Goal: Information Seeking & Learning: Find specific page/section

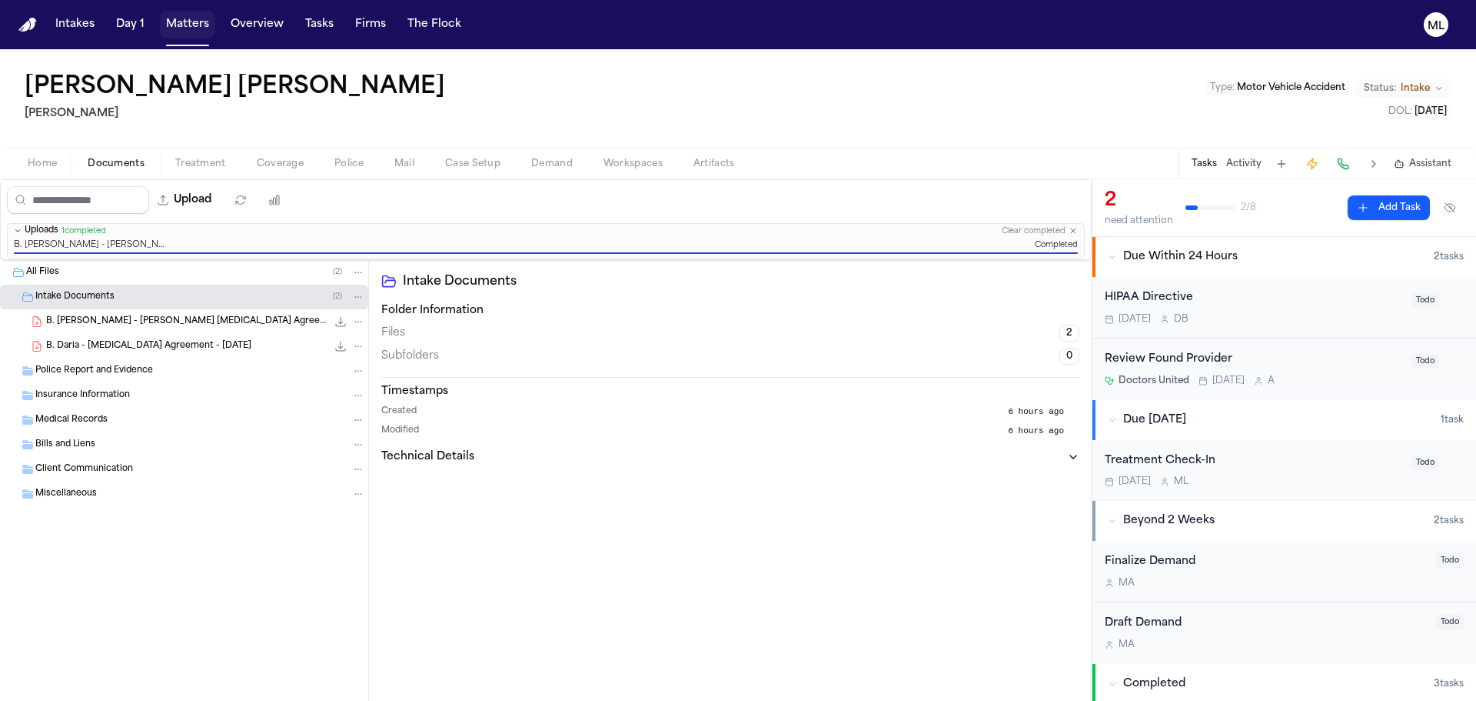
click at [175, 25] on button "Matters" at bounding box center [187, 25] width 55 height 28
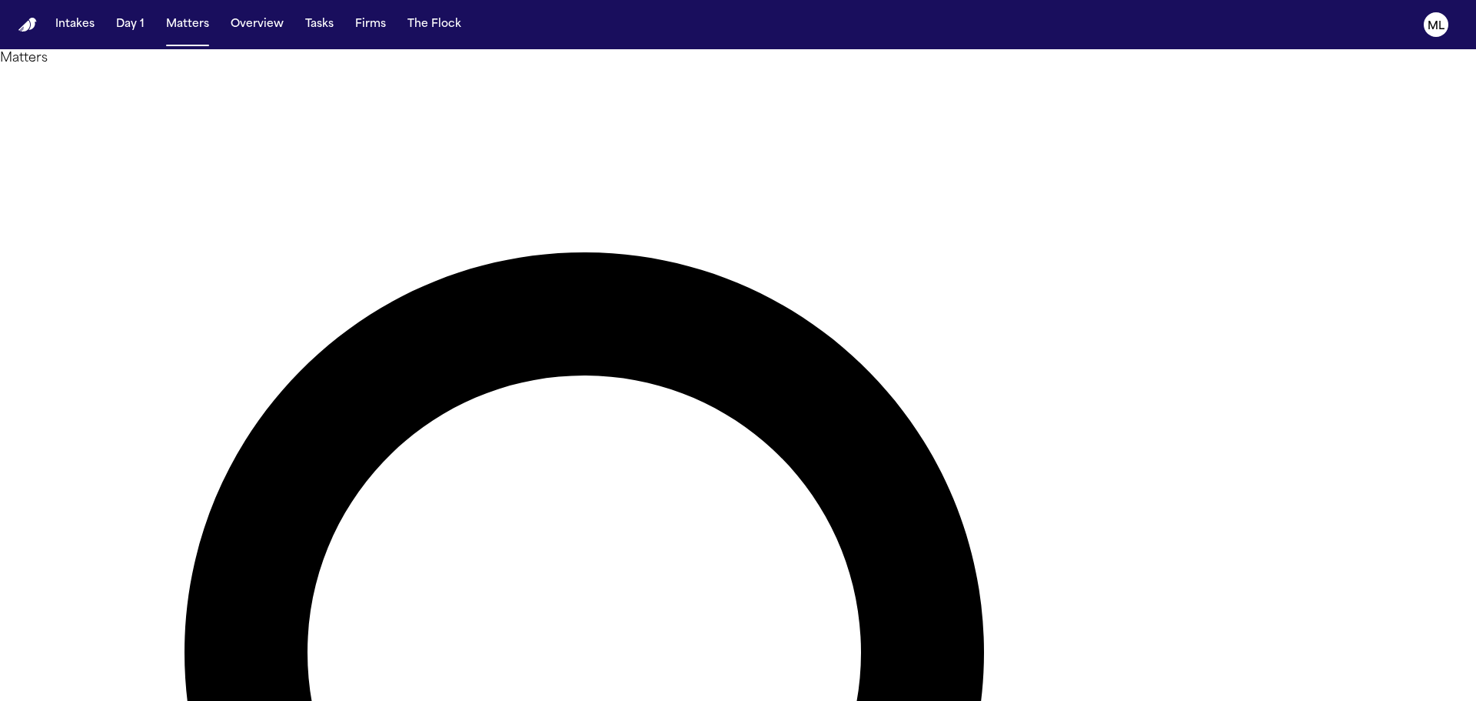
type input "******"
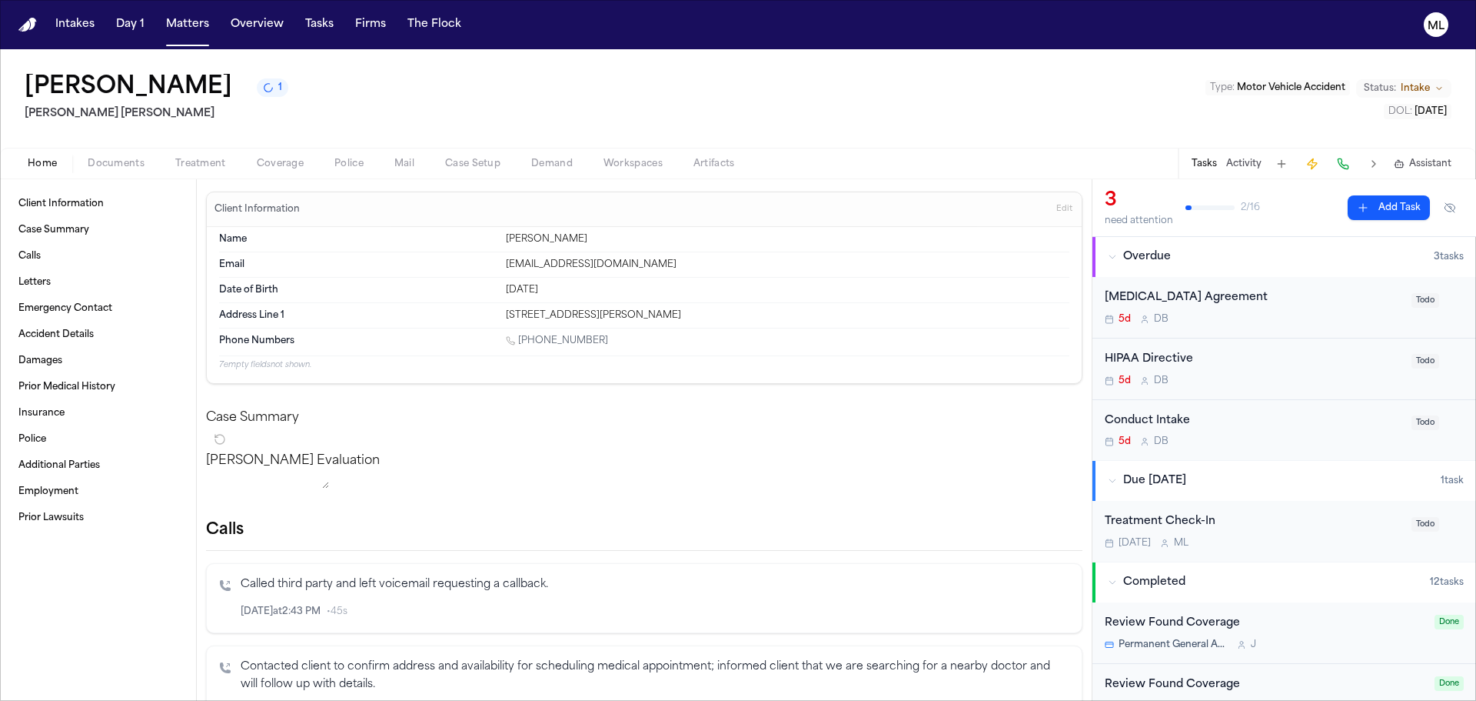
click at [1344, 328] on div "Retainer Agreement 5d D B Todo" at bounding box center [1285, 308] width 384 height 62
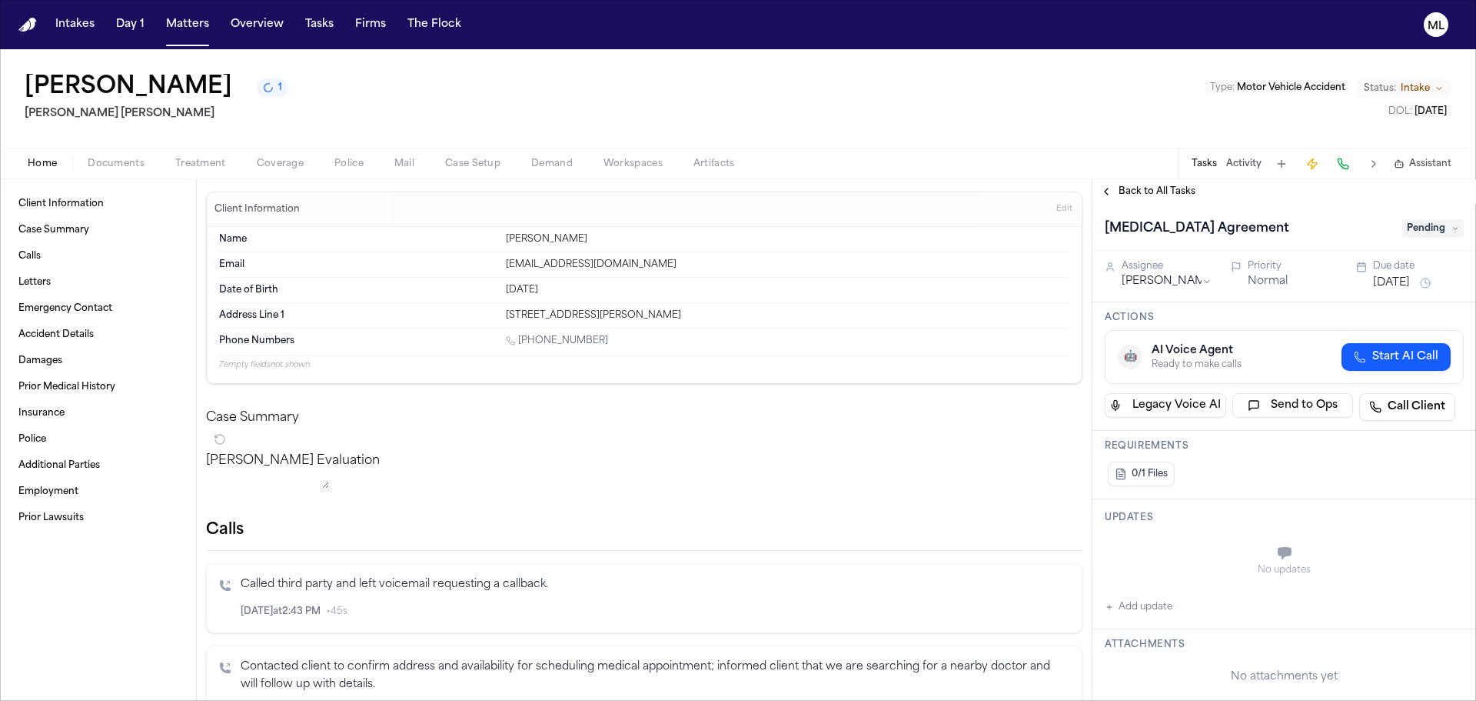
click at [1431, 230] on span "Pending" at bounding box center [1434, 228] width 62 height 18
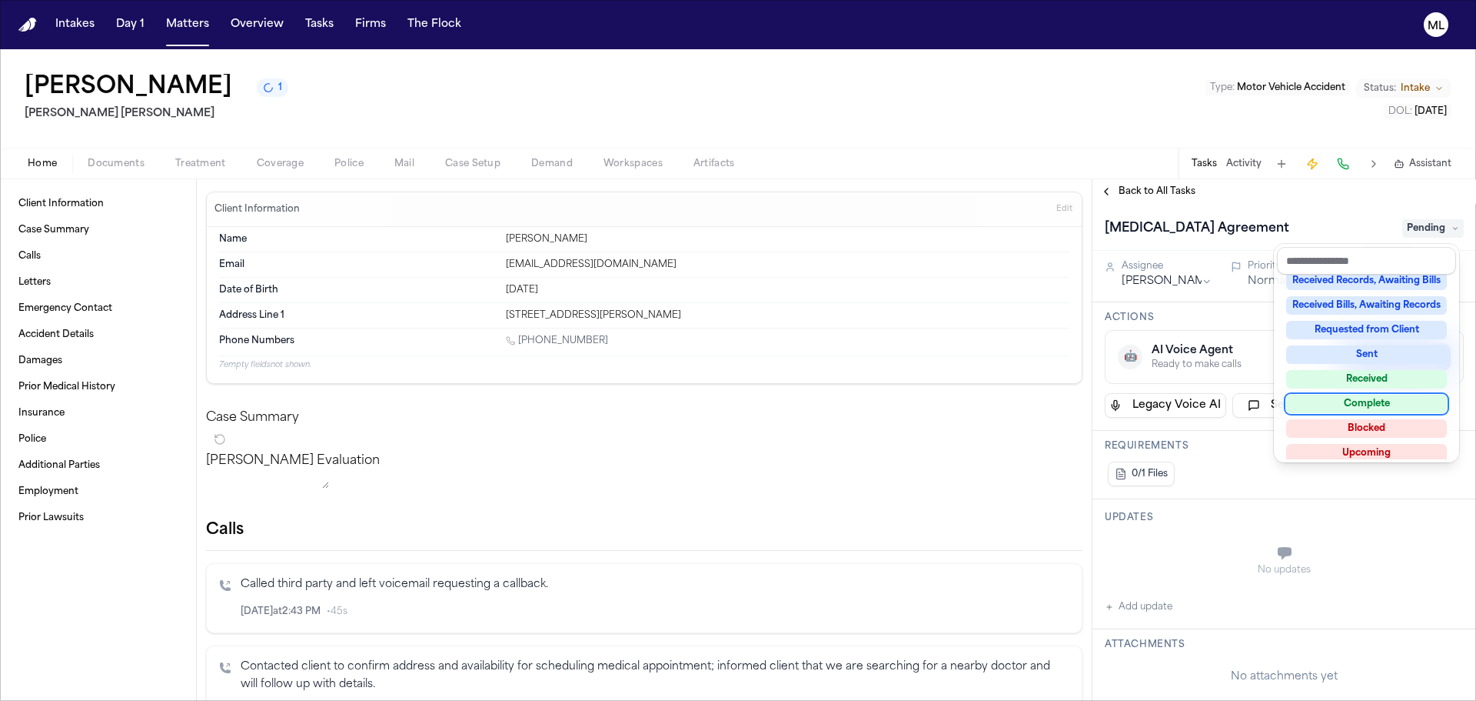
click at [1369, 402] on div "Complete" at bounding box center [1366, 403] width 161 height 18
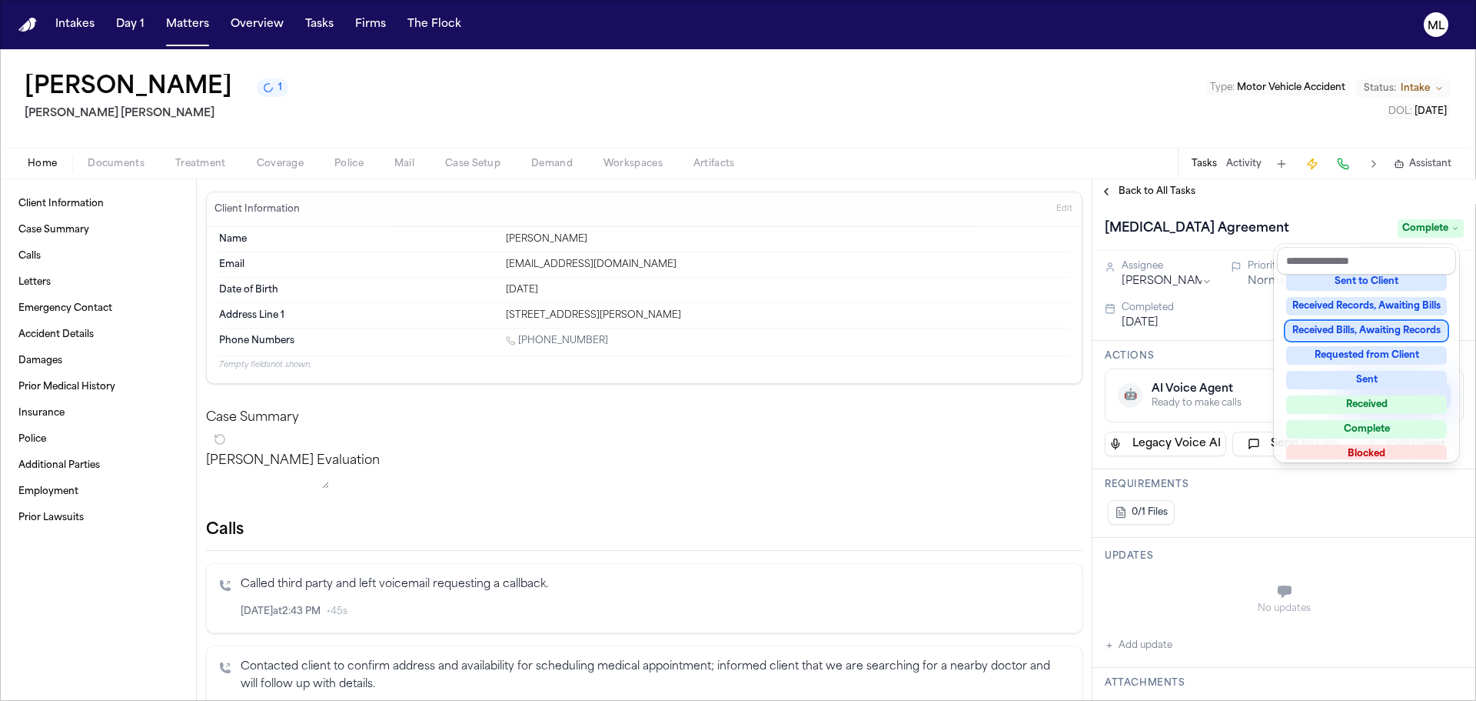
click at [1152, 184] on div "Back to All Tasks Retainer Agreement Complete Assignee Denise Biggs Priority No…" at bounding box center [1285, 439] width 384 height 521
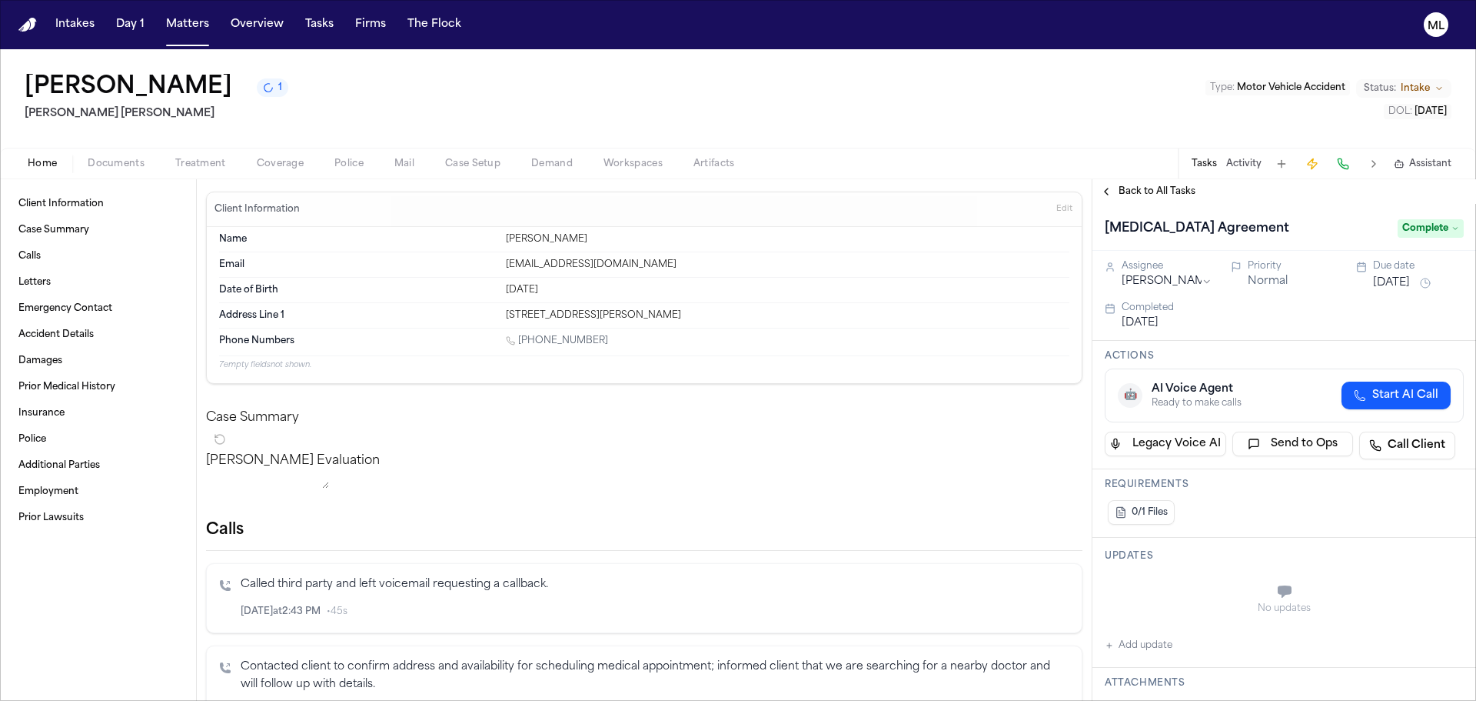
click at [1148, 191] on span "Back to All Tasks" at bounding box center [1157, 191] width 77 height 12
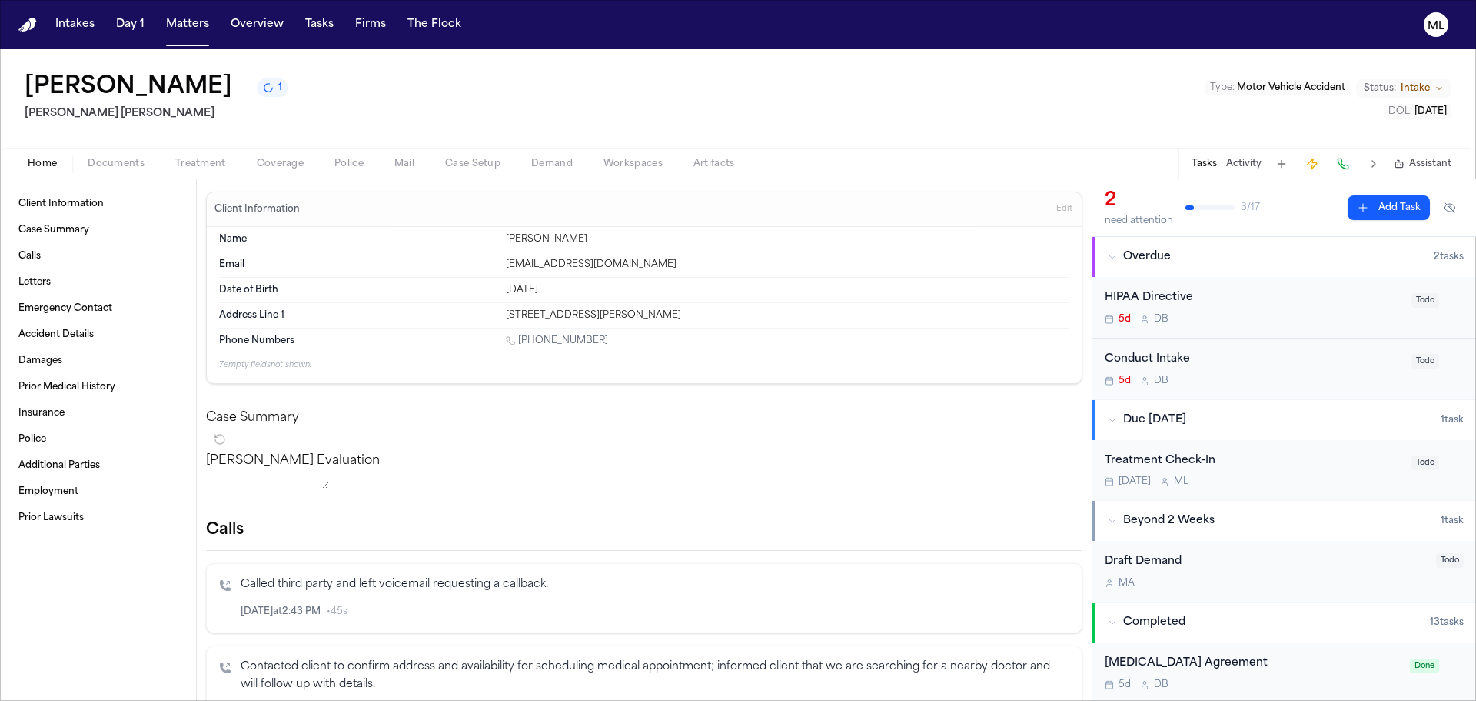
click at [1258, 308] on div "HIPAA Directive 5d D B" at bounding box center [1254, 307] width 298 height 36
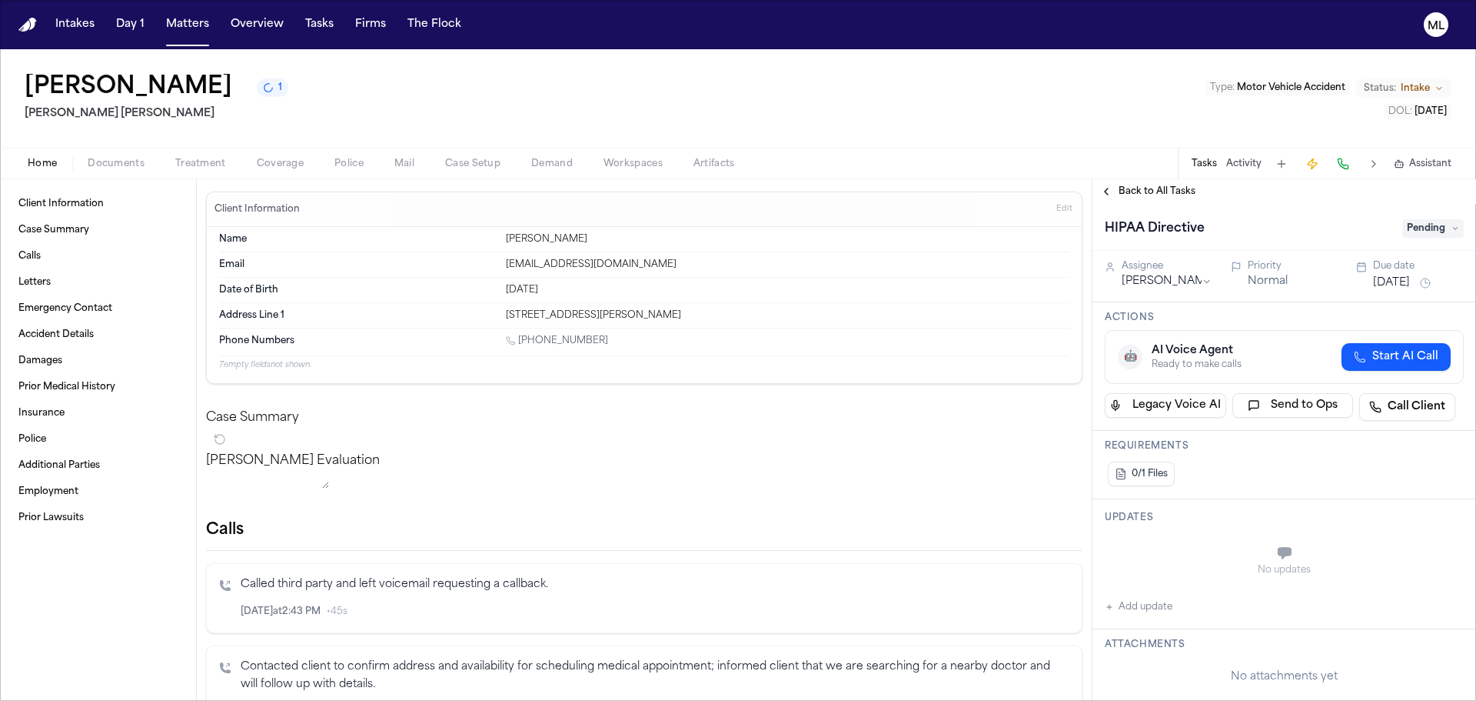
click at [1432, 234] on span "Pending" at bounding box center [1434, 228] width 62 height 18
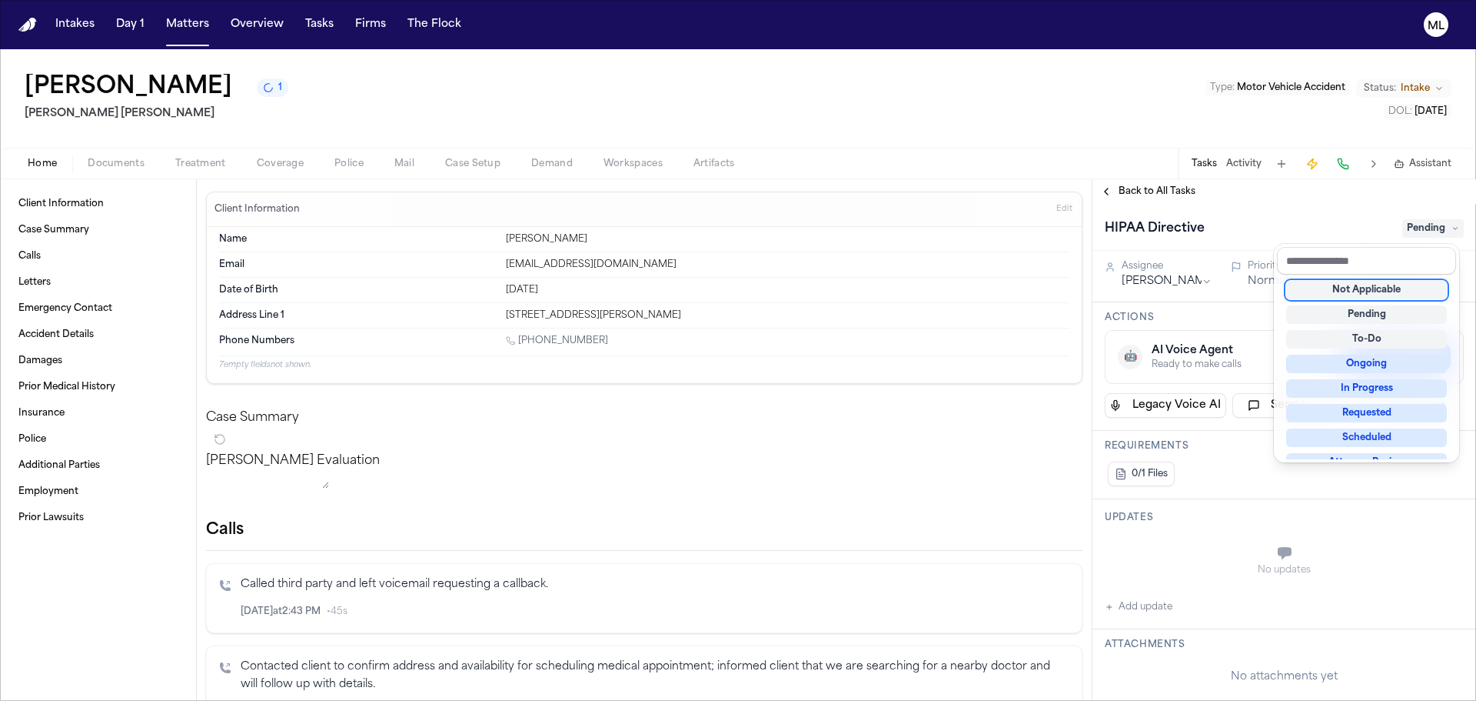
click at [1377, 295] on div "Not Applicable" at bounding box center [1366, 290] width 161 height 18
click at [1150, 190] on div "Back to All Tasks HIPAA Directive Not Applicable Assignee Denise Biggs Priority…" at bounding box center [1285, 439] width 384 height 521
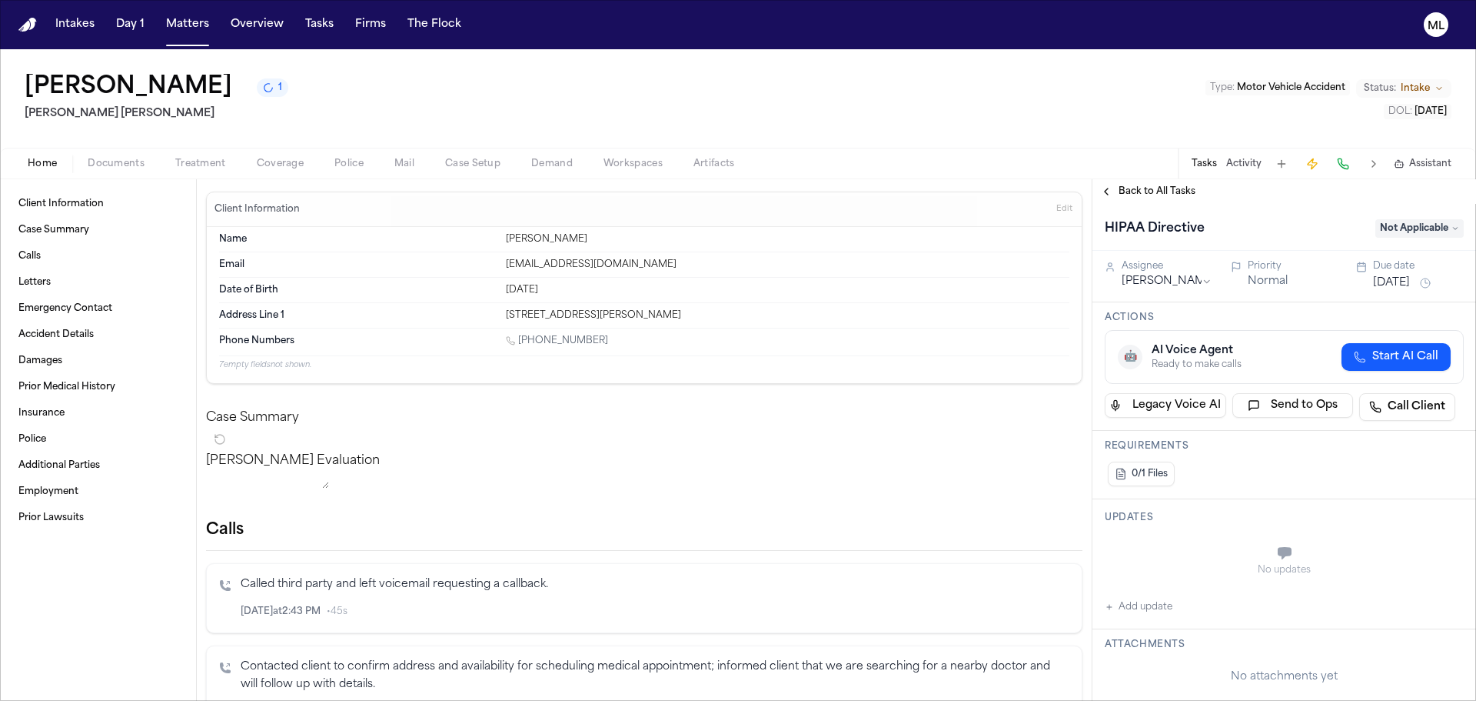
click at [1150, 190] on span "Back to All Tasks" at bounding box center [1157, 191] width 77 height 12
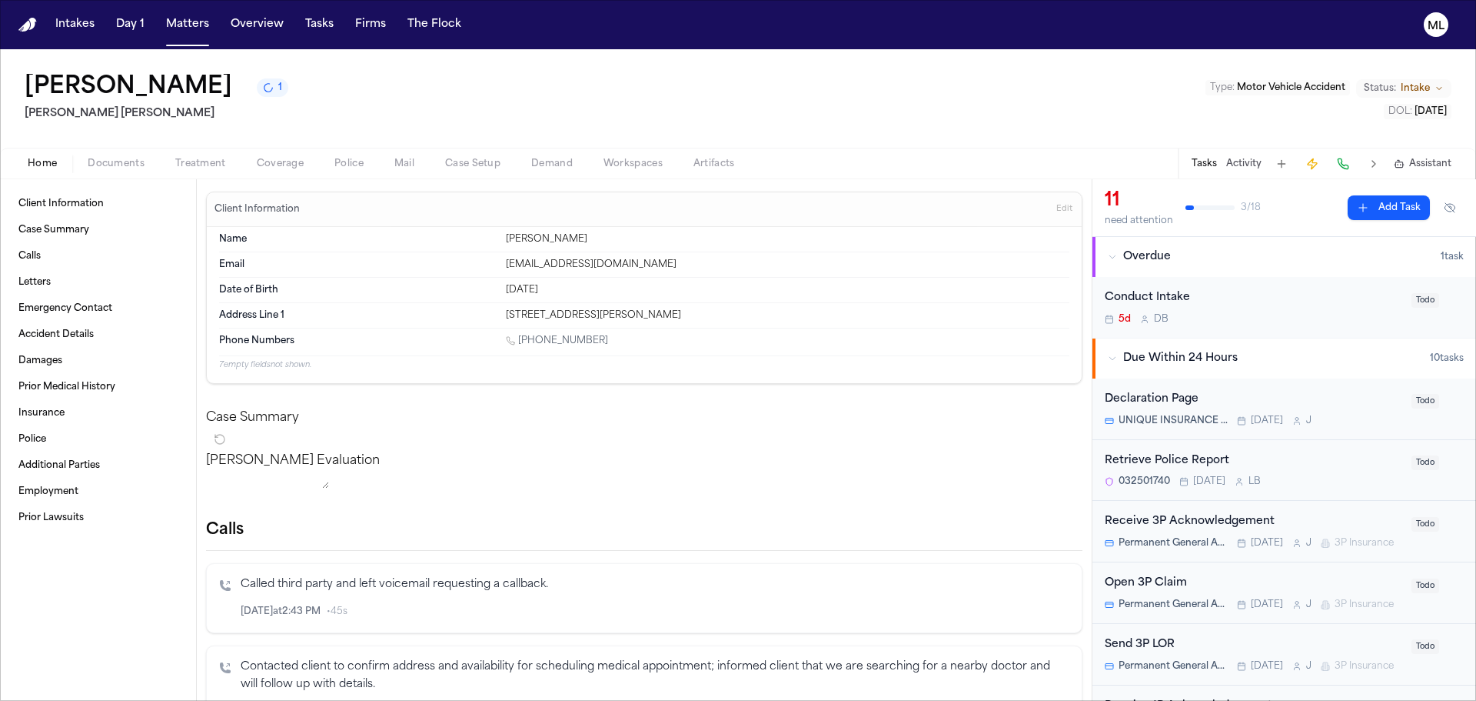
click at [1270, 308] on div "Conduct Intake 5d D B" at bounding box center [1254, 307] width 298 height 36
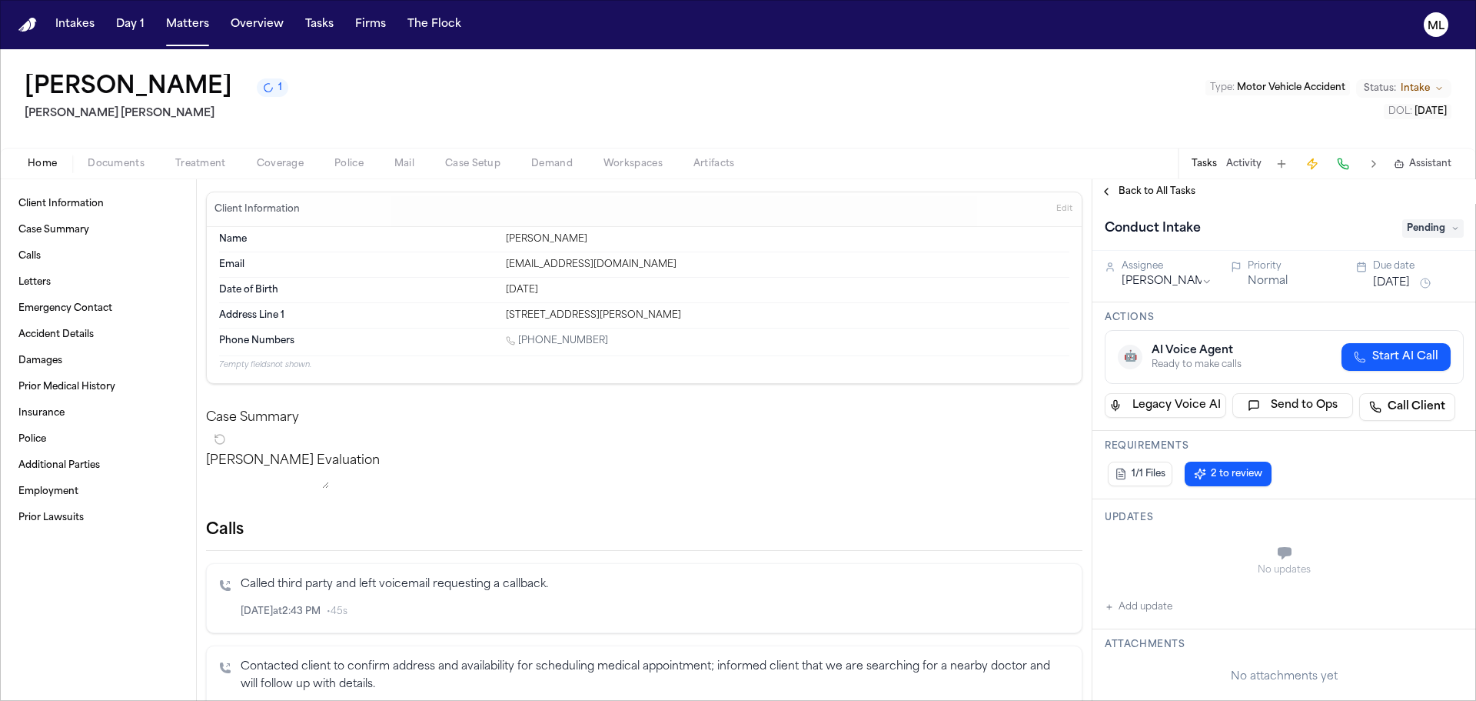
click at [1434, 221] on span "Pending" at bounding box center [1434, 228] width 62 height 18
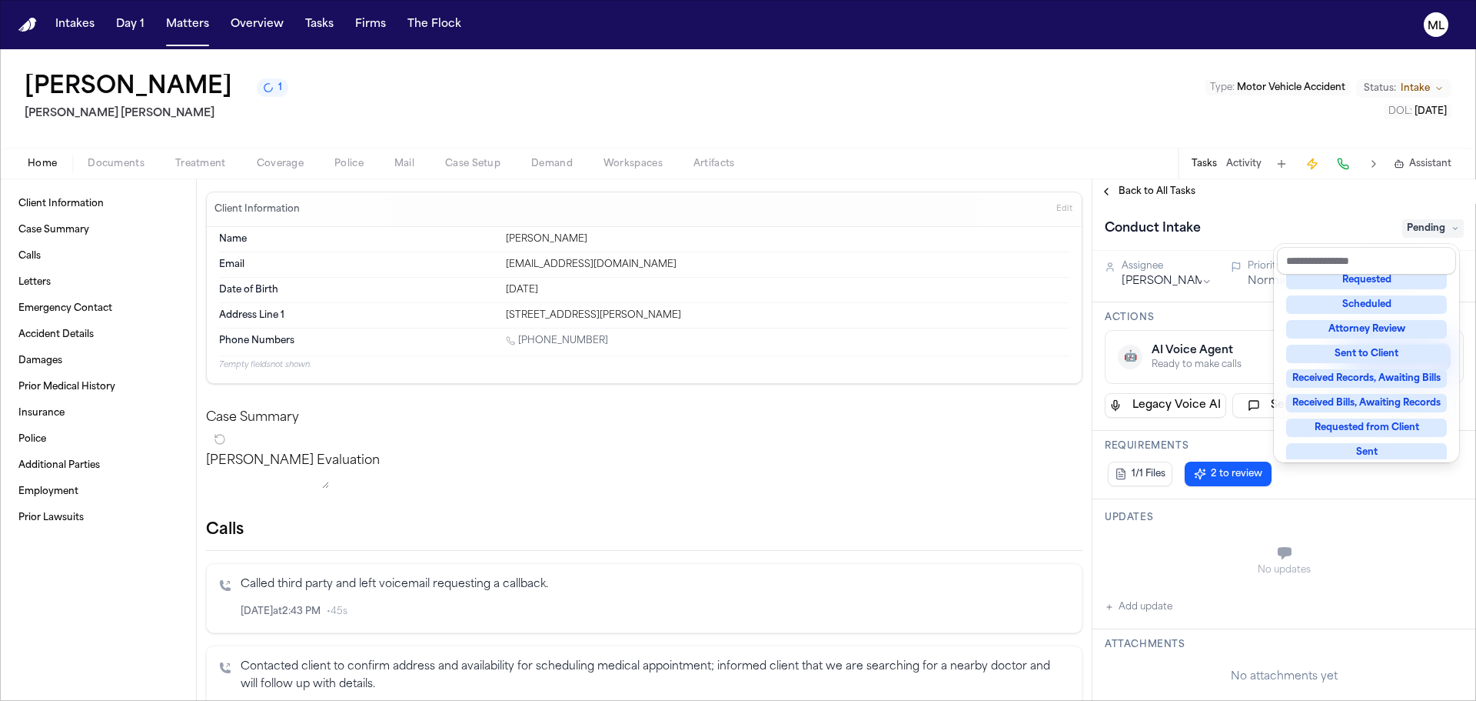
scroll to position [240, 0]
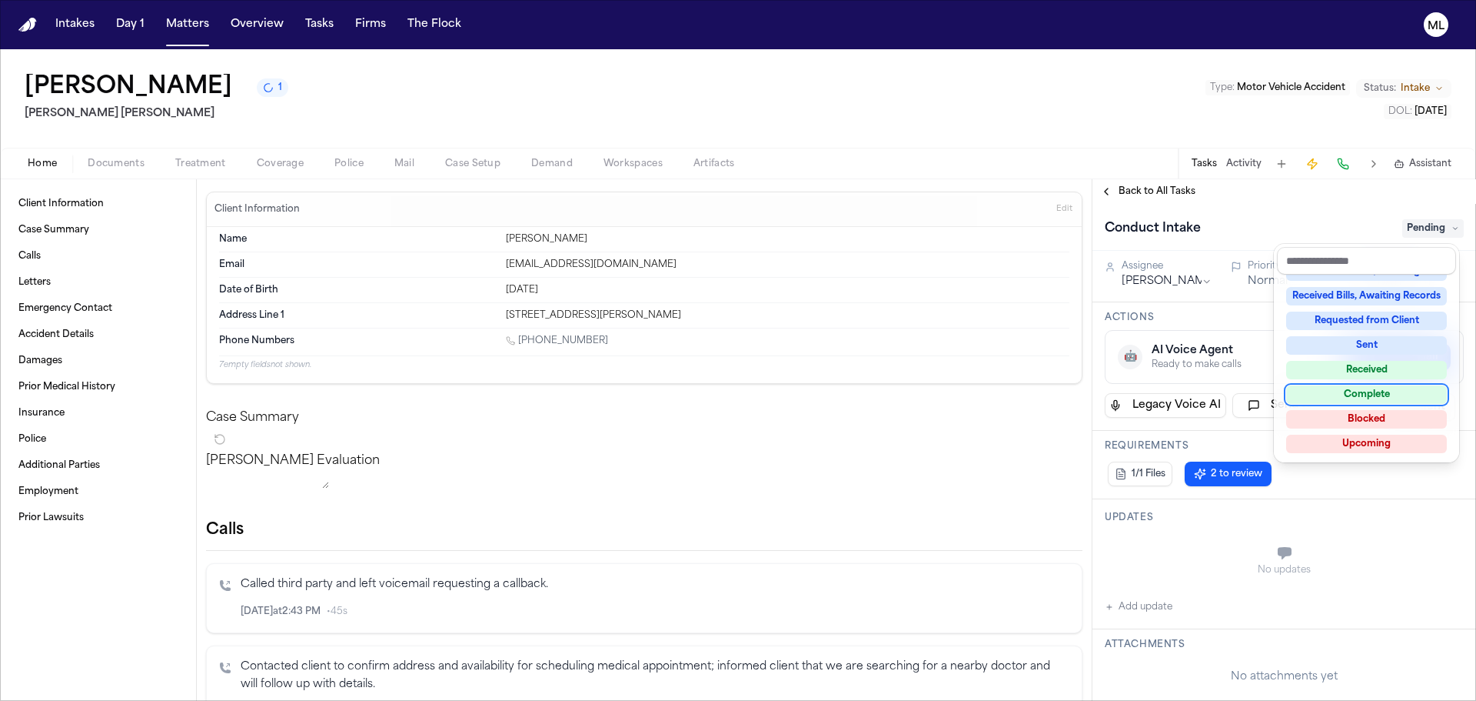
click at [1363, 399] on div "Complete" at bounding box center [1366, 394] width 161 height 18
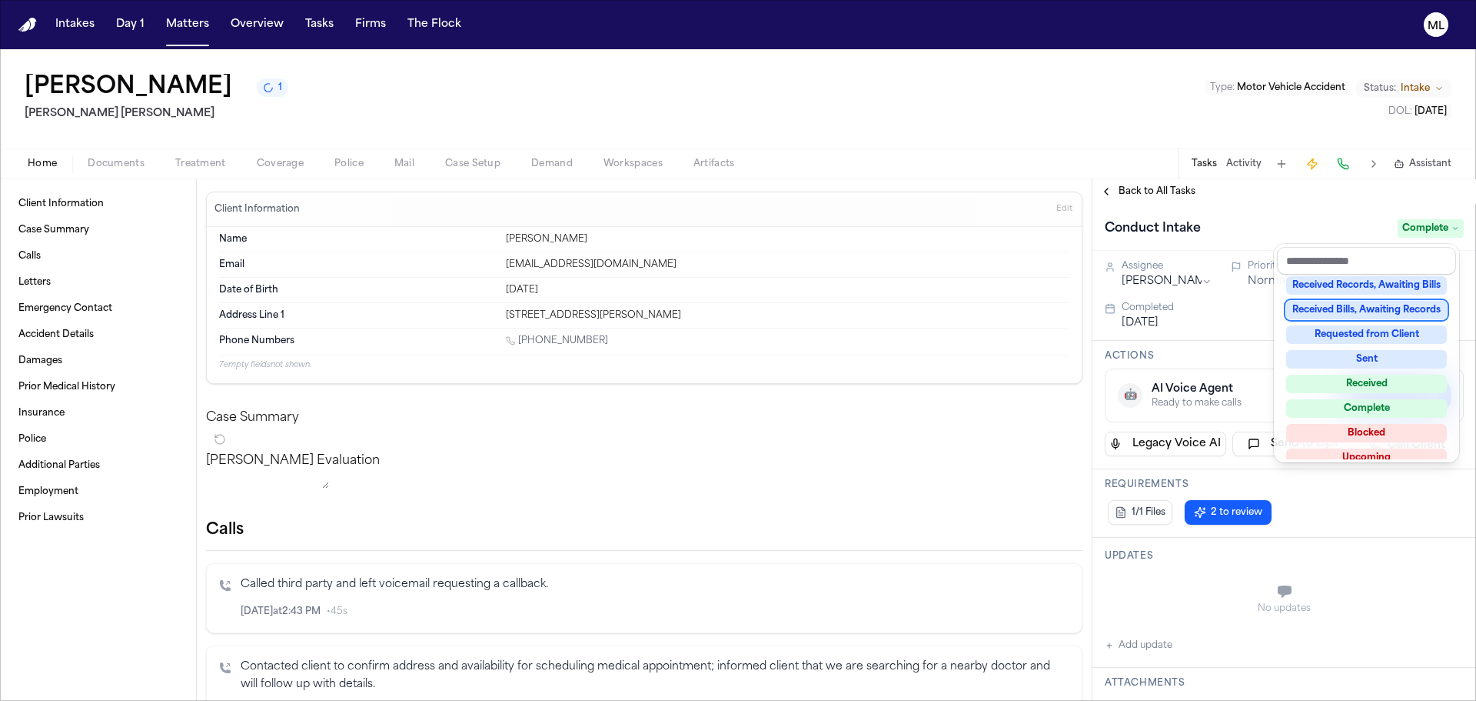
click at [1145, 190] on div "Back to All Tasks Conduct Intake Complete Assignee Denise Biggs Priority Normal…" at bounding box center [1285, 439] width 384 height 521
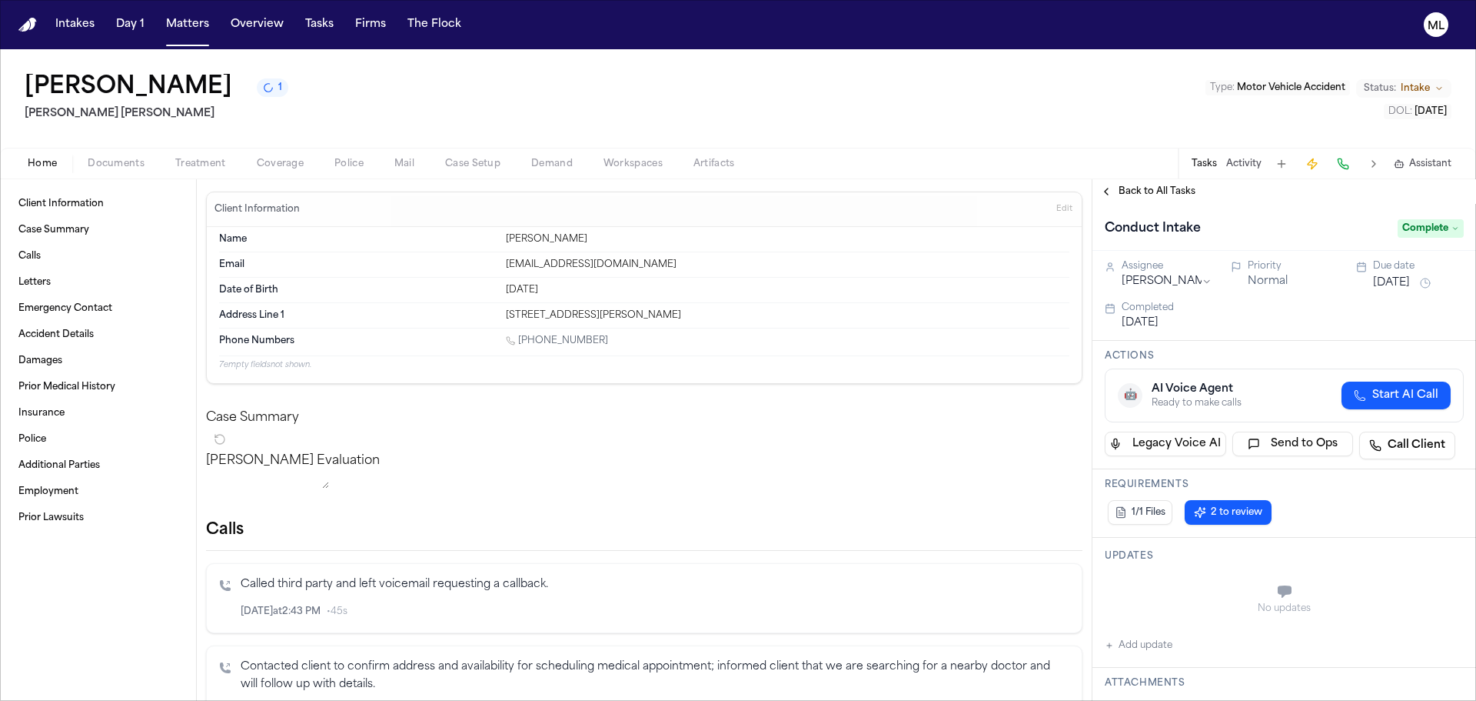
click at [1145, 190] on span "Back to All Tasks" at bounding box center [1157, 191] width 77 height 12
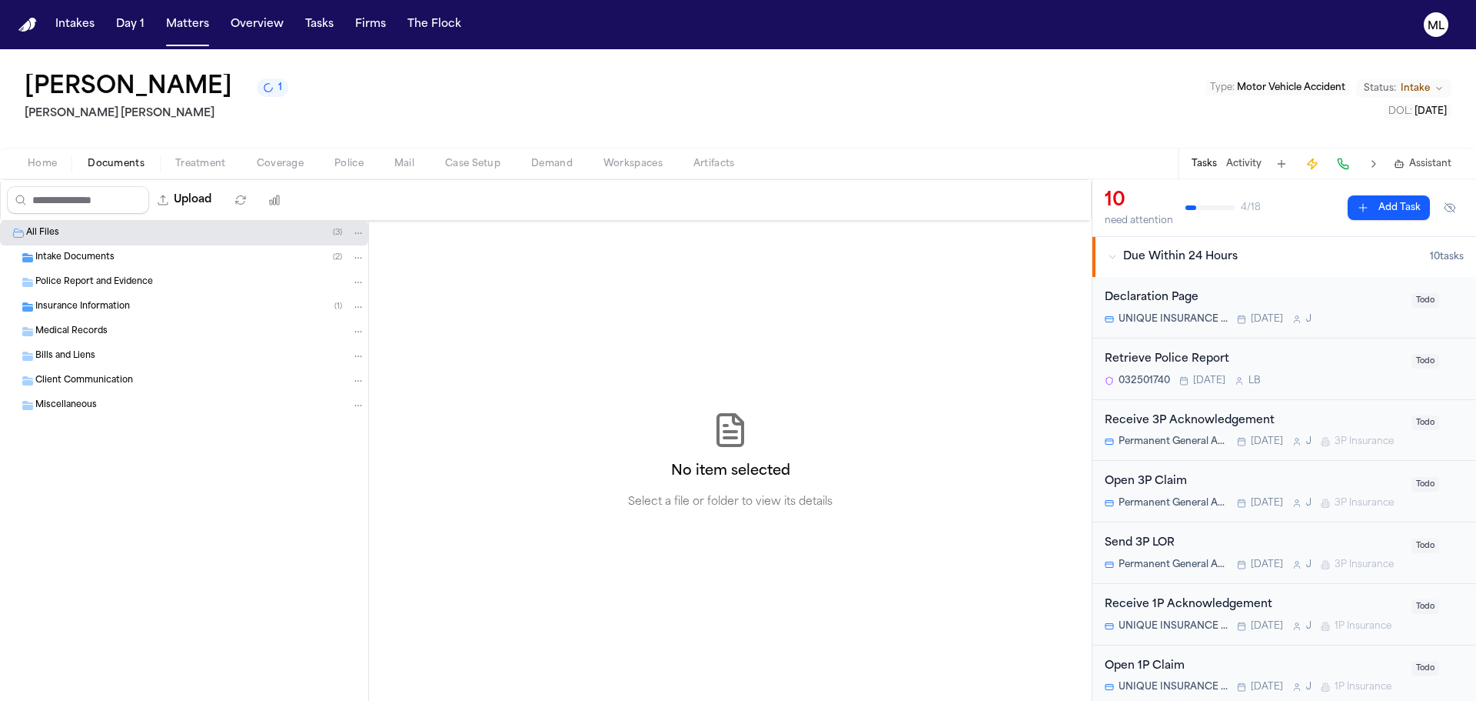
click at [131, 159] on span "Documents" at bounding box center [116, 164] width 57 height 12
click at [137, 246] on div "Intake Documents ( 2 )" at bounding box center [184, 257] width 368 height 25
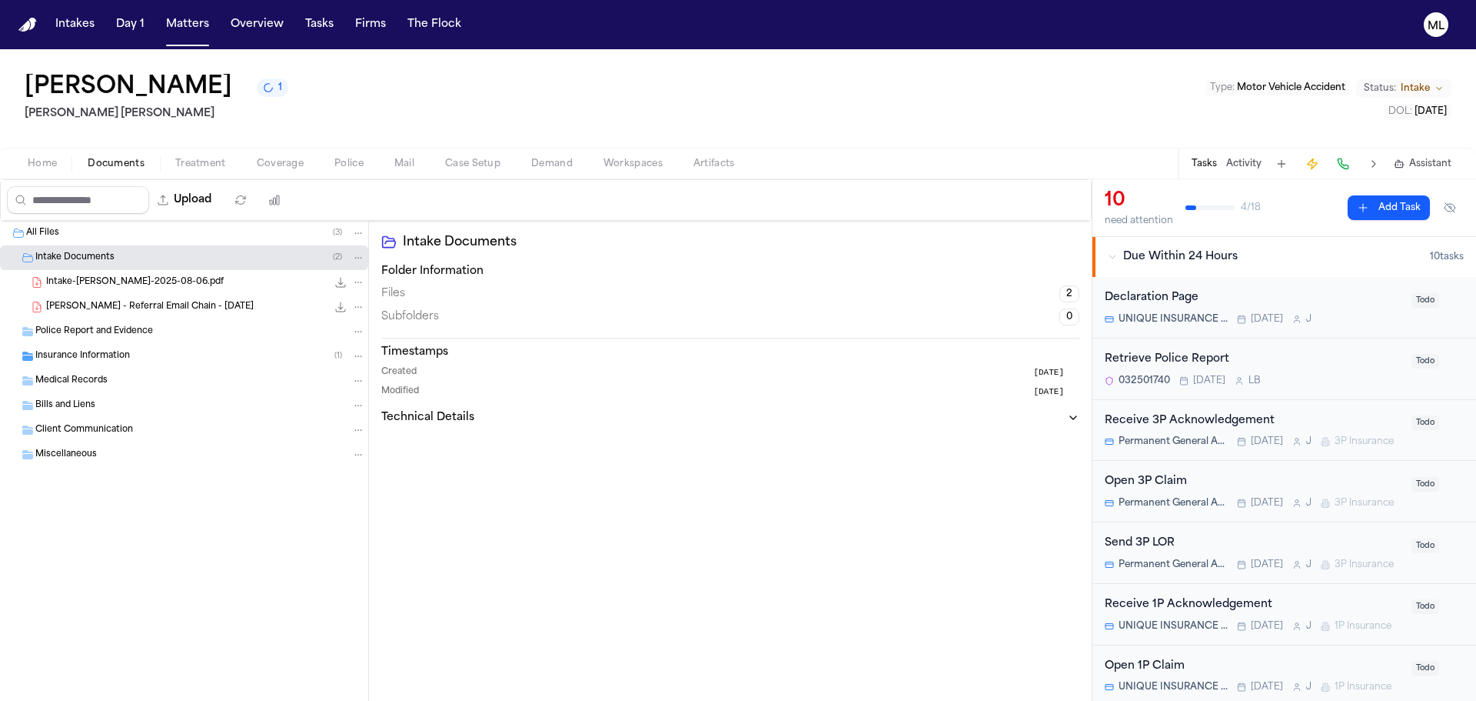
click at [171, 277] on span "Intake-[PERSON_NAME]-2025-08-06.pdf" at bounding box center [135, 282] width 178 height 13
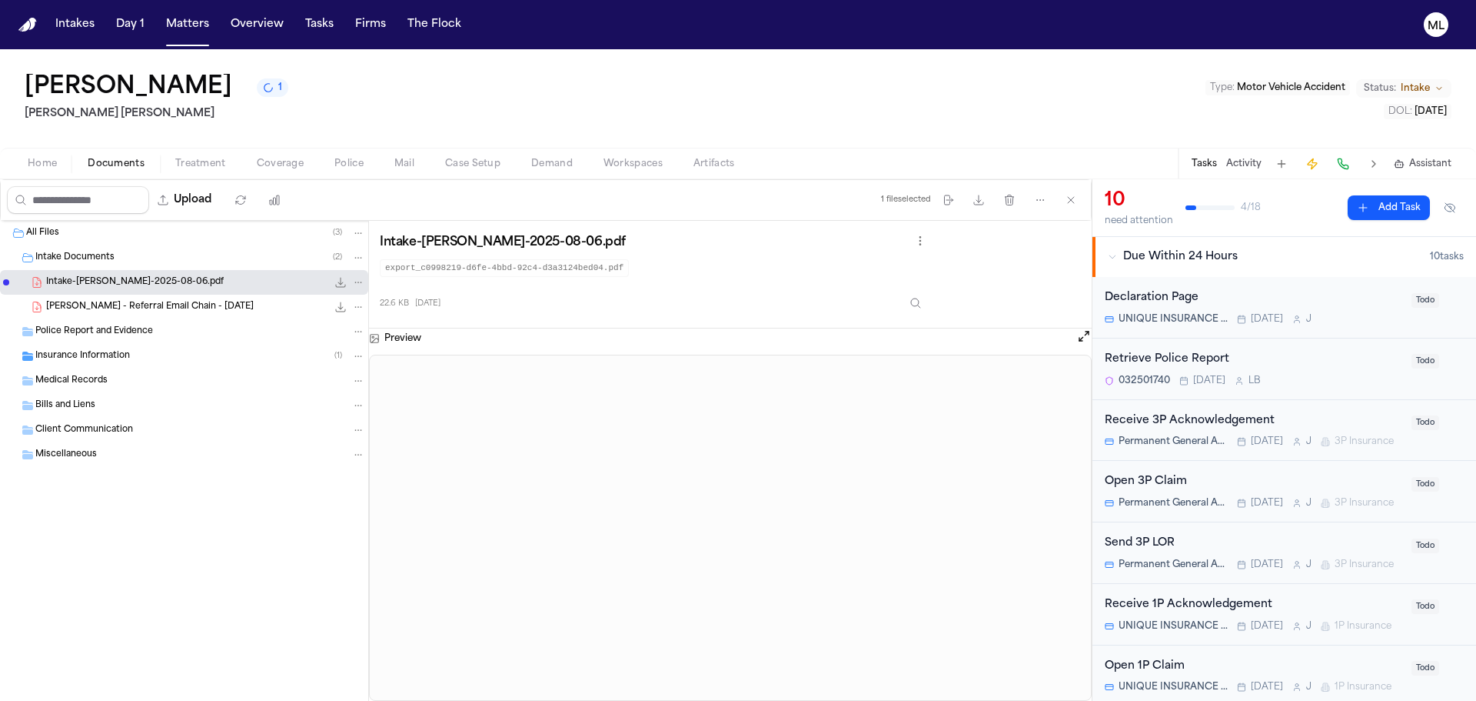
click at [173, 299] on div "M. Jaimes - Referral Email Chain - 7.26.25 555.9 KB • PDF" at bounding box center [205, 306] width 319 height 15
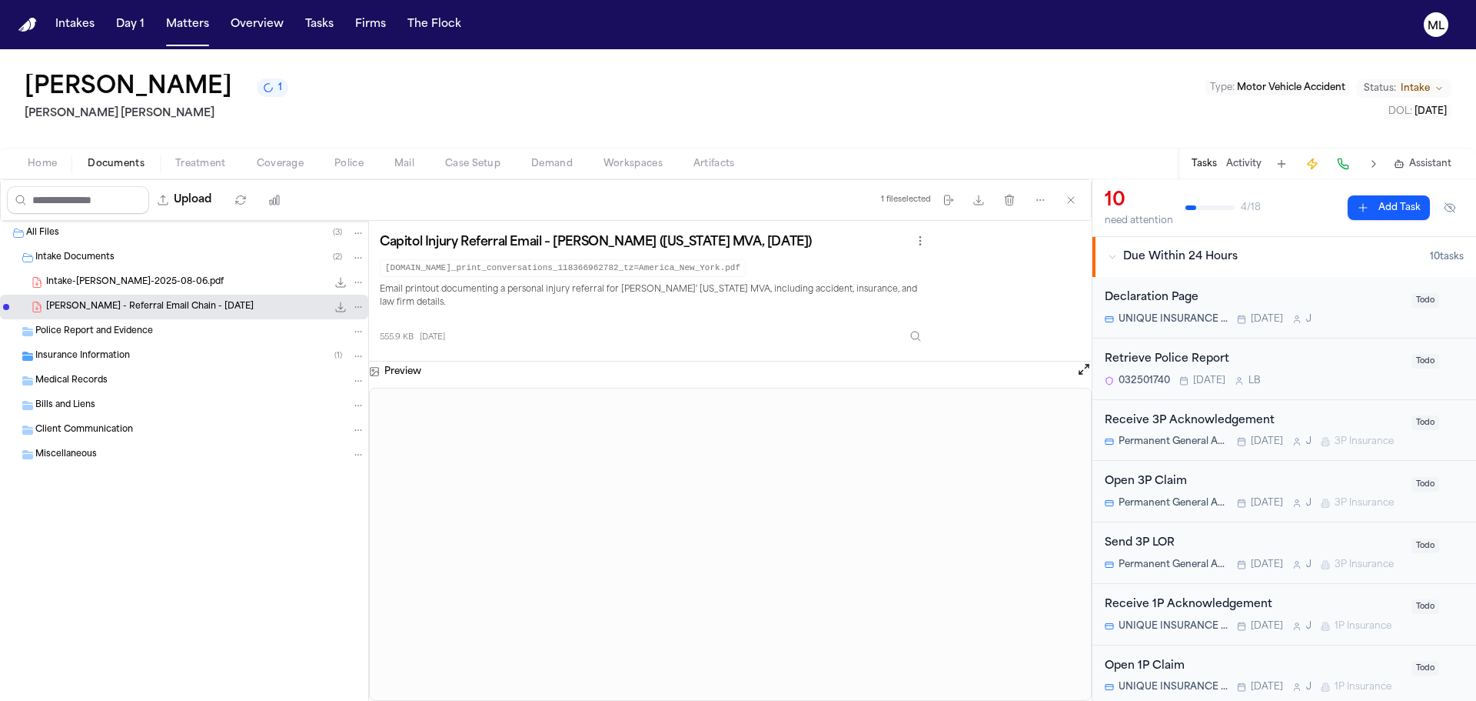
click at [172, 283] on span "Intake-[PERSON_NAME]-2025-08-06.pdf" at bounding box center [135, 282] width 178 height 13
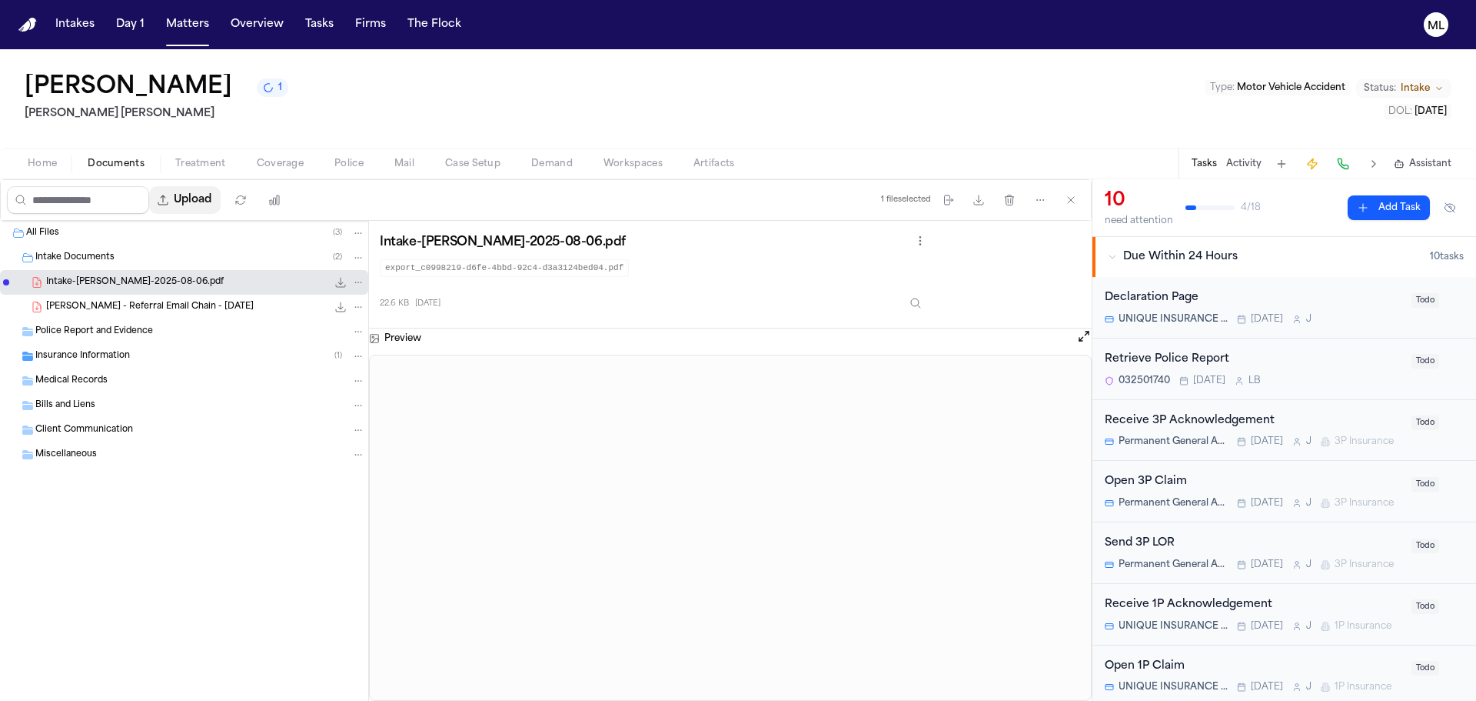
click at [190, 198] on button "Upload" at bounding box center [185, 200] width 72 height 28
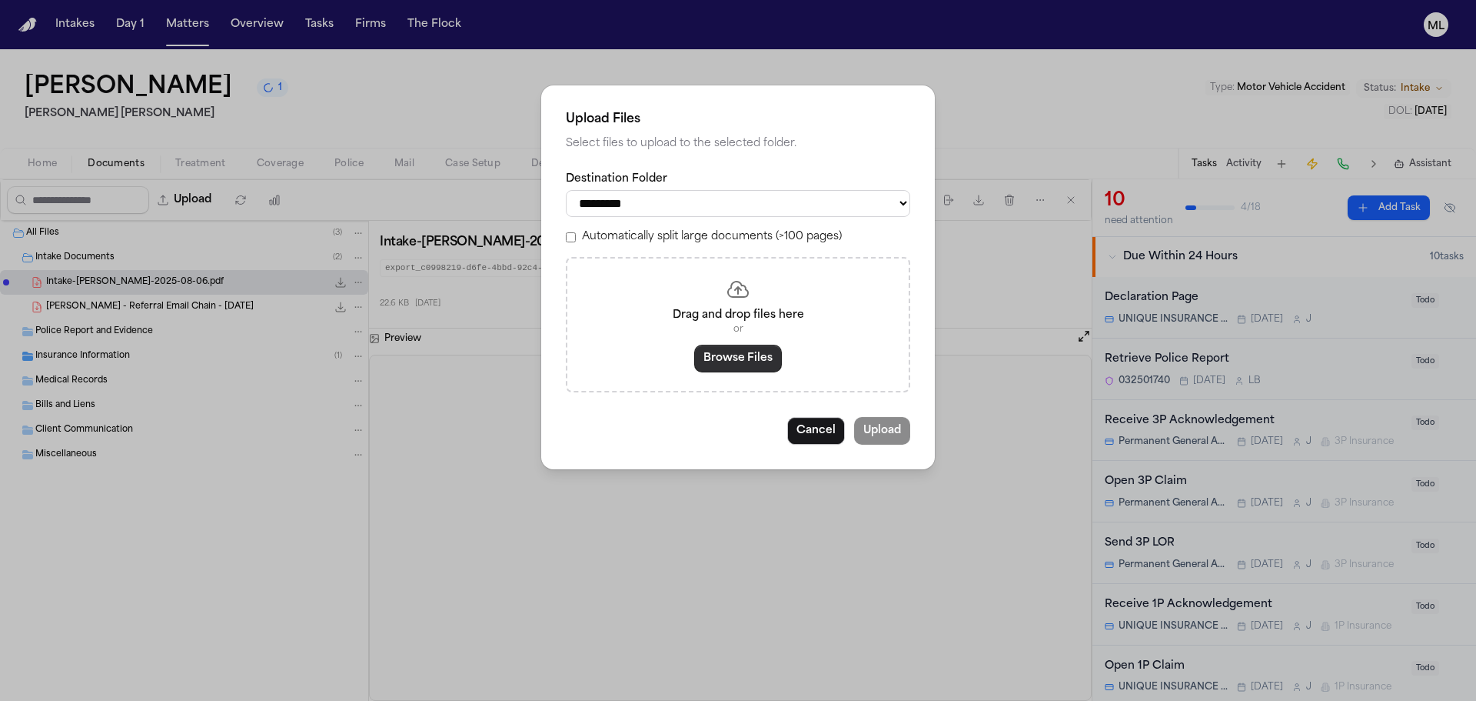
click at [732, 366] on button "Browse Files" at bounding box center [738, 359] width 88 height 28
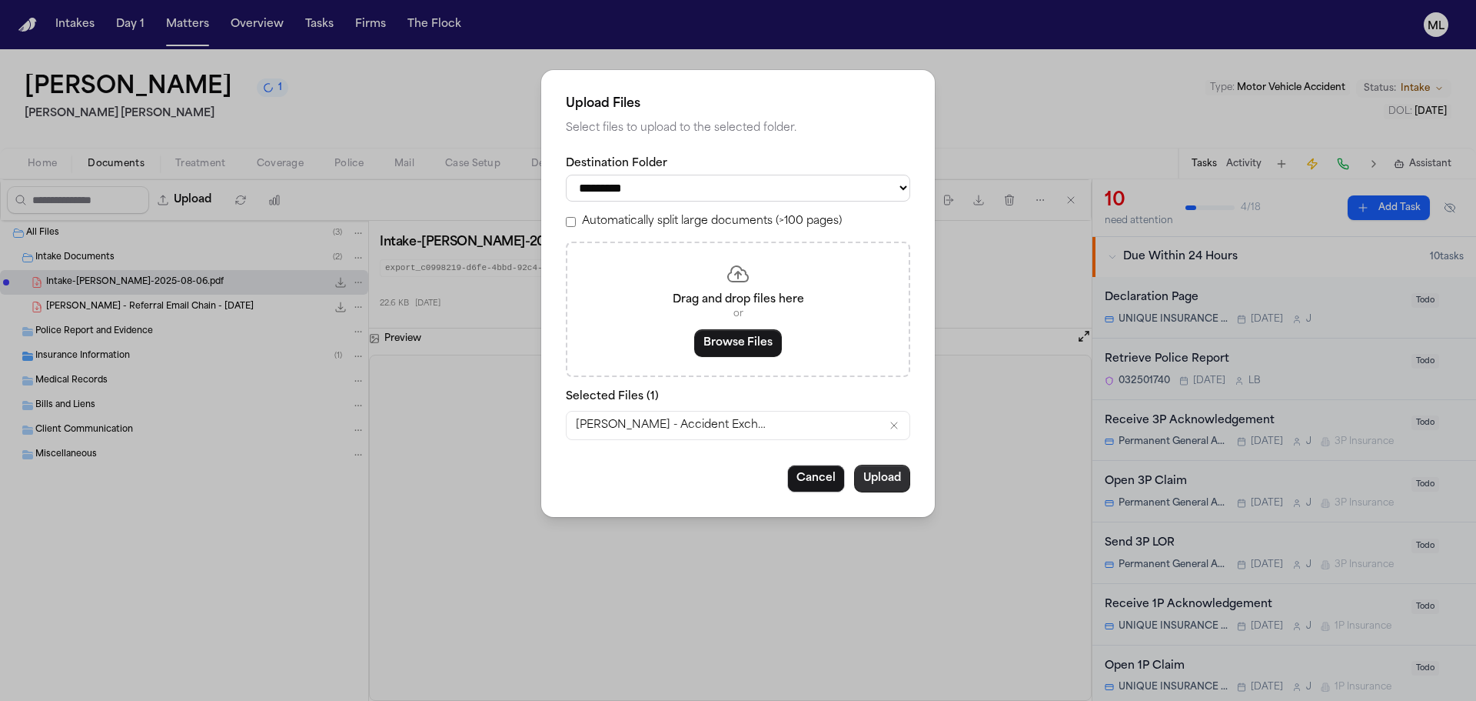
click at [872, 477] on button "Upload" at bounding box center [882, 478] width 56 height 28
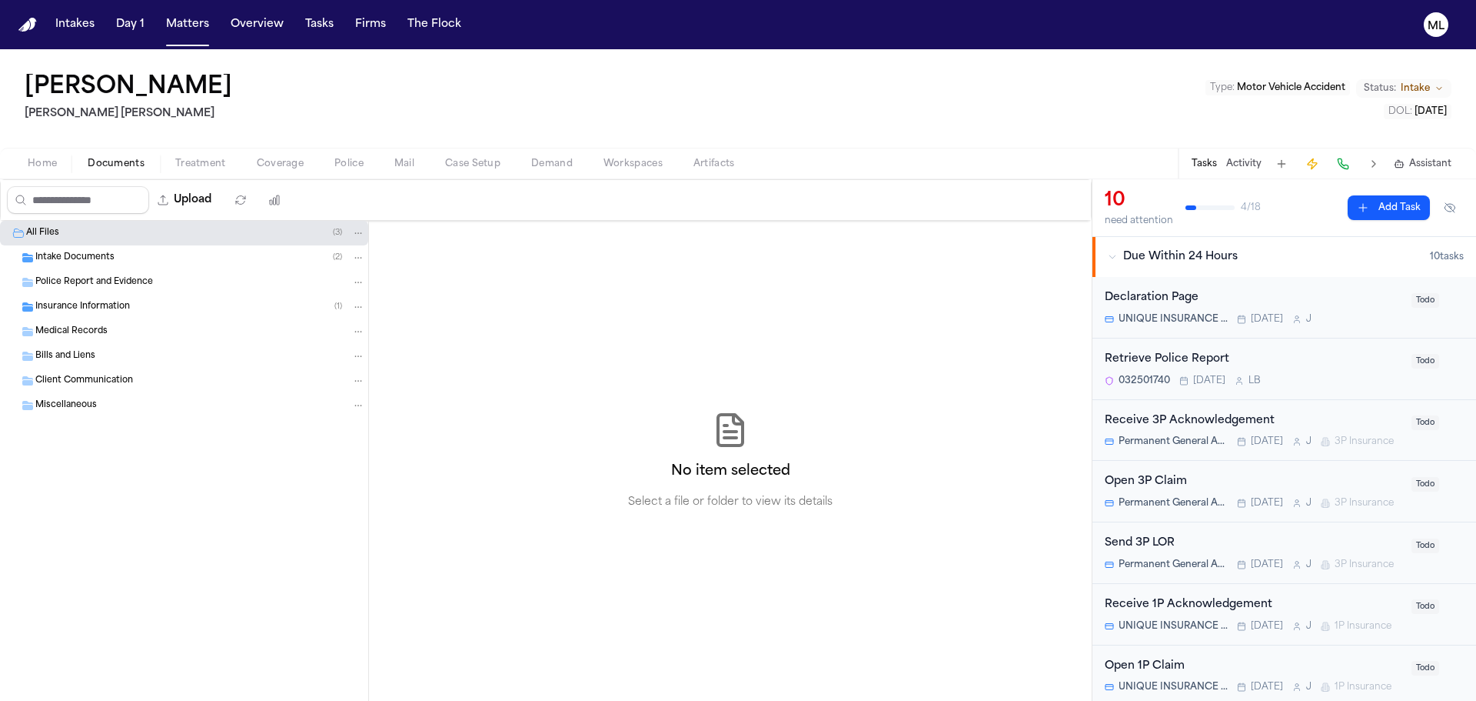
click at [116, 255] on div "Intake Documents ( 2 )" at bounding box center [200, 258] width 330 height 14
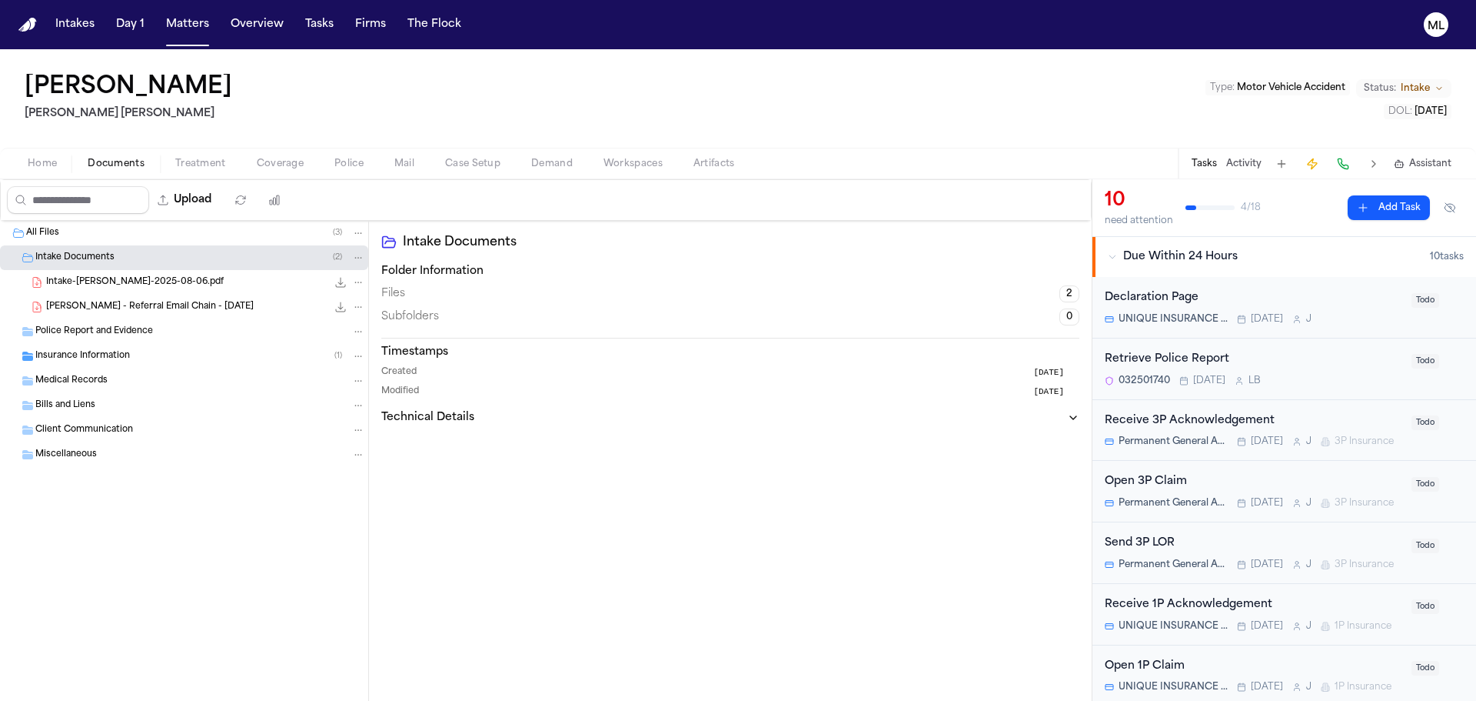
click at [89, 356] on span "Insurance Information" at bounding box center [82, 356] width 95 height 13
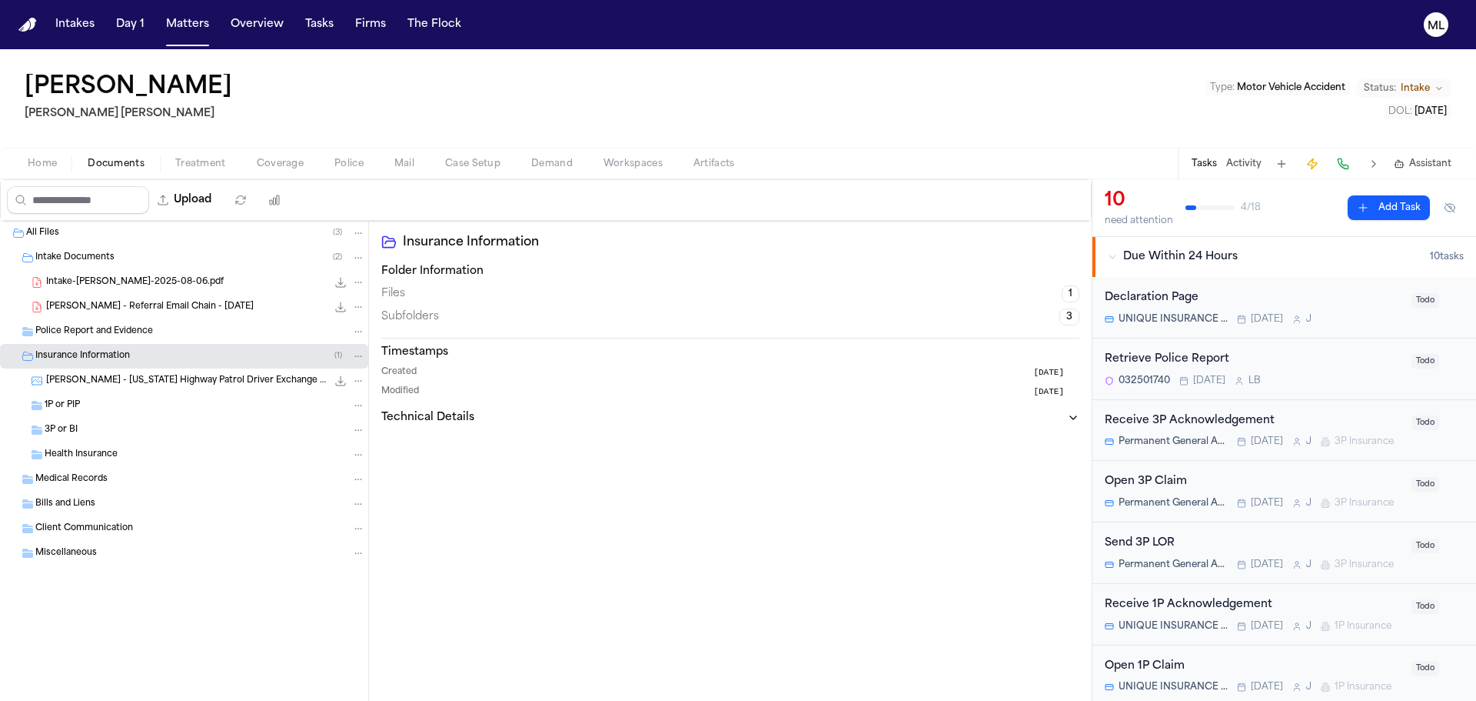
click at [218, 379] on span "[PERSON_NAME] - [US_STATE] Highway Patrol Driver Exchange Form - [DATE]" at bounding box center [186, 380] width 281 height 13
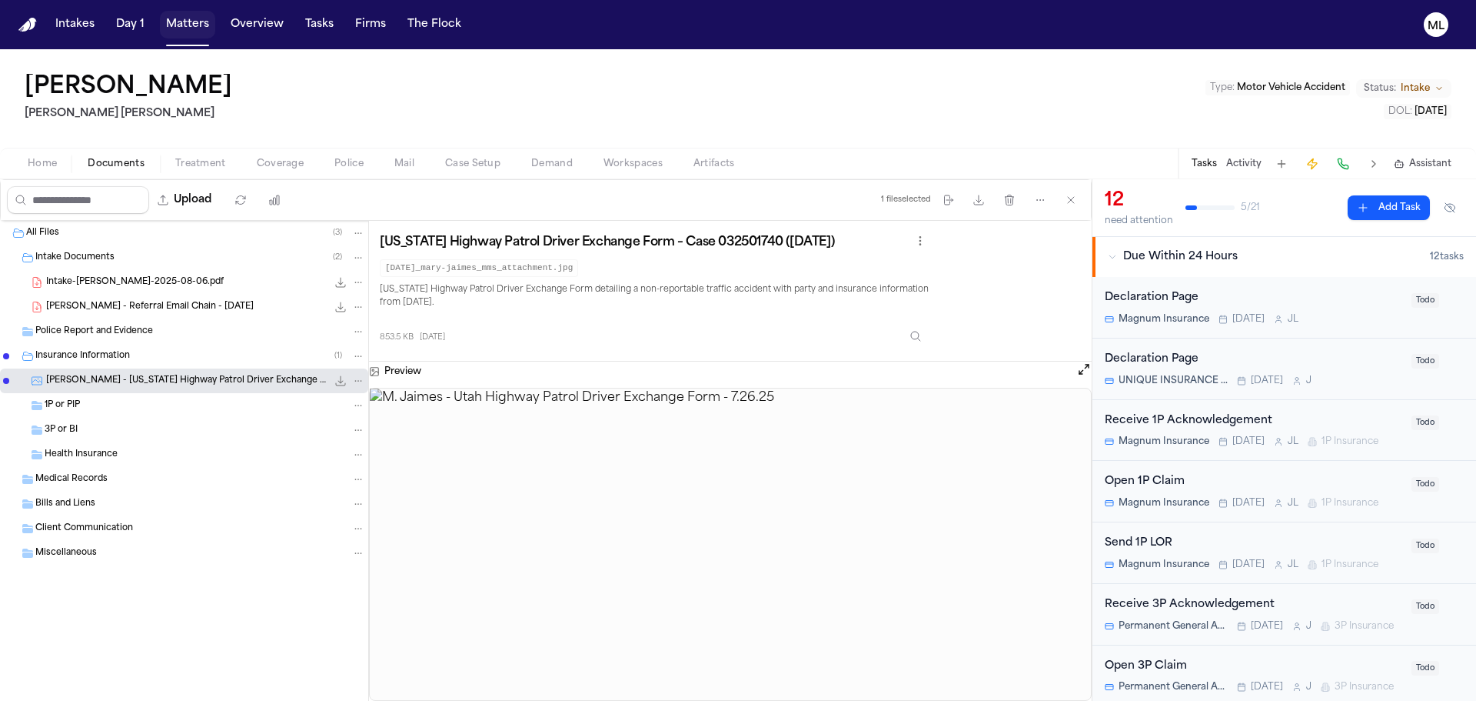
click at [200, 21] on button "Matters" at bounding box center [187, 25] width 55 height 28
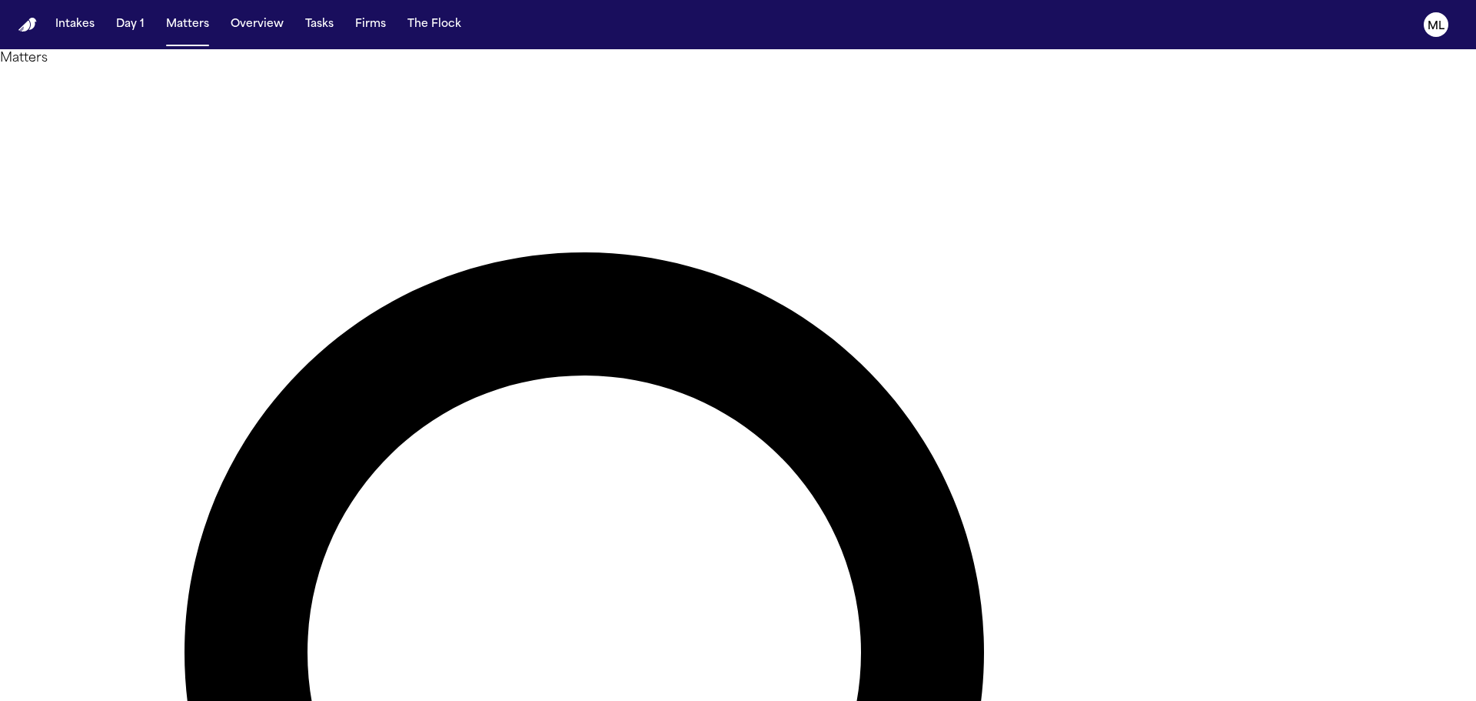
type input "********"
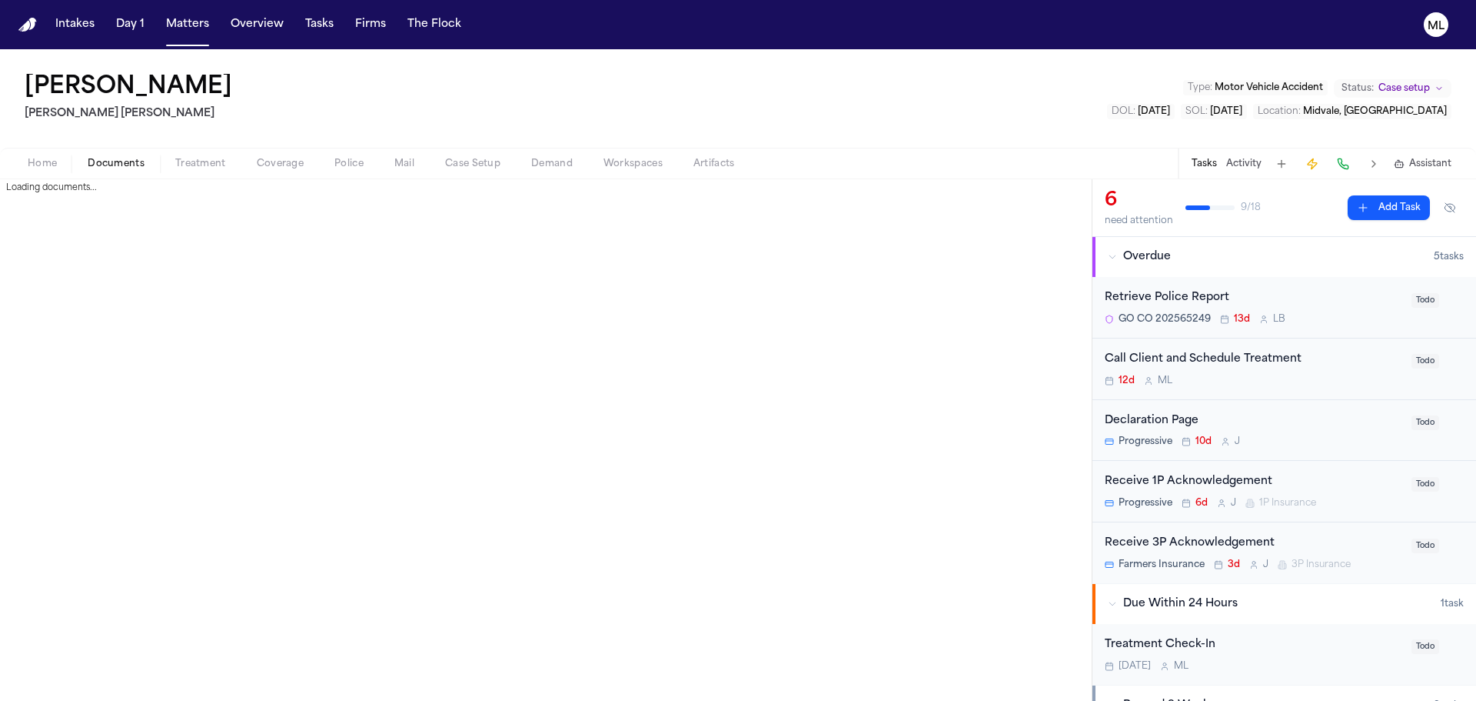
click at [134, 168] on span "Documents" at bounding box center [116, 164] width 57 height 12
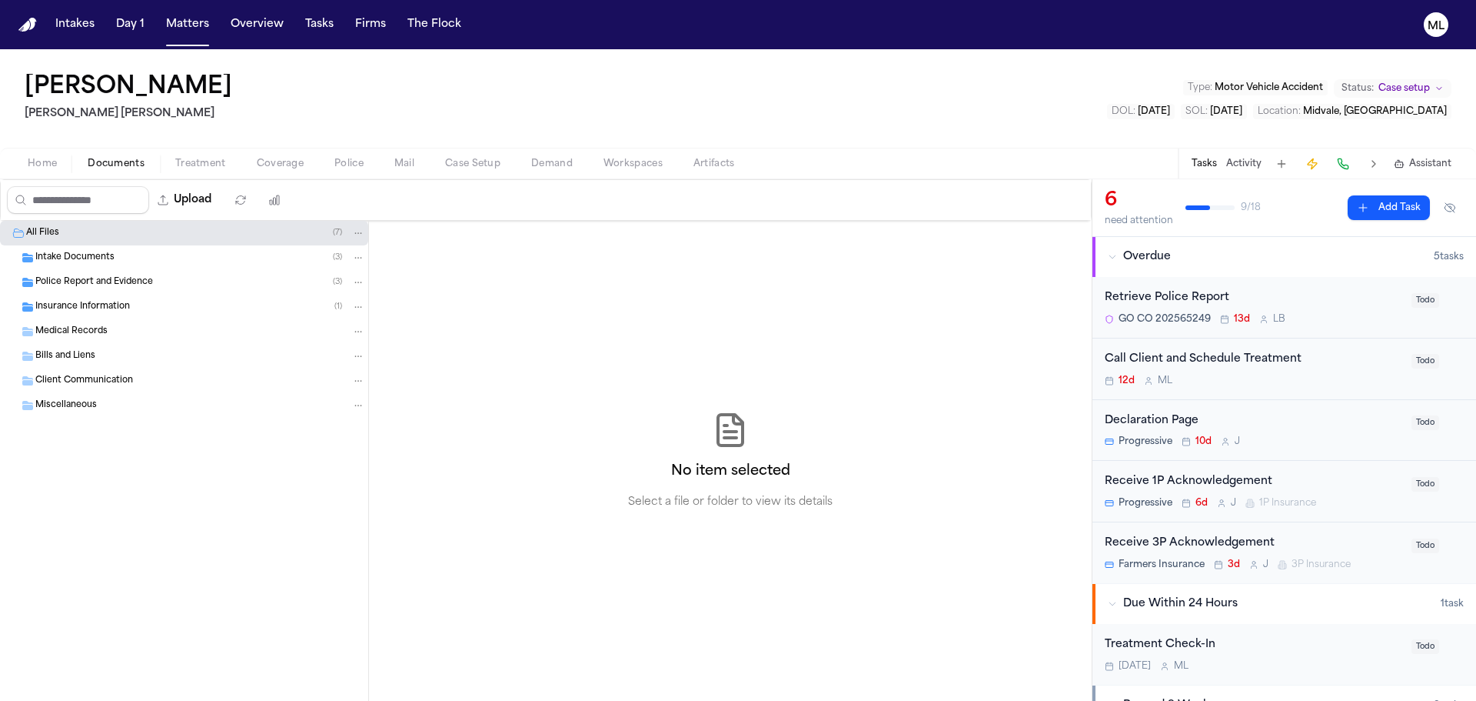
click at [104, 268] on div "Intake Documents ( 3 )" at bounding box center [184, 257] width 368 height 25
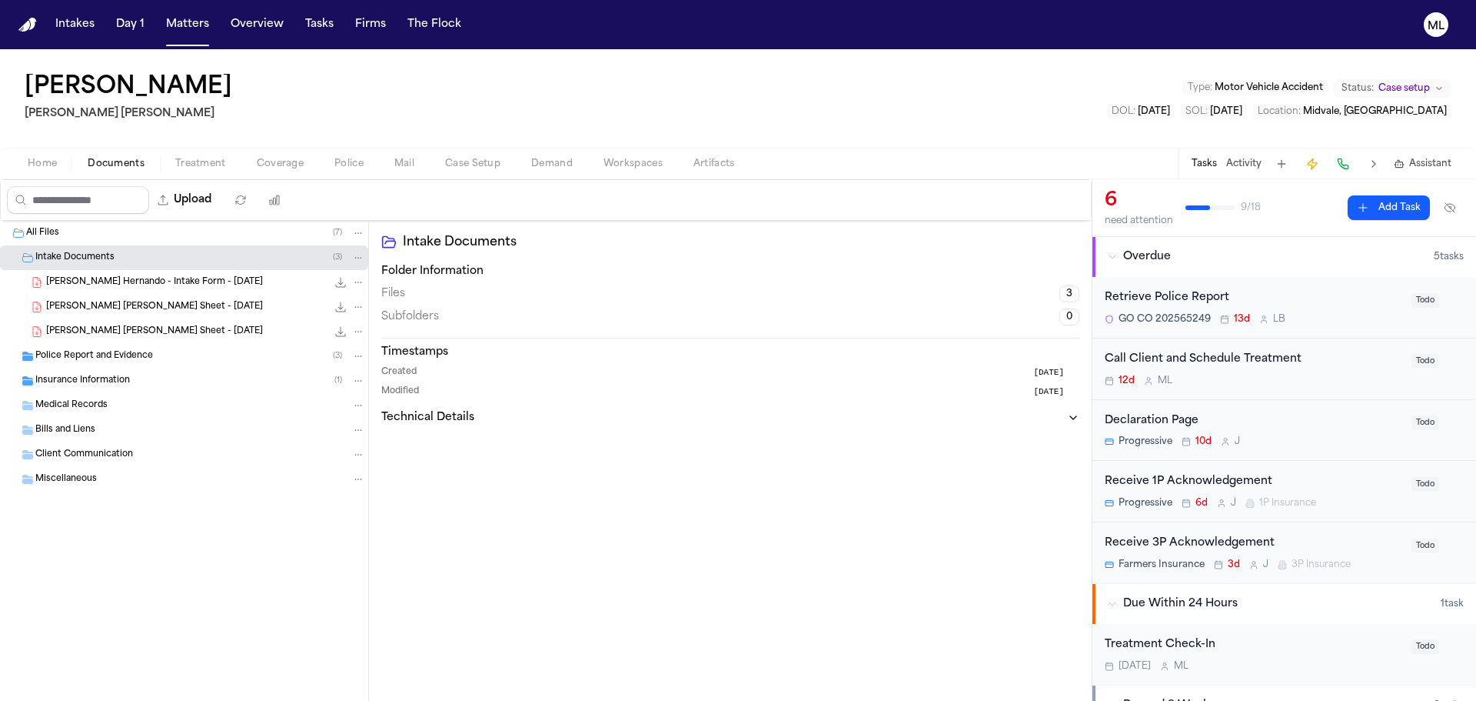
click at [142, 304] on span "[PERSON_NAME] [PERSON_NAME] Sheet - [DATE]" at bounding box center [154, 307] width 217 height 13
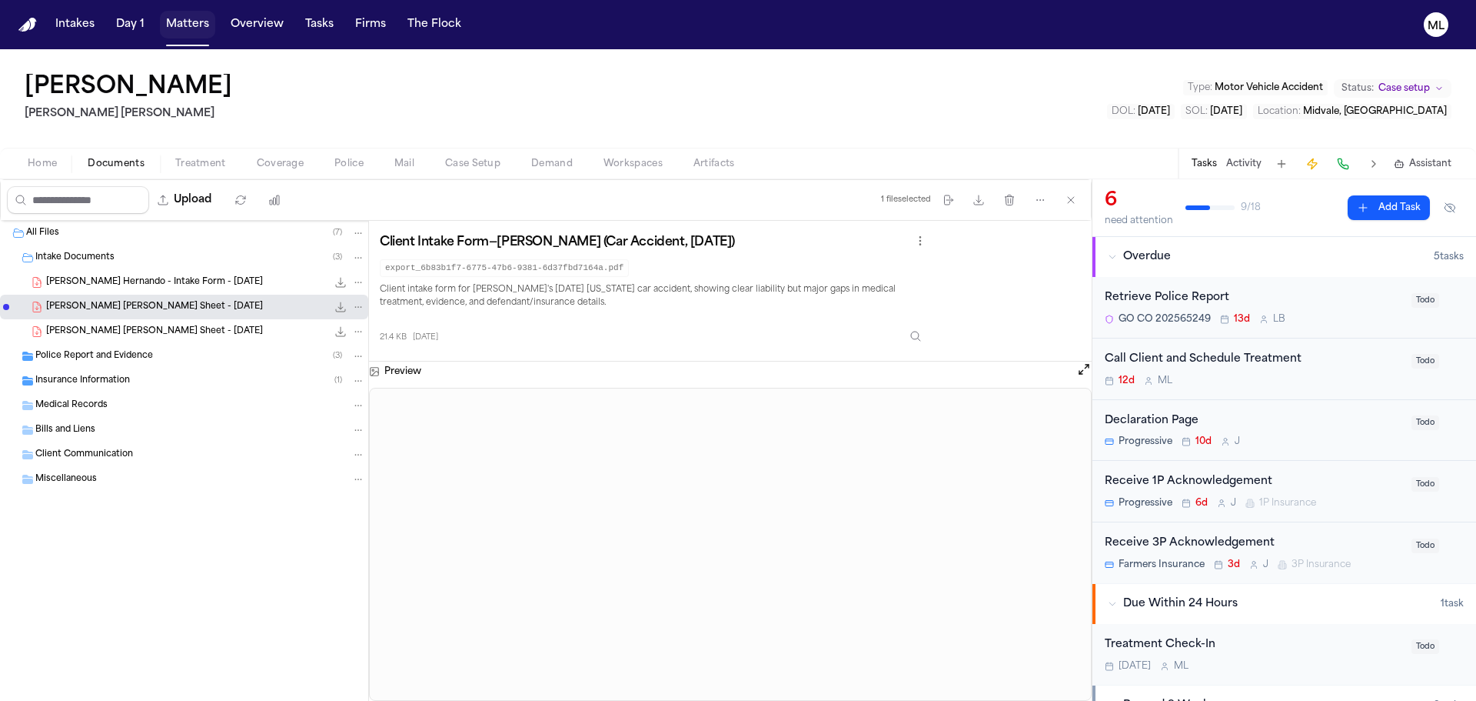
click at [184, 28] on button "Matters" at bounding box center [187, 25] width 55 height 28
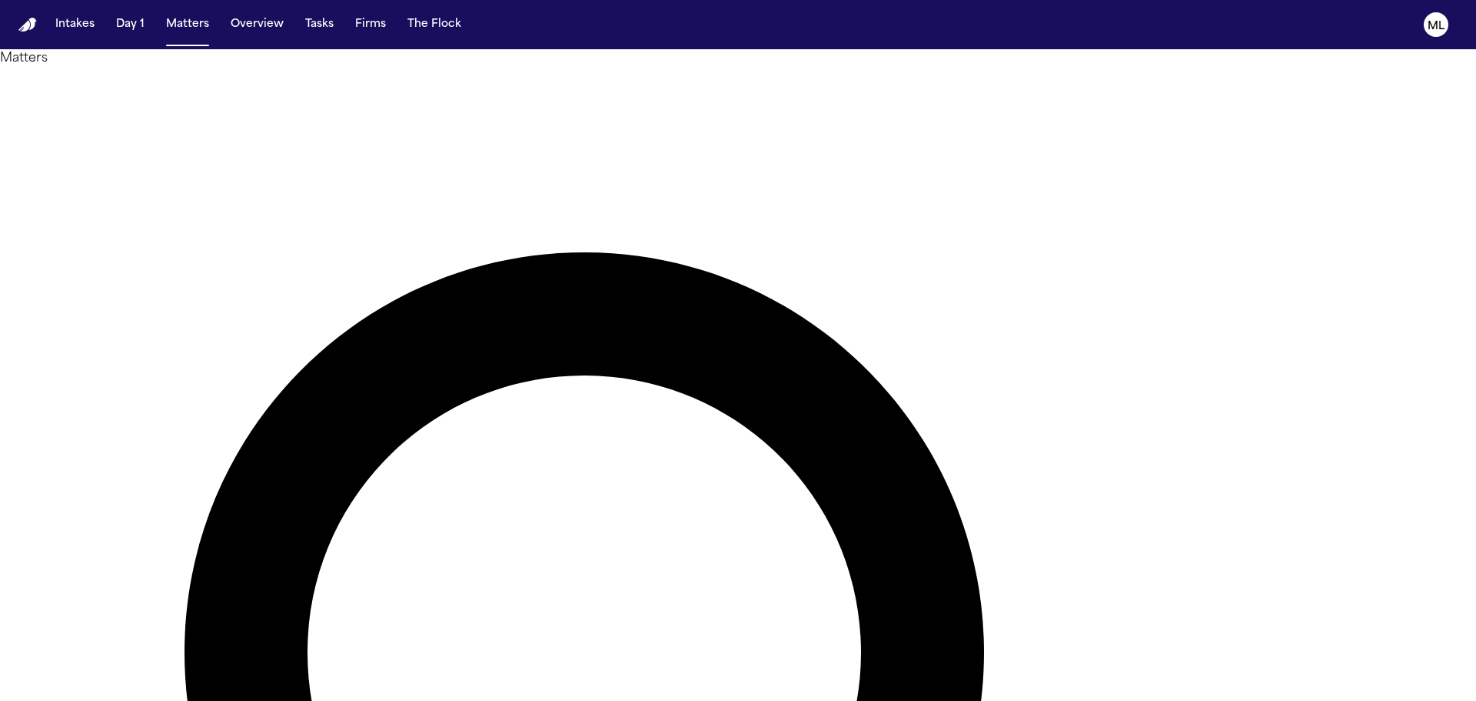
drag, startPoint x: 901, startPoint y: 88, endPoint x: 714, endPoint y: 78, distance: 187.1
type input "******"
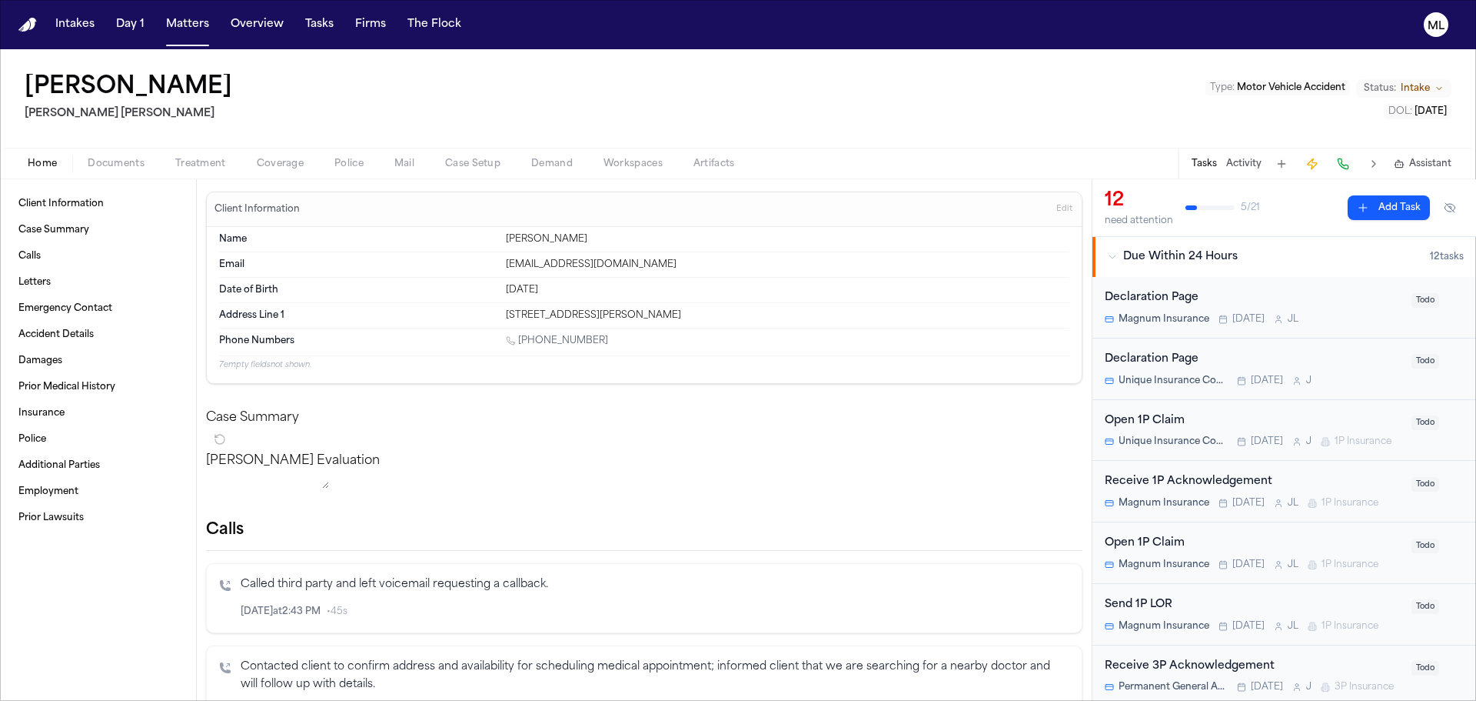
click at [132, 166] on span "Documents" at bounding box center [116, 164] width 57 height 12
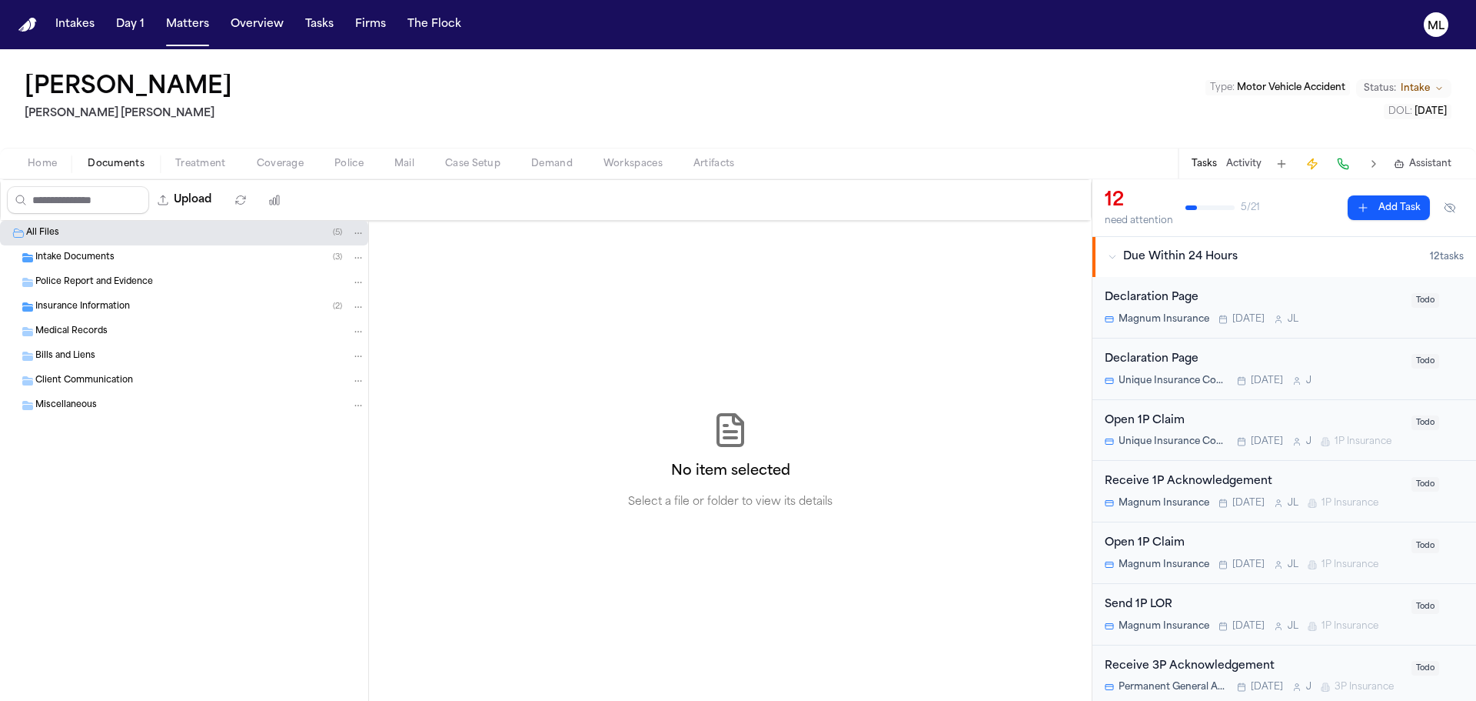
click at [101, 258] on span "Intake Documents" at bounding box center [74, 257] width 79 height 13
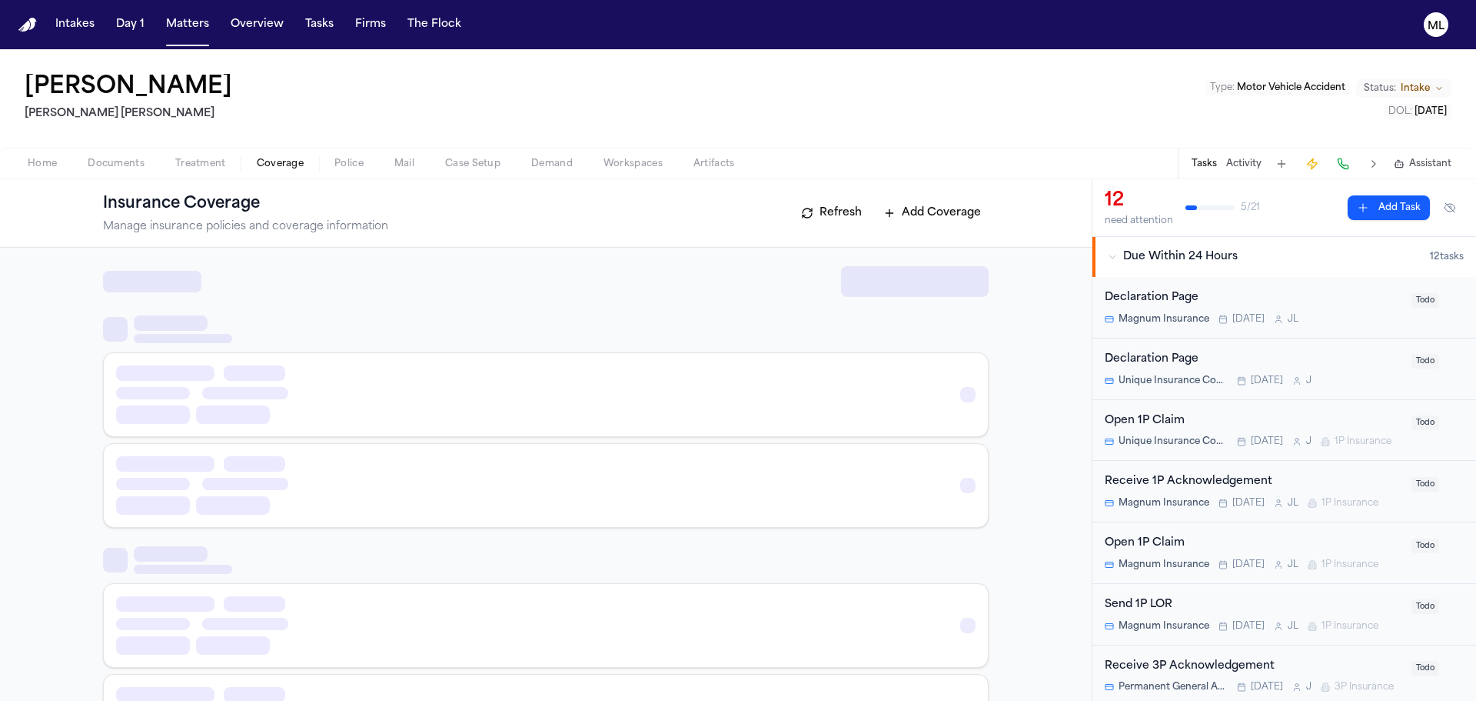
click at [290, 159] on span "Coverage" at bounding box center [280, 164] width 47 height 12
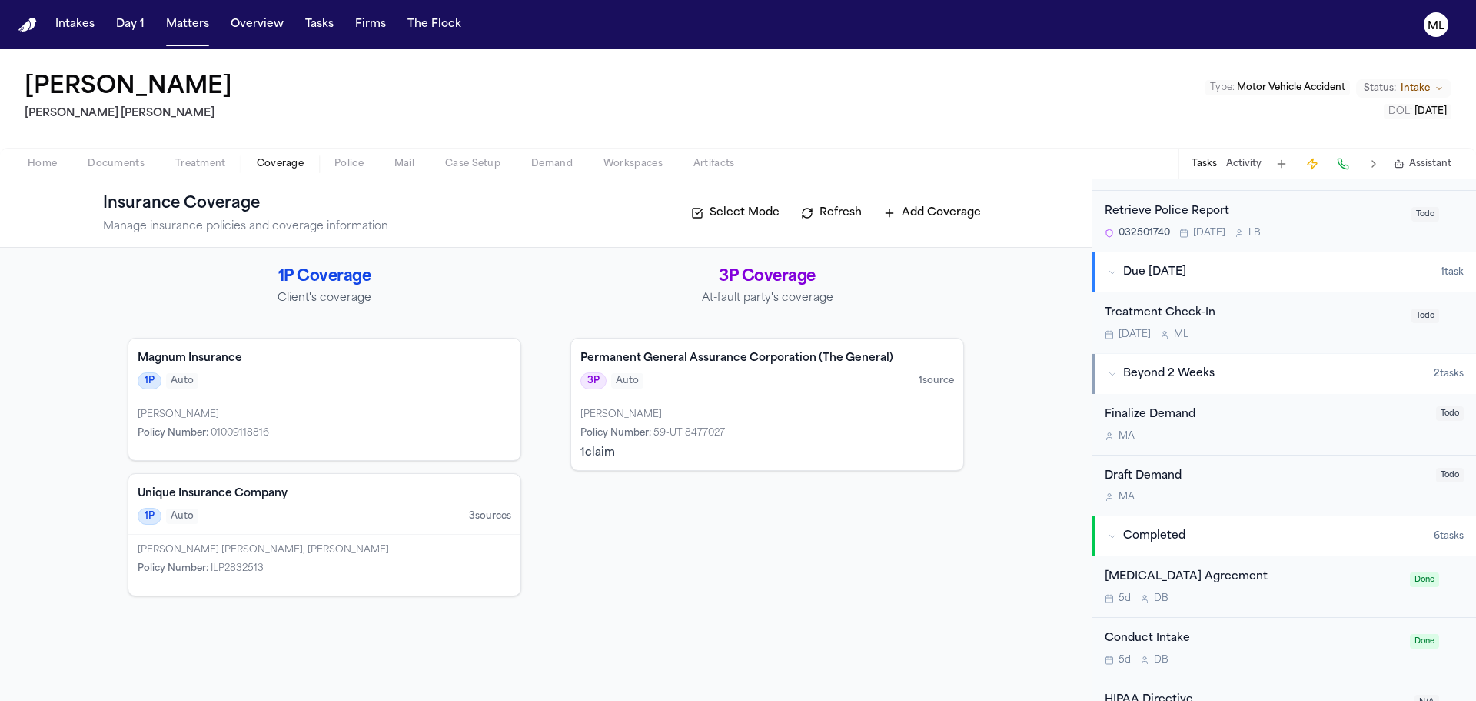
scroll to position [769, 0]
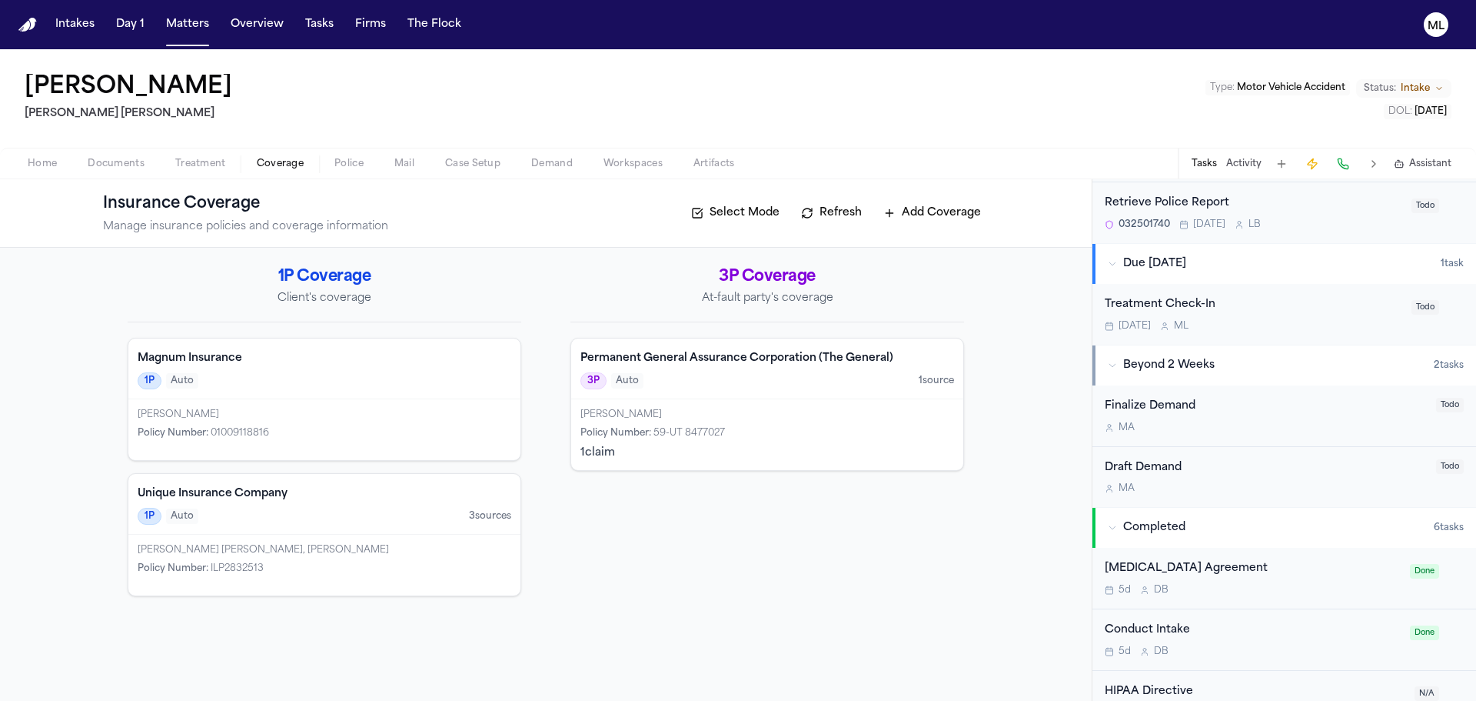
click at [1366, 243] on div "Retrieve Police Report 032501740 [DATE] L B Todo" at bounding box center [1285, 212] width 384 height 61
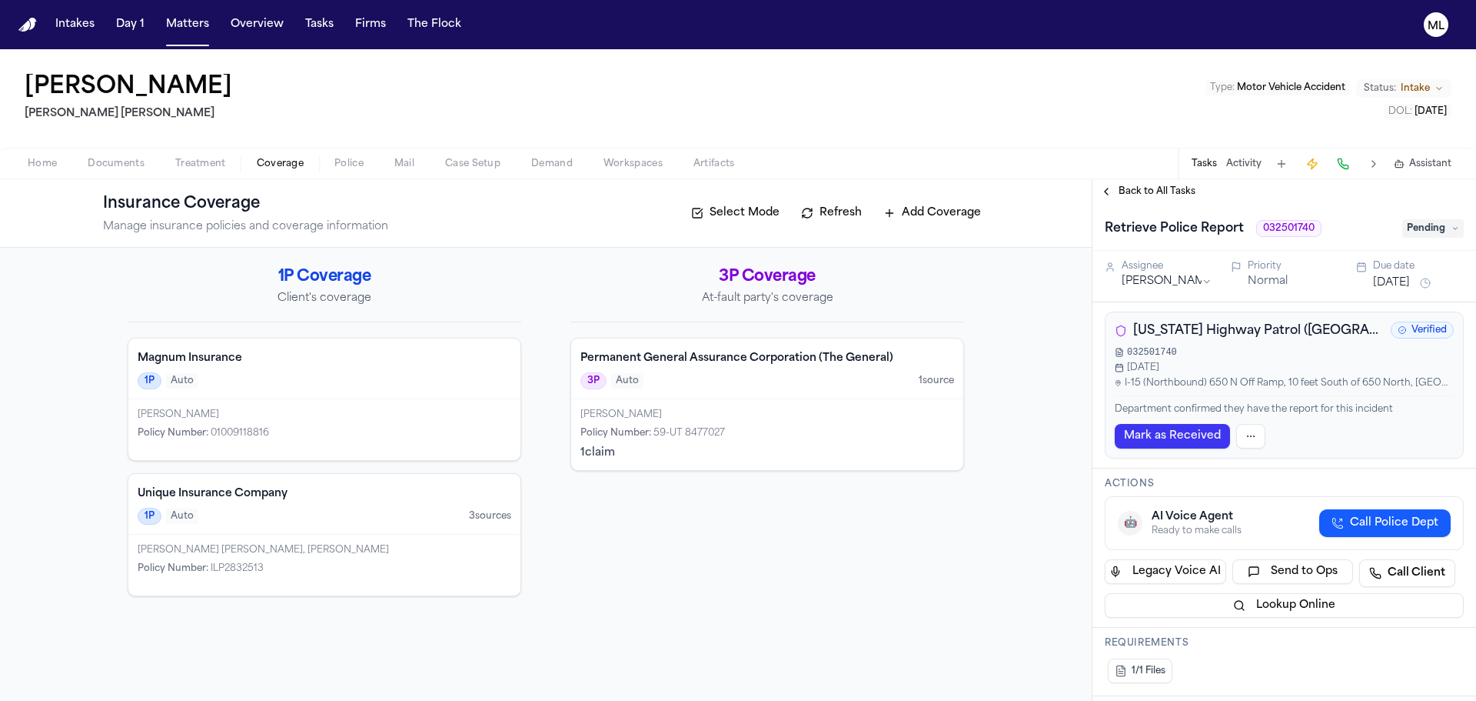
click at [1162, 186] on span "Back to All Tasks" at bounding box center [1157, 191] width 77 height 12
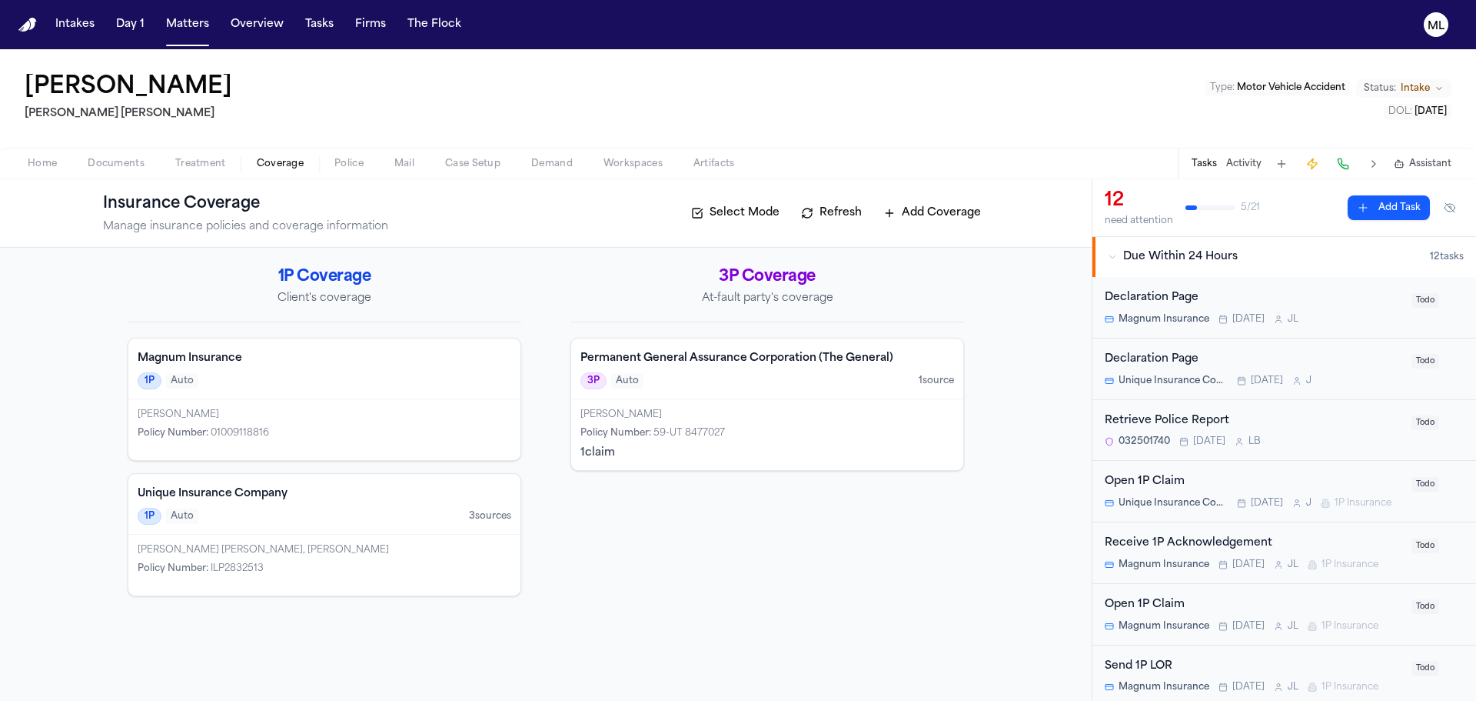
click at [319, 398] on div "Magnum Insurance 1P Auto" at bounding box center [324, 368] width 392 height 61
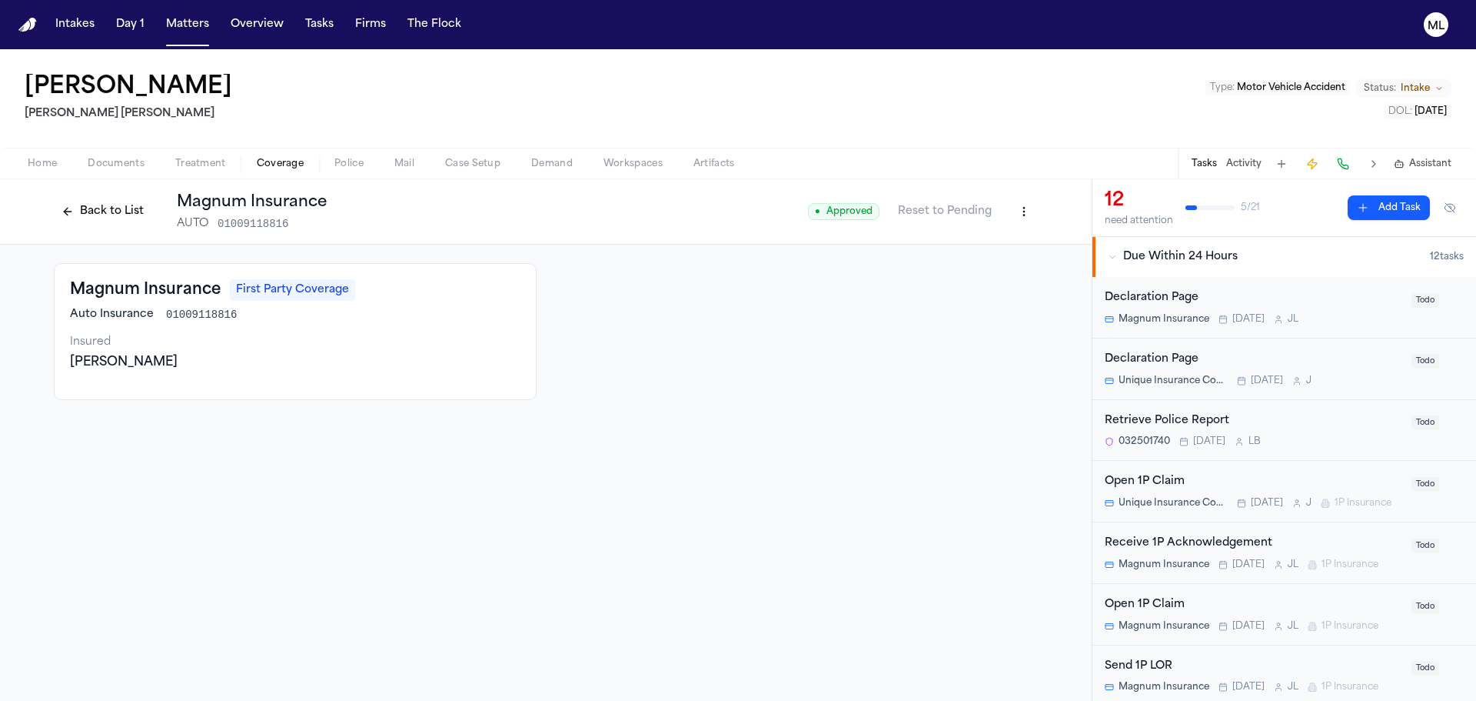
click at [254, 315] on div "Auto Insurance 01009118816" at bounding box center [295, 314] width 451 height 15
click at [107, 215] on button "Back to List" at bounding box center [103, 211] width 98 height 25
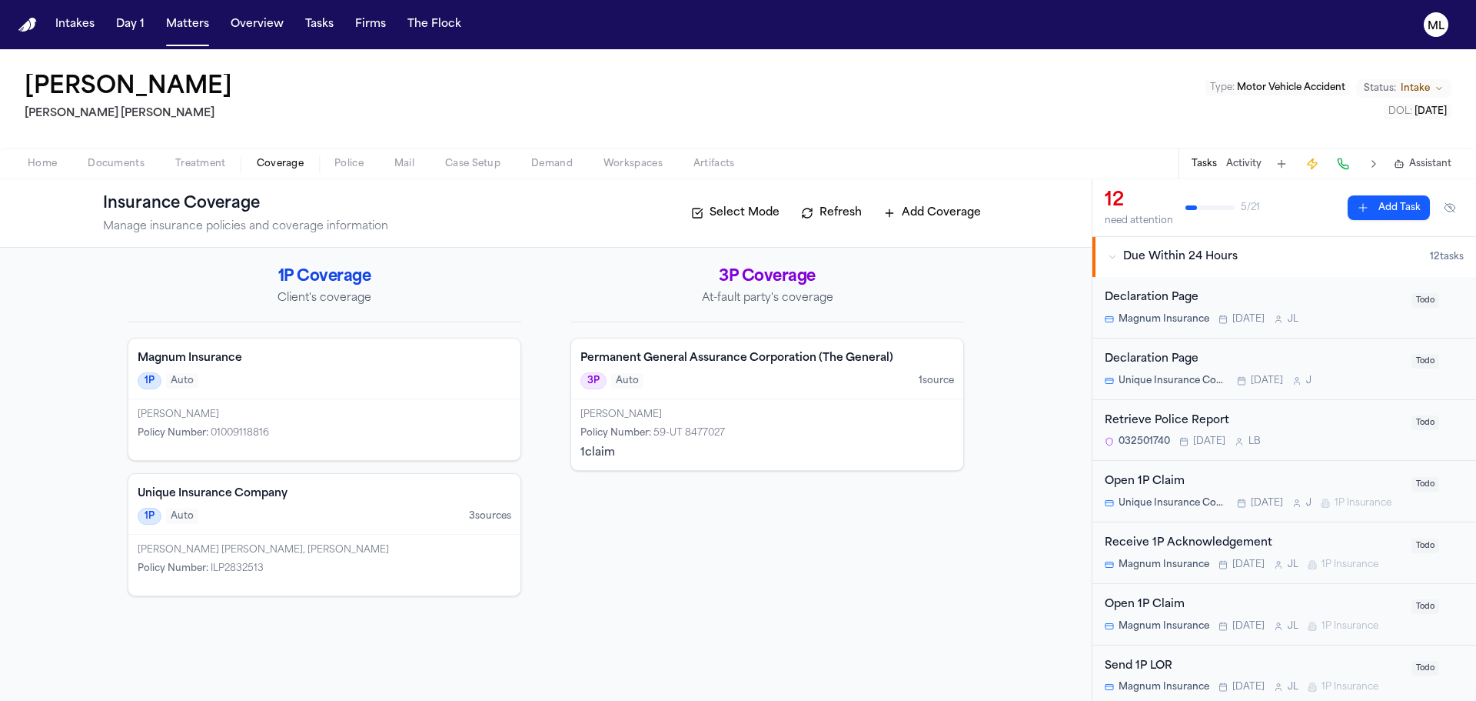
click at [55, 164] on span "Home" at bounding box center [42, 164] width 29 height 12
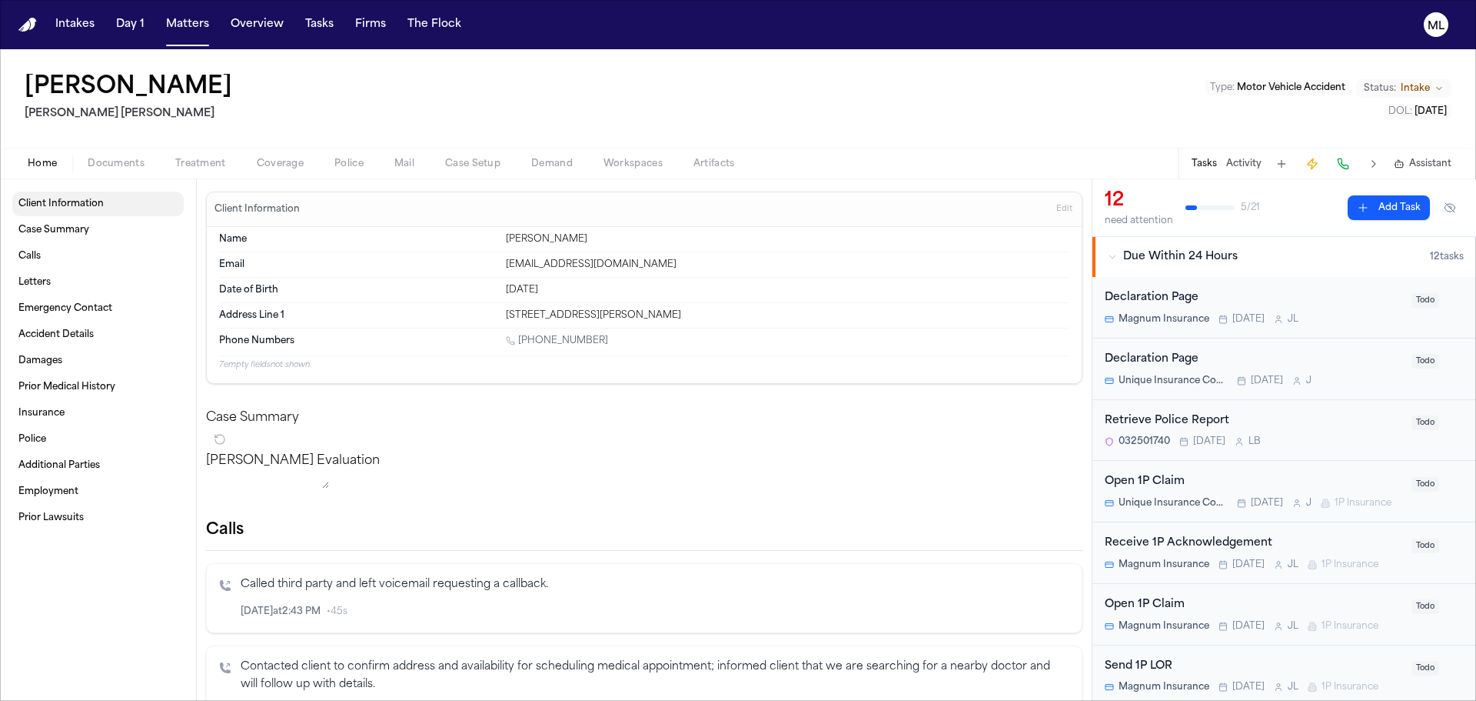
click at [56, 205] on span "Client Information" at bounding box center [60, 204] width 85 height 12
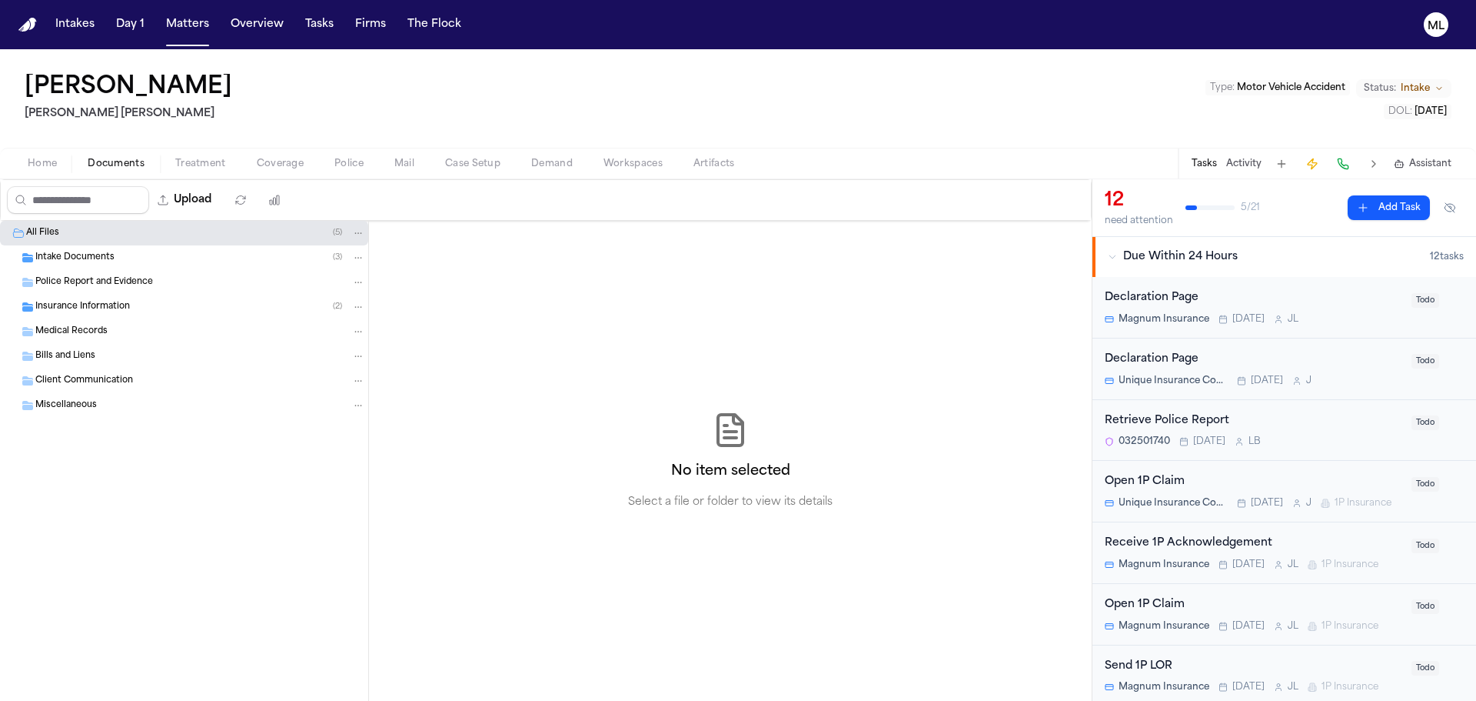
click at [105, 171] on span "button" at bounding box center [115, 172] width 75 height 2
click at [82, 253] on span "Intake Documents" at bounding box center [74, 257] width 79 height 13
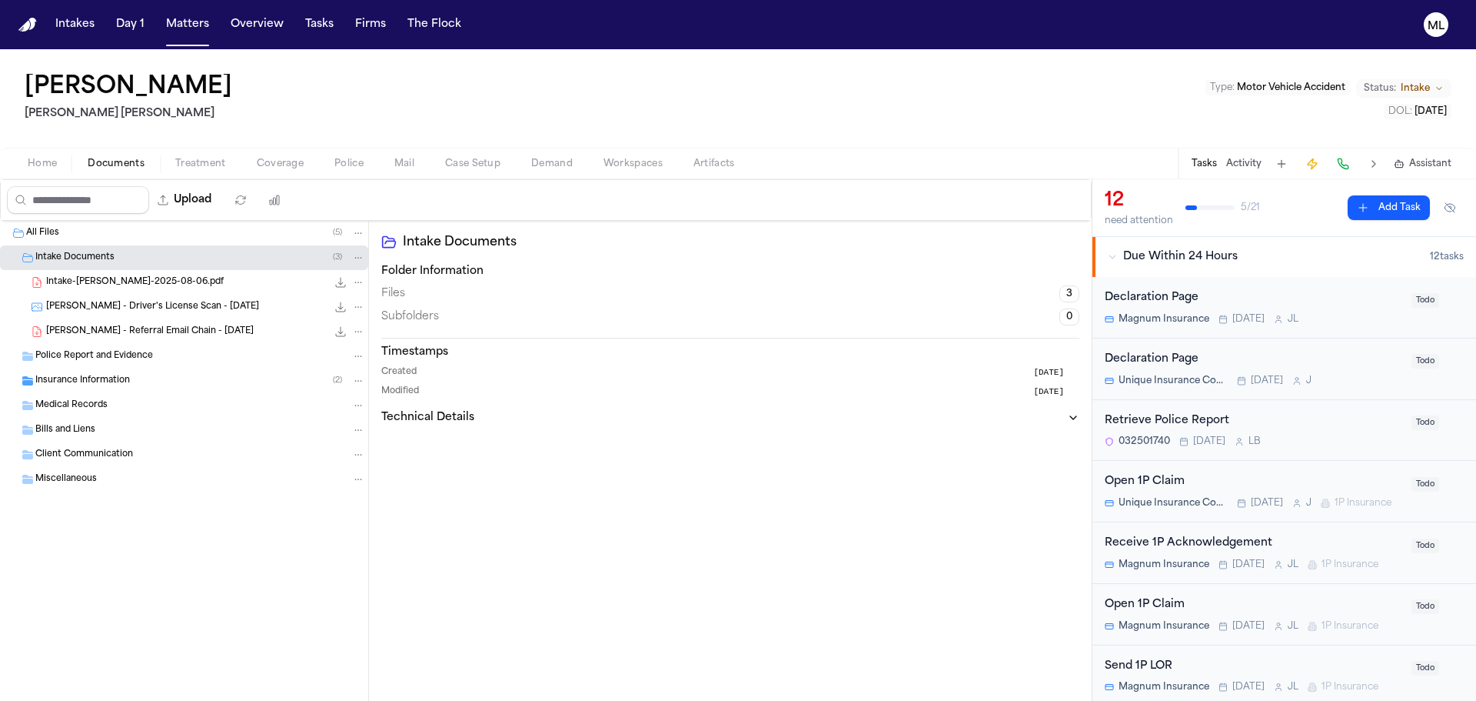
click at [89, 375] on span "Insurance Information" at bounding box center [82, 380] width 95 height 13
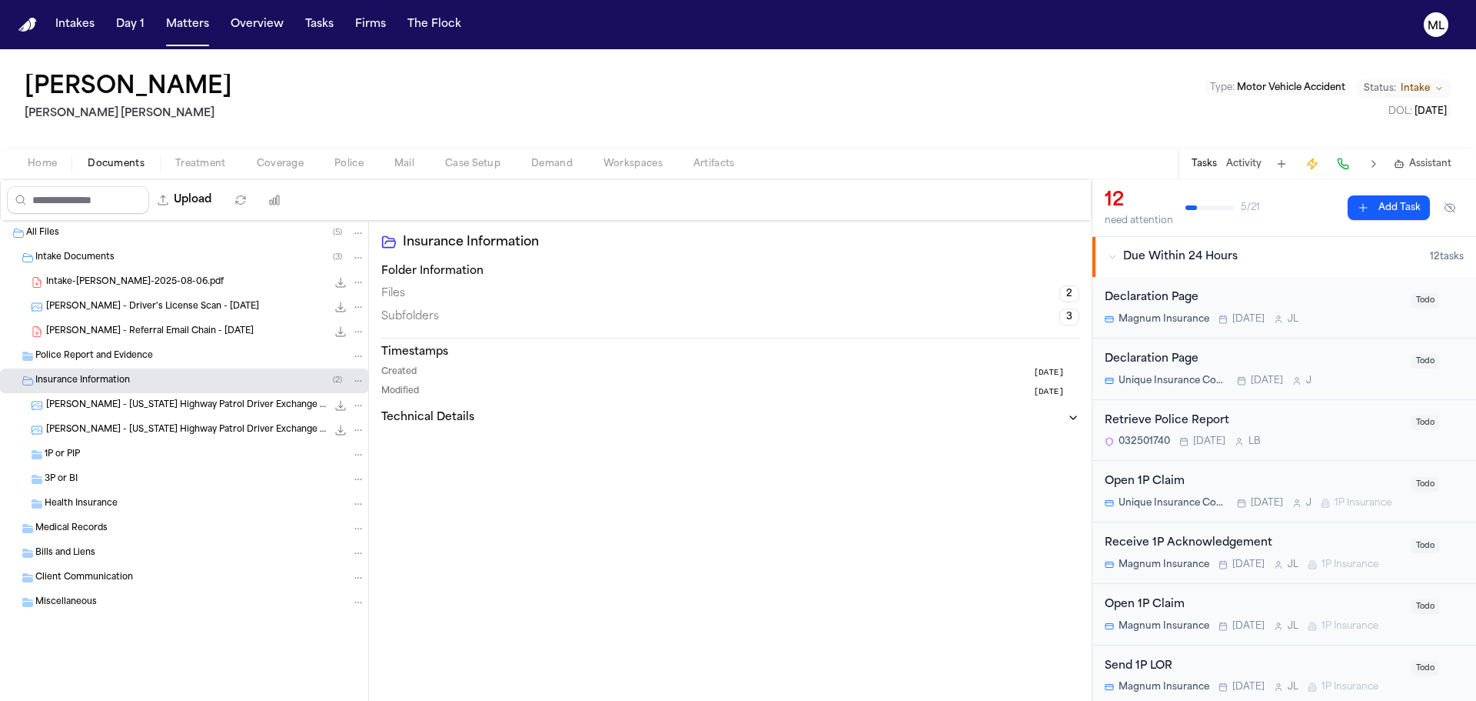
click at [165, 424] on span "[PERSON_NAME] - [US_STATE] Highway Patrol Driver Exchange Form - [DATE]" at bounding box center [186, 430] width 281 height 13
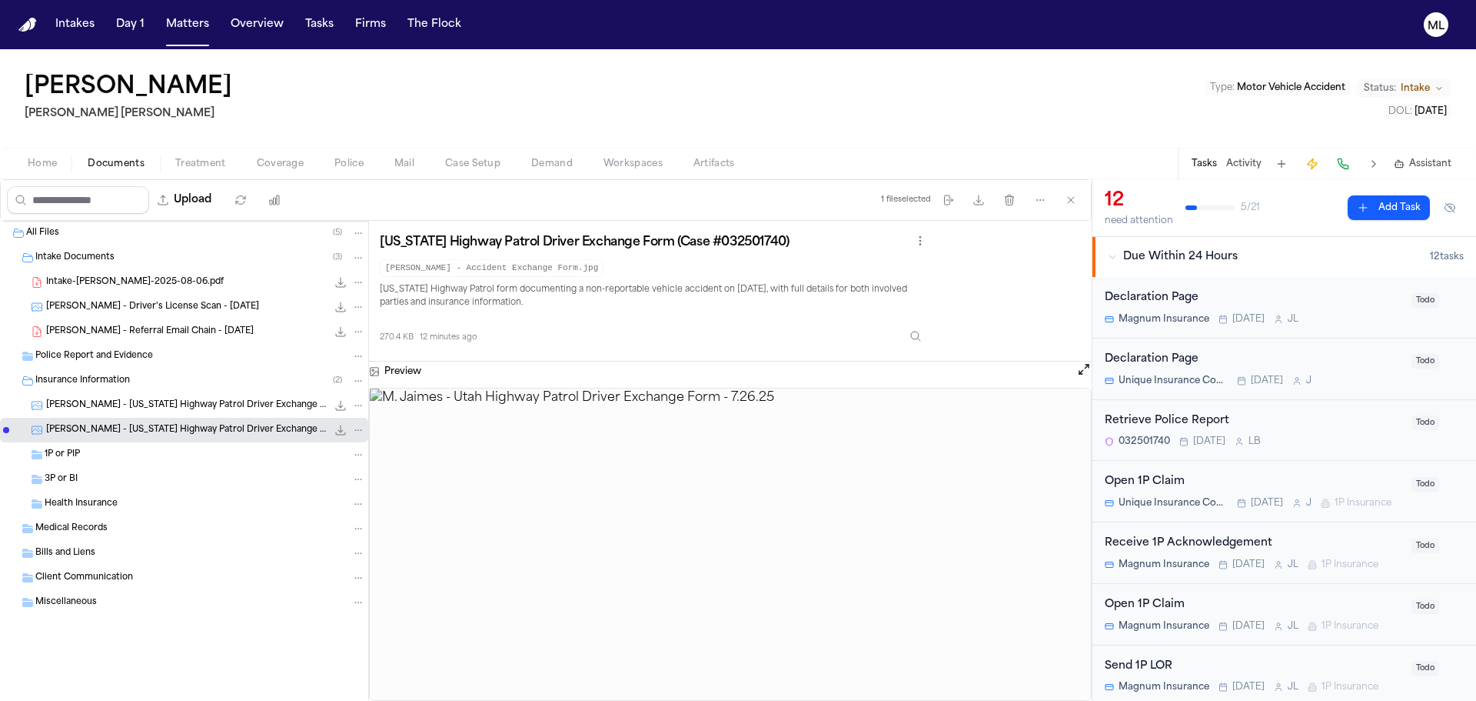
click at [729, 488] on img at bounding box center [730, 543] width 721 height 311
click at [1082, 368] on button "Open preview" at bounding box center [1084, 368] width 15 height 15
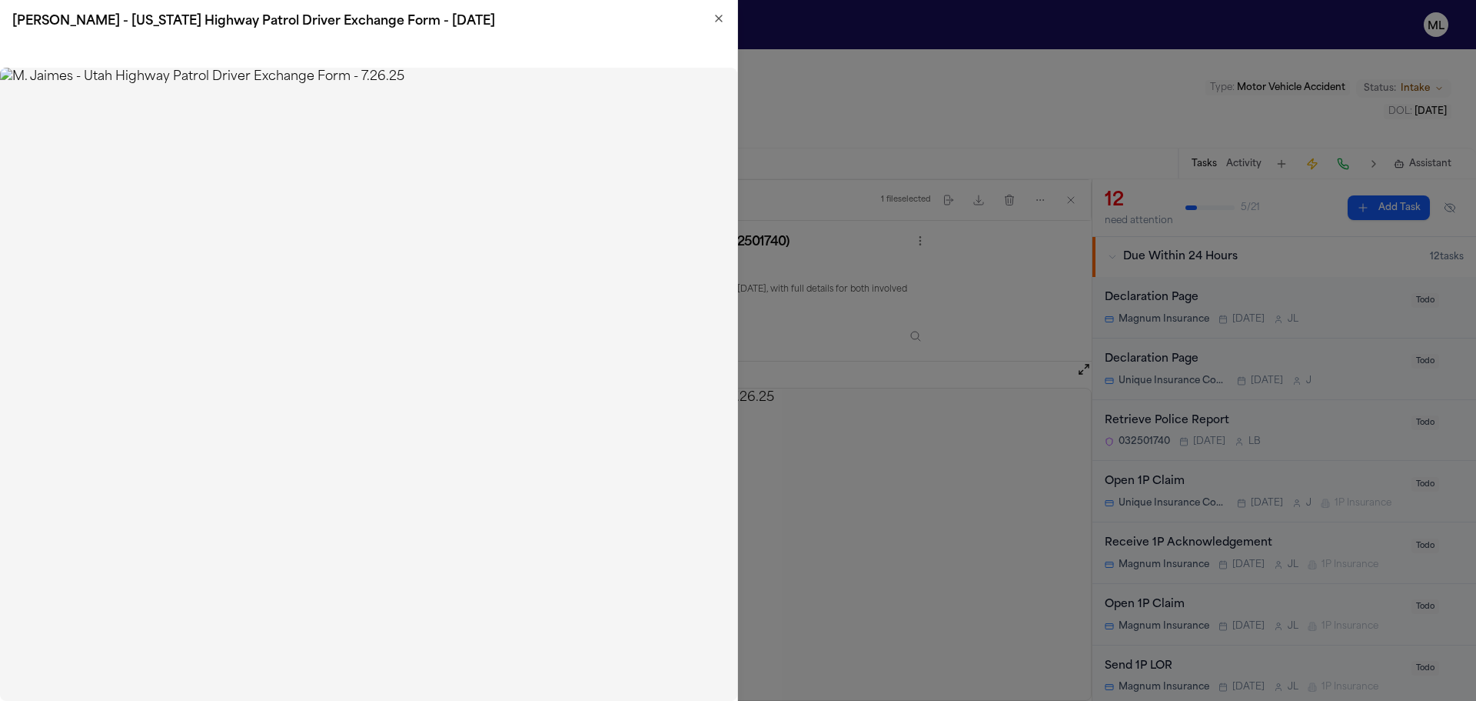
click at [719, 18] on icon "button" at bounding box center [719, 18] width 12 height 12
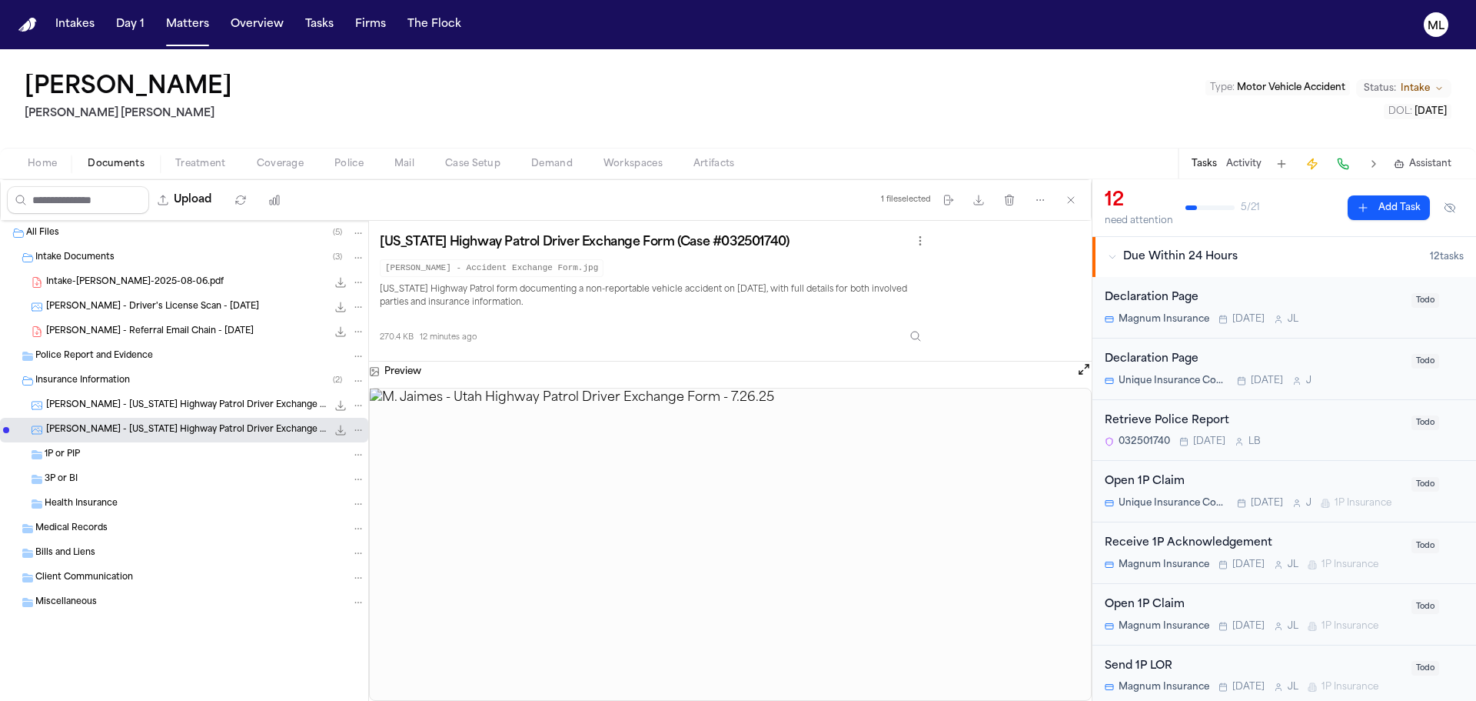
click at [1336, 313] on div "Magnum Insurance [DATE] [PERSON_NAME]" at bounding box center [1254, 319] width 298 height 12
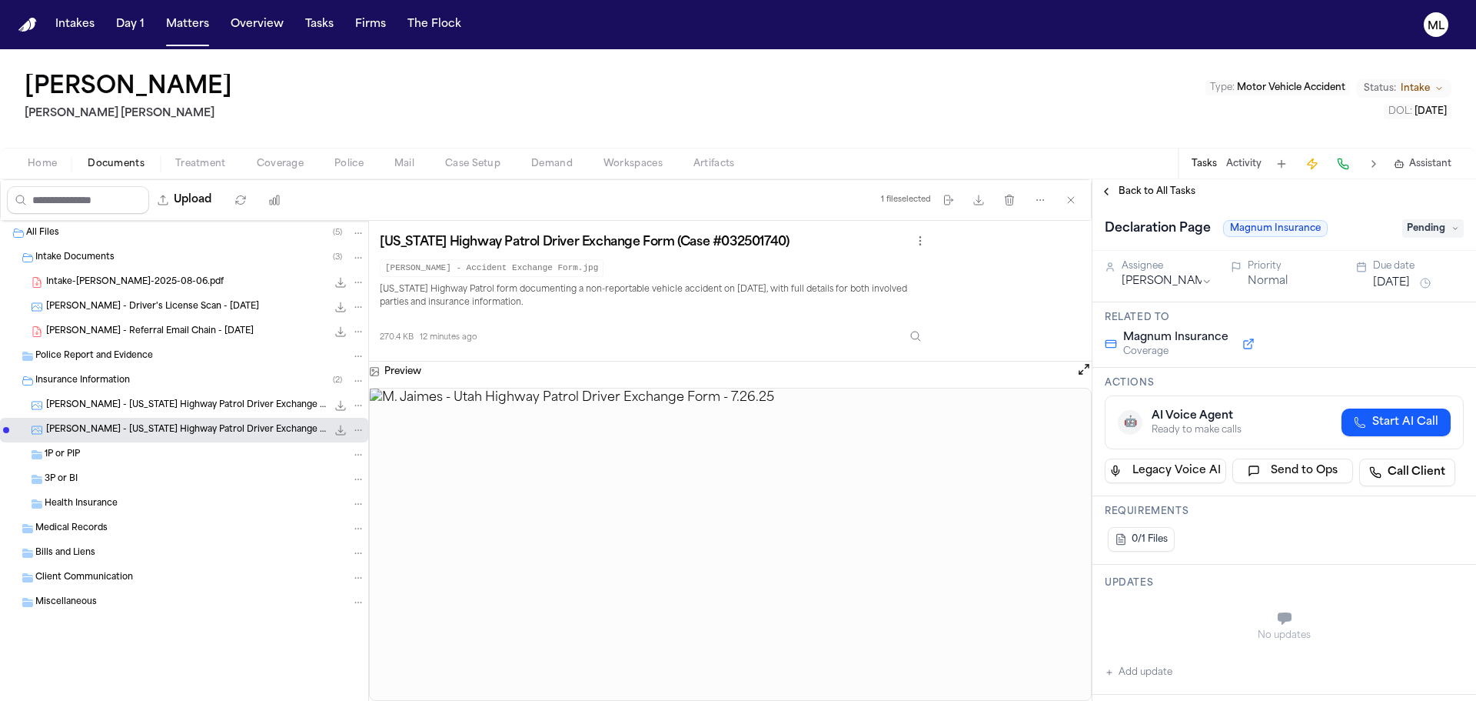
click at [1419, 227] on span "Pending" at bounding box center [1434, 228] width 62 height 18
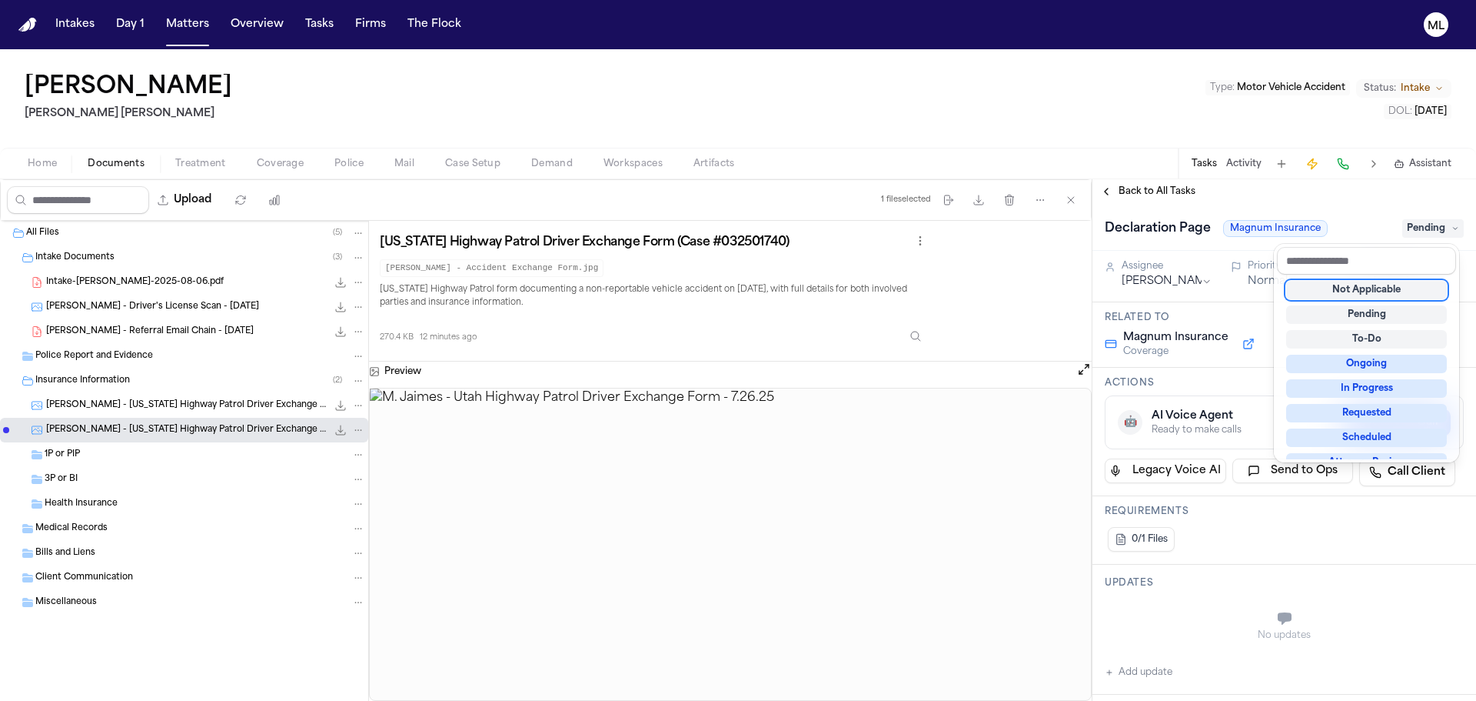
click at [1387, 287] on div "Not Applicable" at bounding box center [1366, 290] width 161 height 18
click at [1169, 190] on div "**********" at bounding box center [1285, 439] width 384 height 521
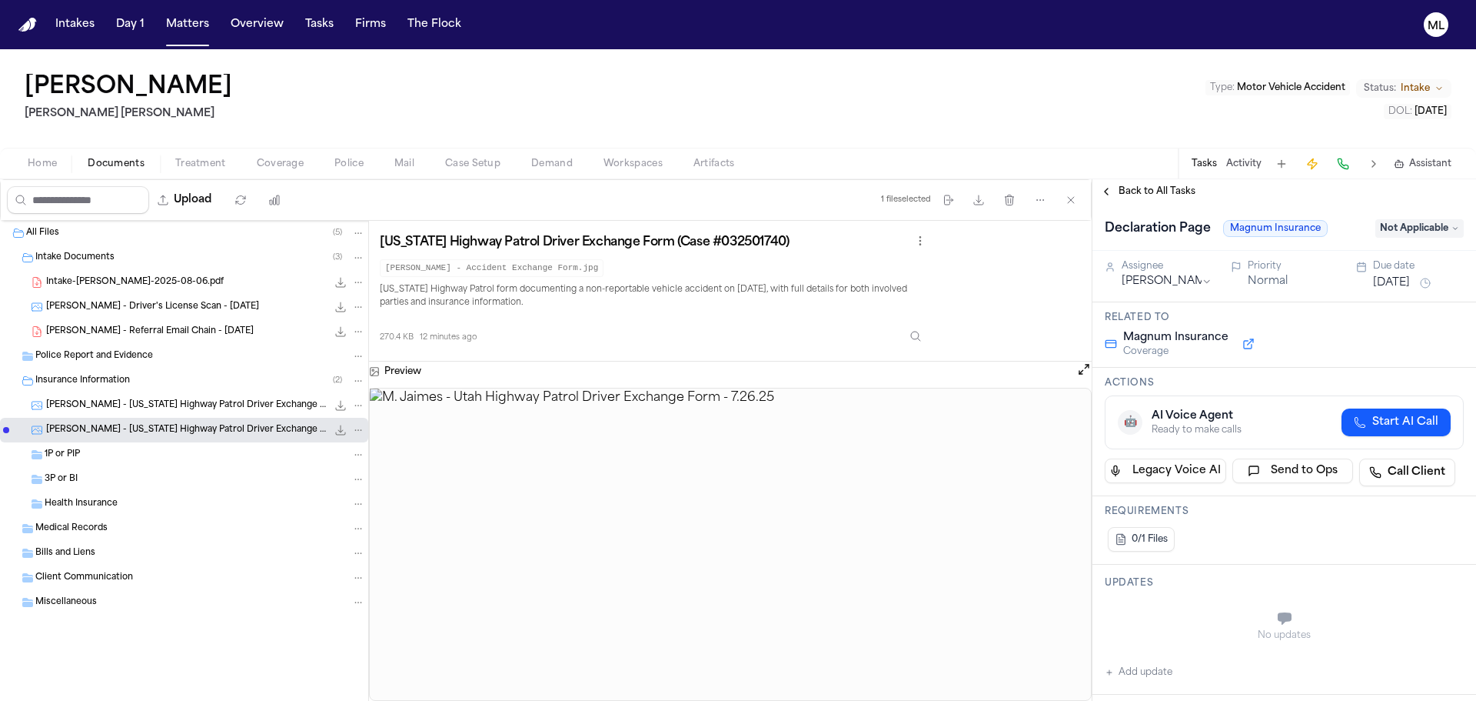
click at [1169, 190] on span "Back to All Tasks" at bounding box center [1157, 191] width 77 height 12
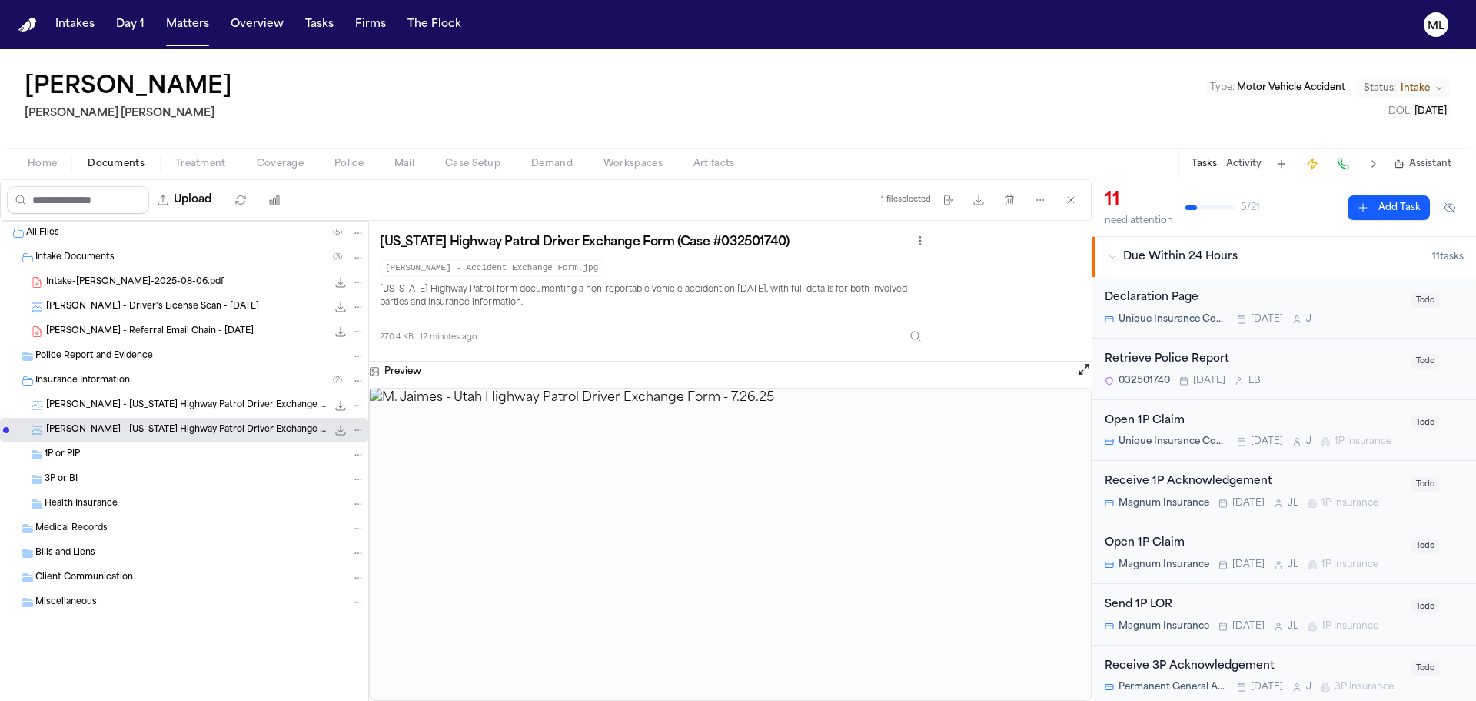
click at [281, 161] on span "Coverage" at bounding box center [280, 164] width 47 height 12
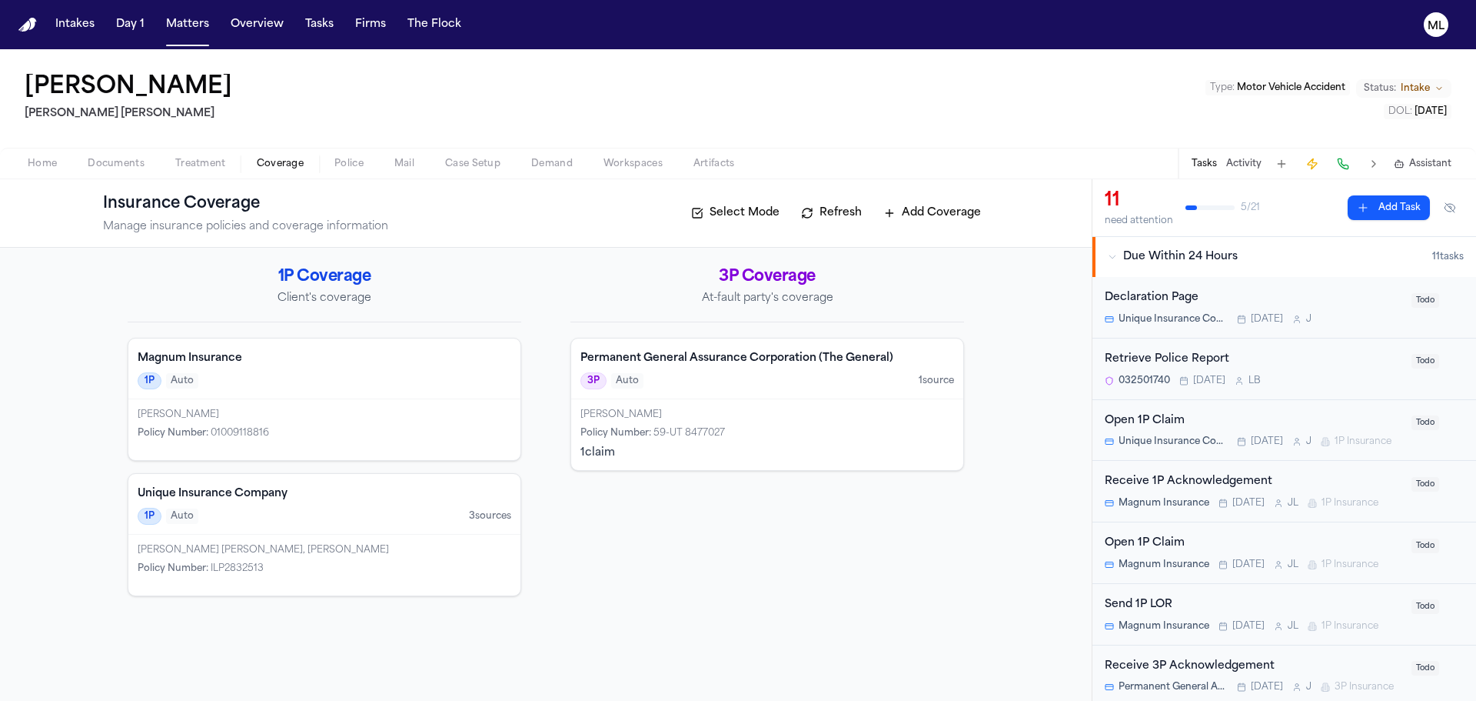
click at [386, 511] on div "1P Auto 3 source s" at bounding box center [325, 516] width 374 height 17
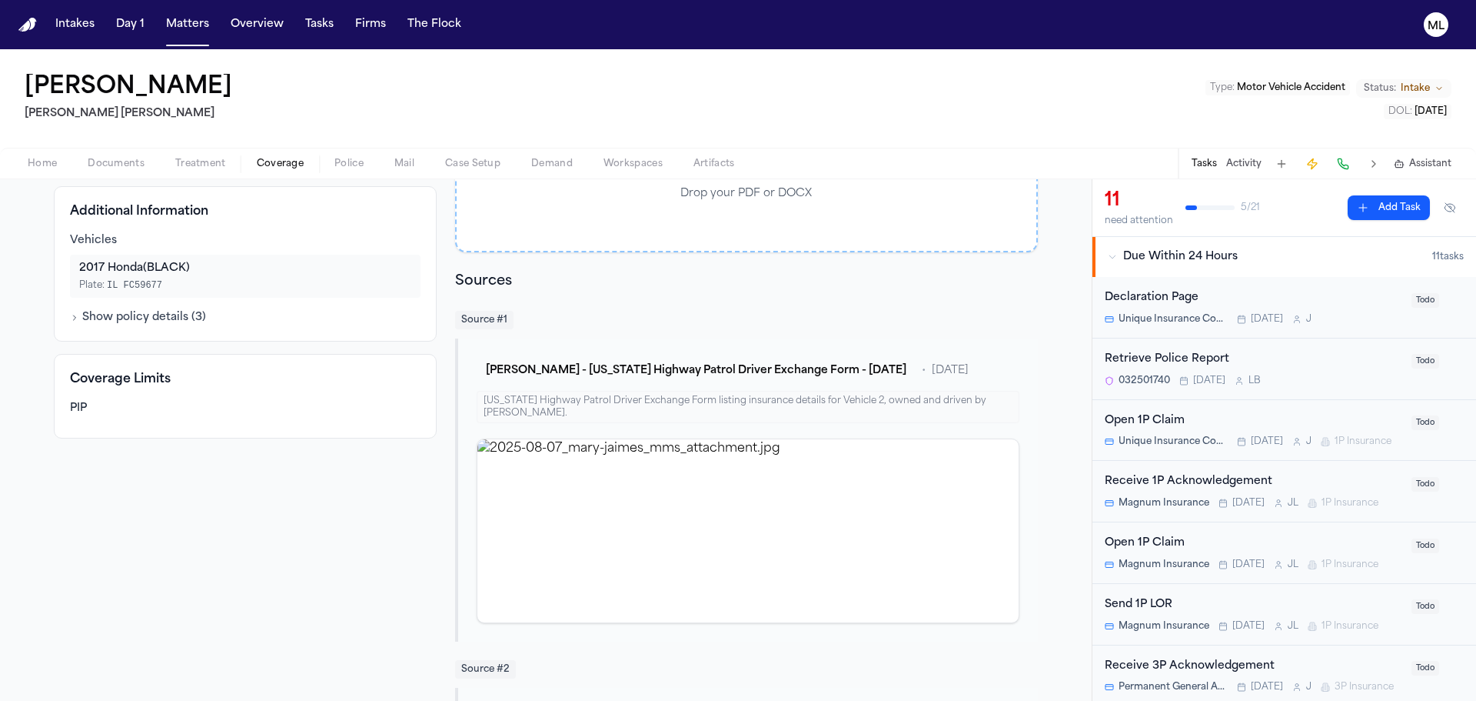
scroll to position [231, 0]
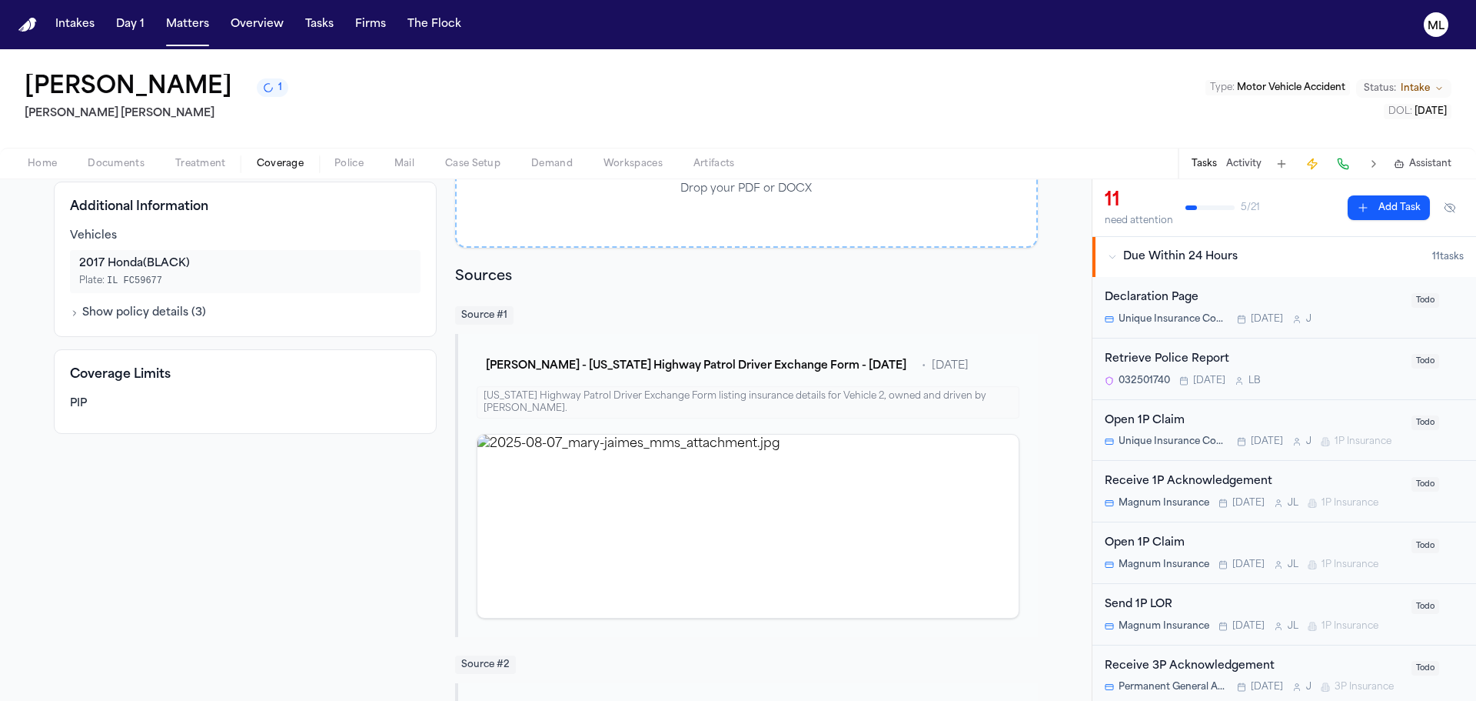
click at [41, 163] on span "Home" at bounding box center [42, 164] width 29 height 12
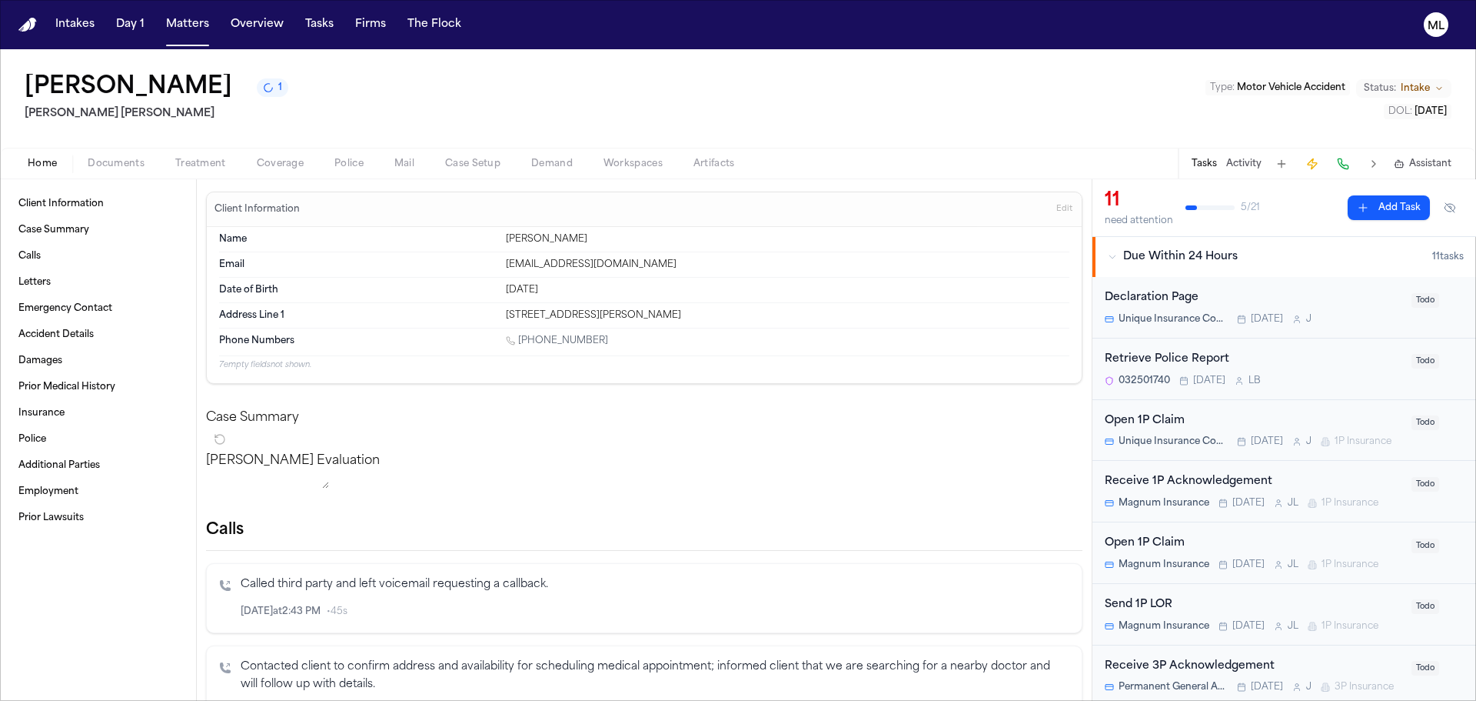
click at [1343, 488] on div "Receive 1P Acknowledgement" at bounding box center [1254, 482] width 298 height 18
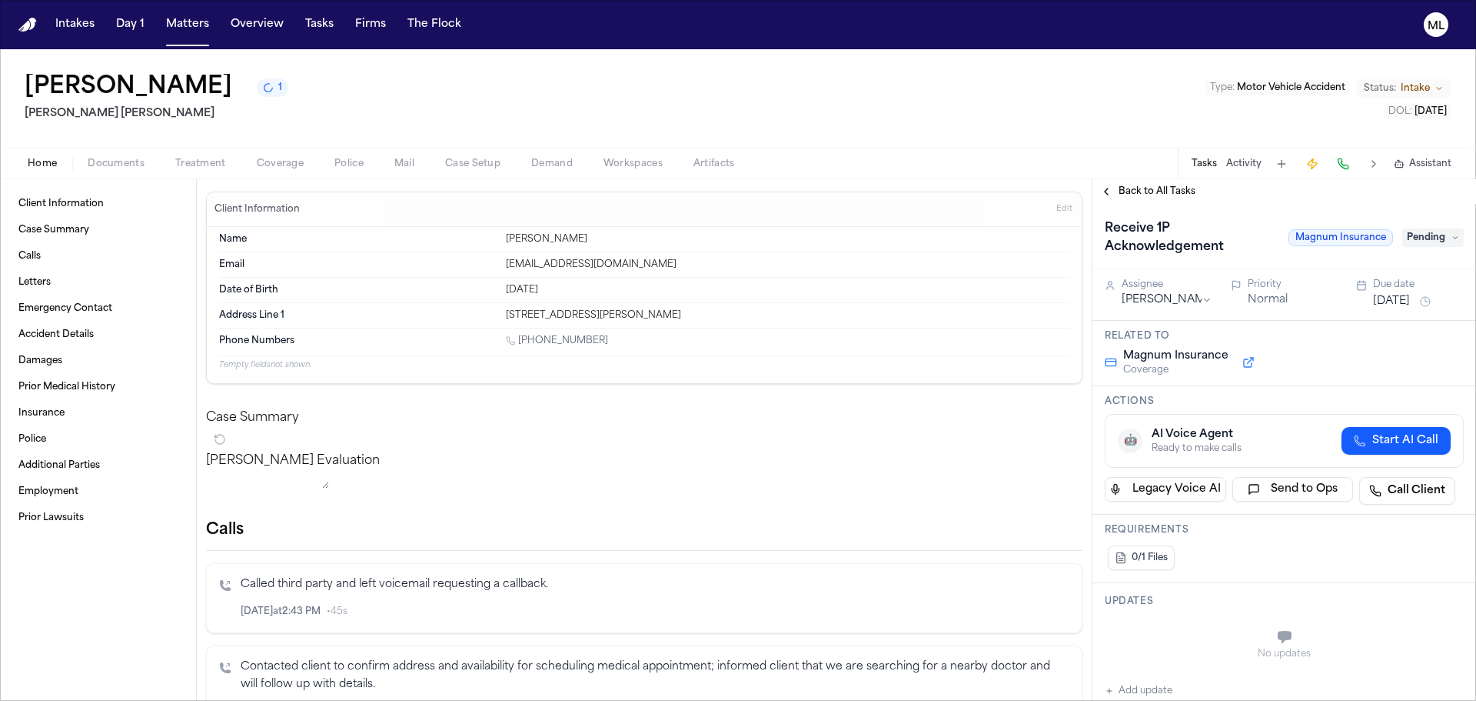
click at [1430, 240] on span "Pending" at bounding box center [1434, 237] width 62 height 18
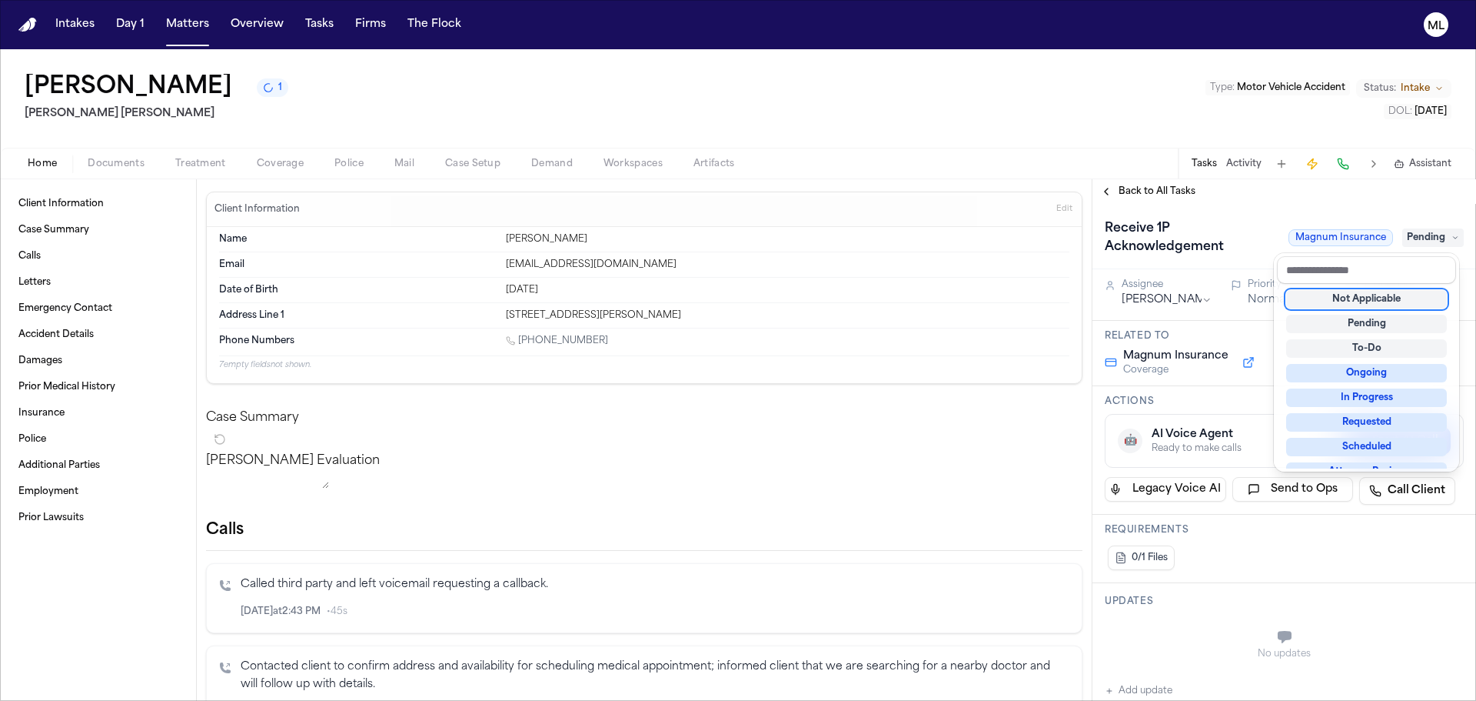
click at [1377, 294] on div "Not Applicable" at bounding box center [1366, 299] width 161 height 18
click at [1133, 188] on div "**********" at bounding box center [1285, 439] width 384 height 521
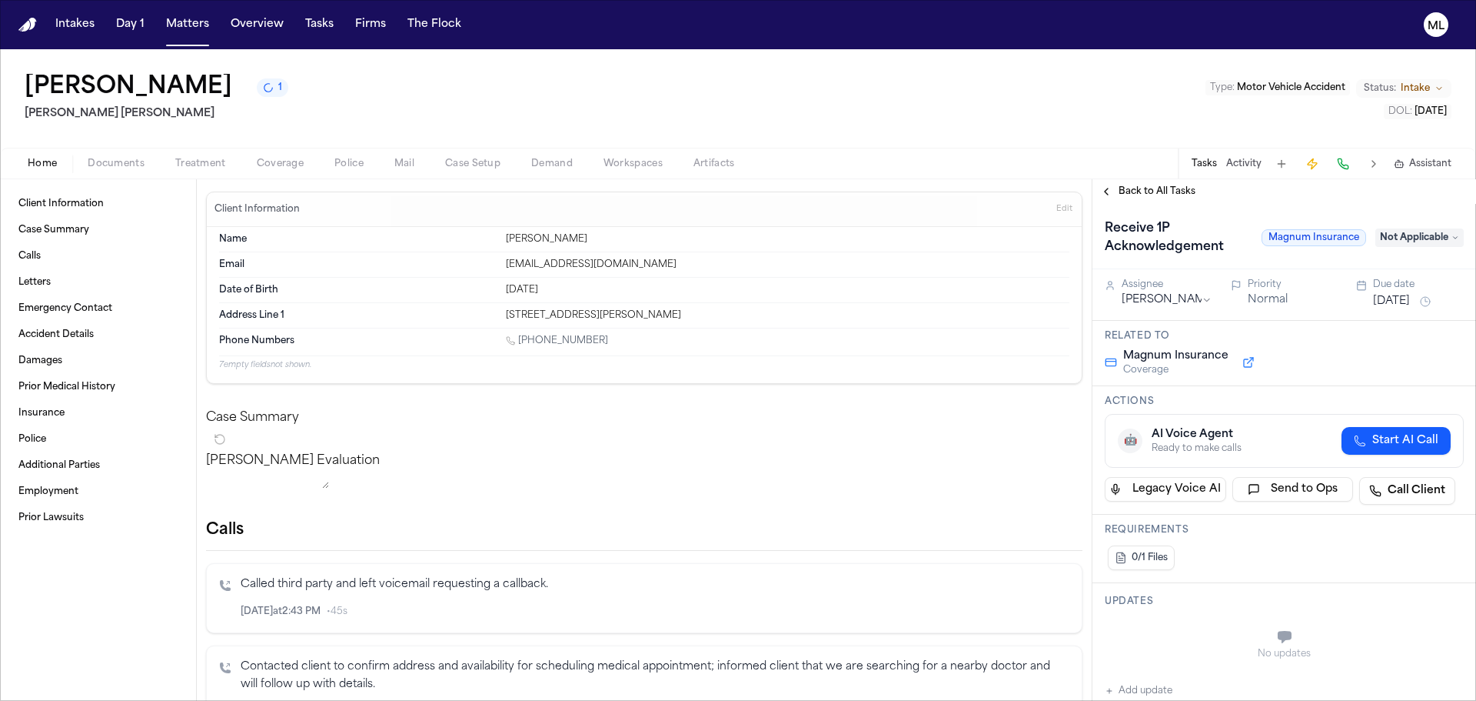
click at [1150, 195] on span "Back to All Tasks" at bounding box center [1157, 191] width 77 height 12
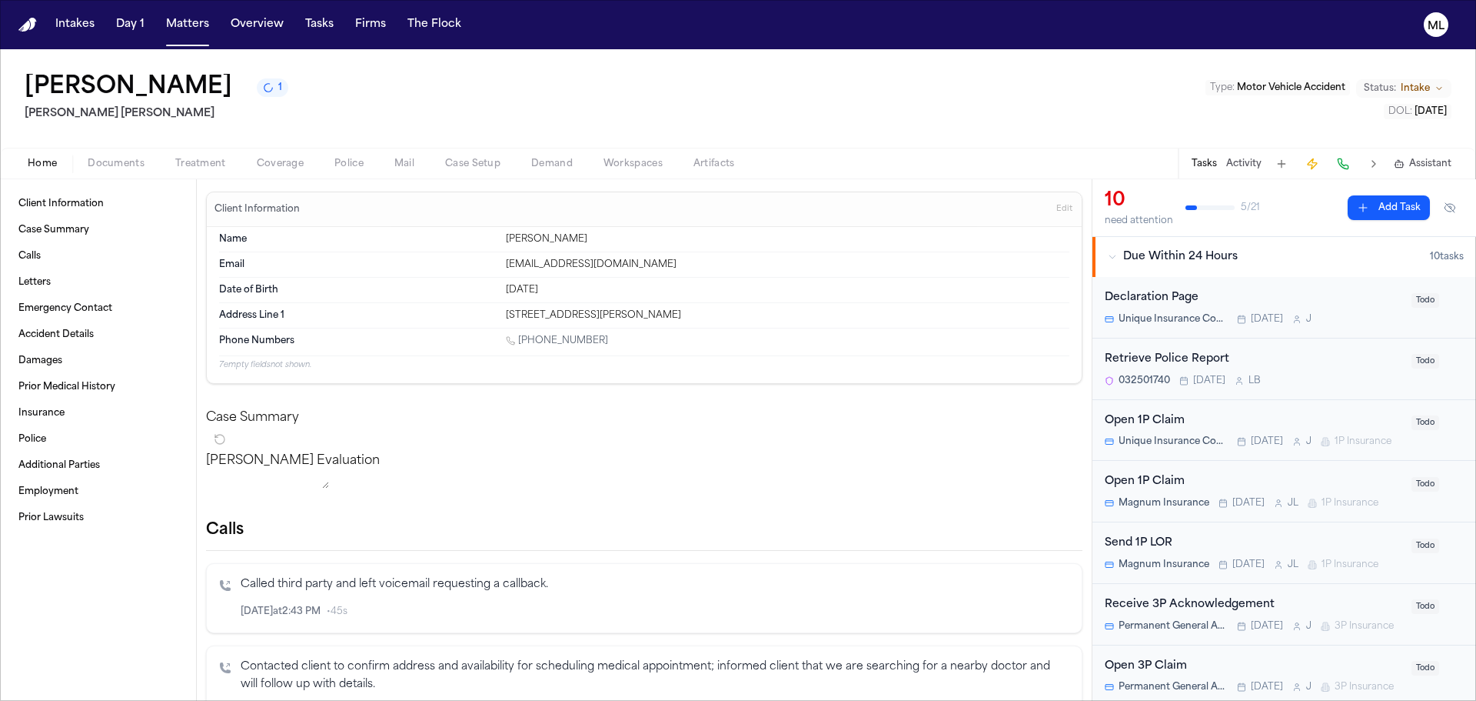
click at [1316, 490] on div "Open 1P Claim" at bounding box center [1254, 482] width 298 height 18
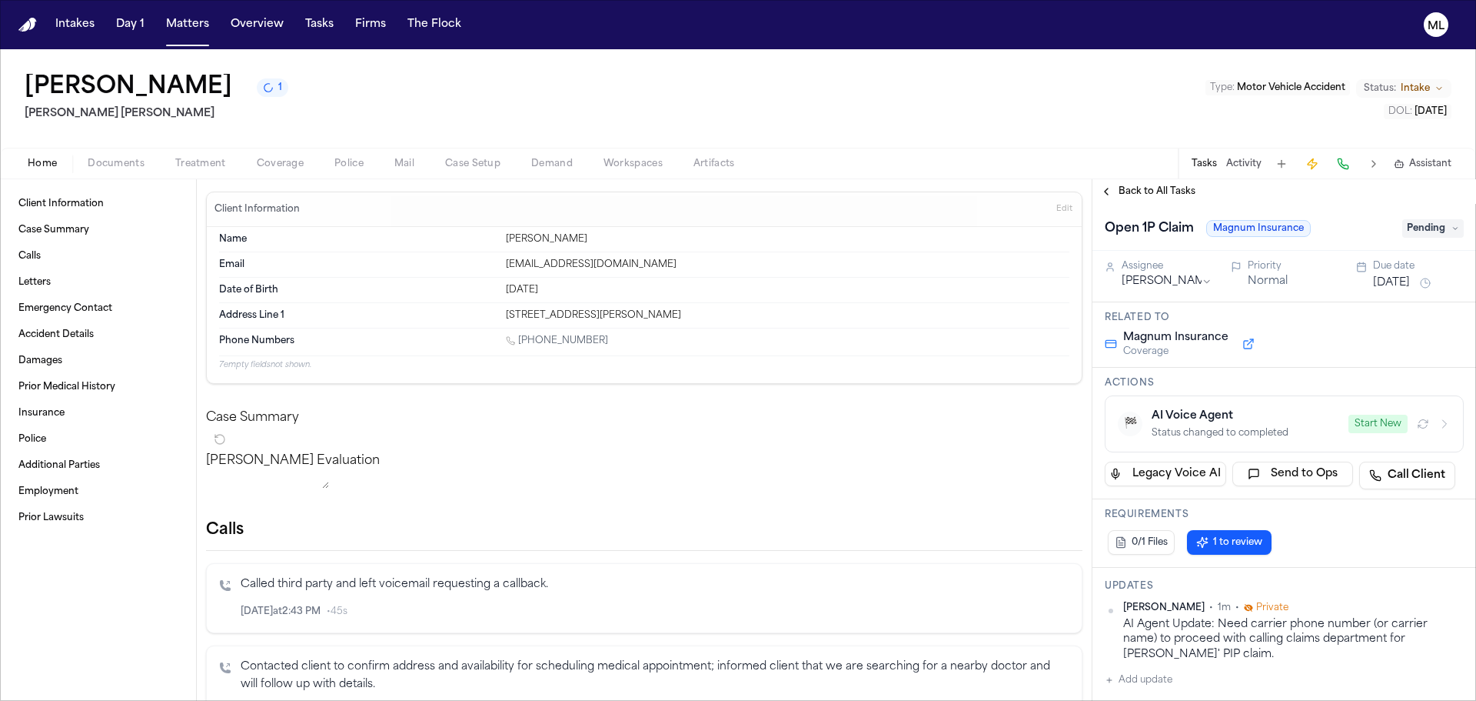
click at [1423, 234] on span "Pending" at bounding box center [1434, 228] width 62 height 18
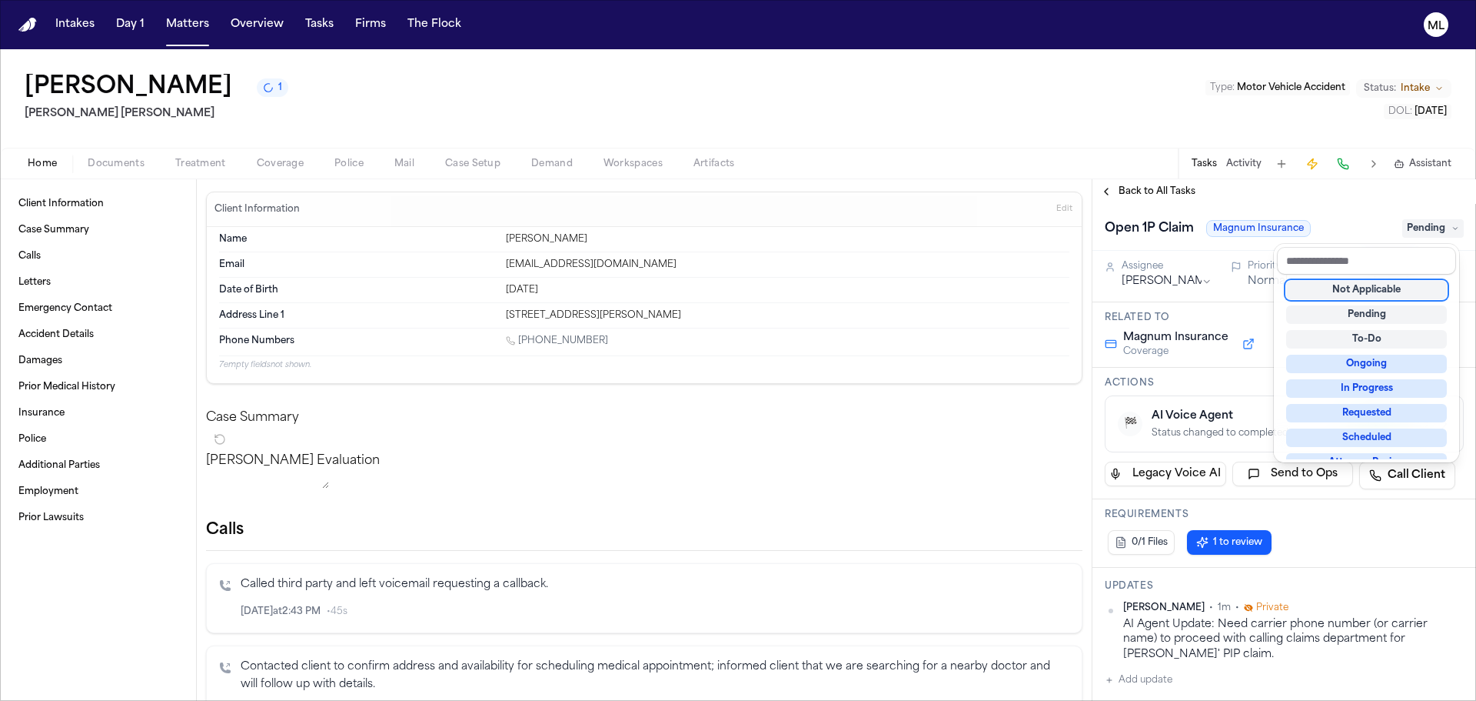
click at [1366, 284] on div "Not Applicable" at bounding box center [1366, 290] width 161 height 18
click at [1163, 187] on div "**********" at bounding box center [1285, 439] width 384 height 521
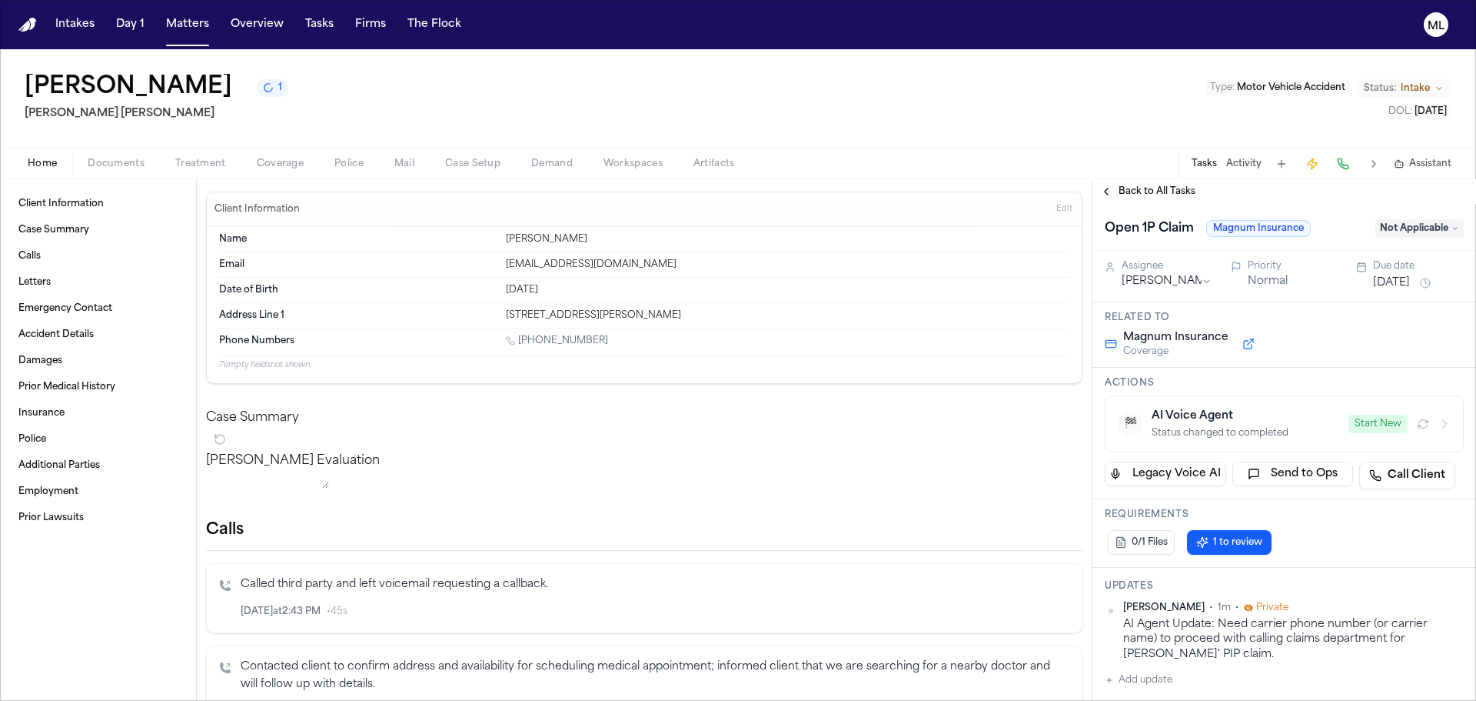
click at [1163, 187] on span "Back to All Tasks" at bounding box center [1157, 191] width 77 height 12
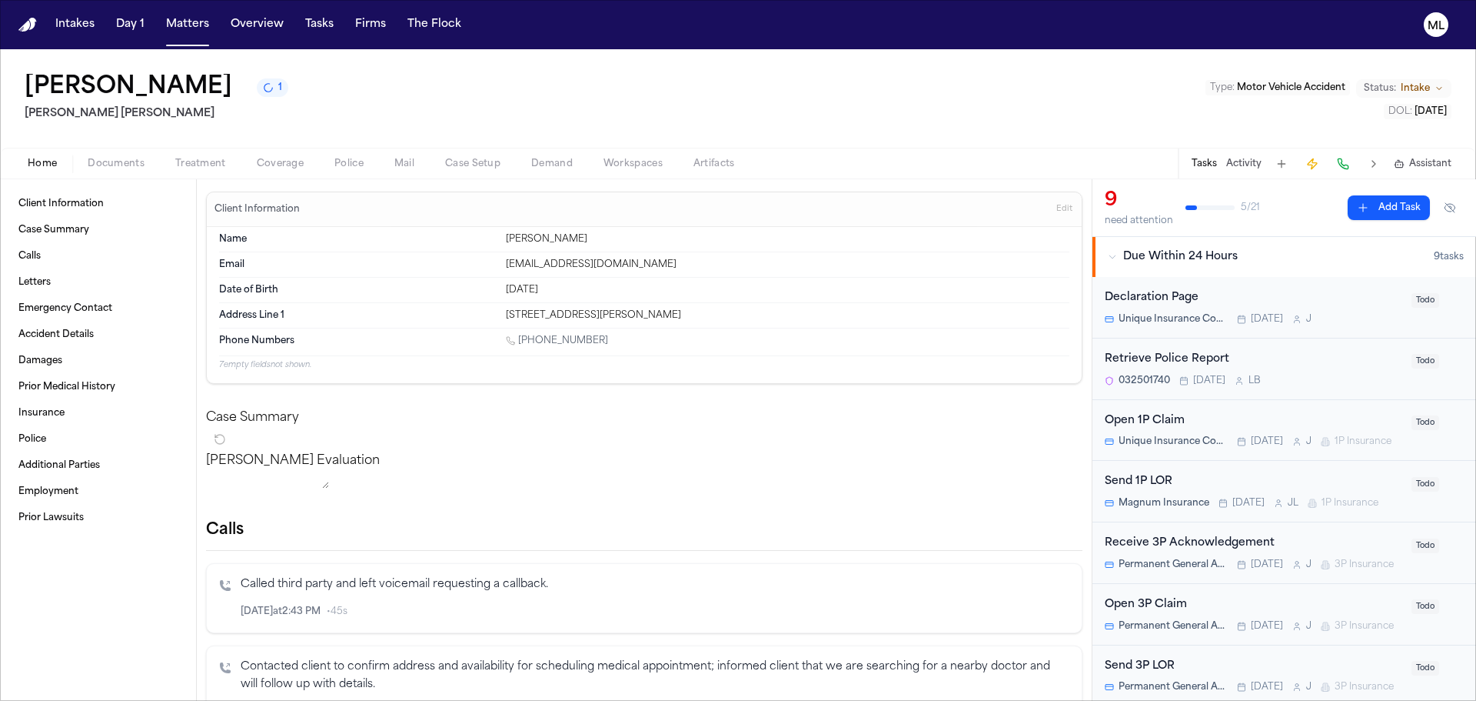
click at [1324, 491] on div "Send 1P LOR" at bounding box center [1254, 482] width 298 height 18
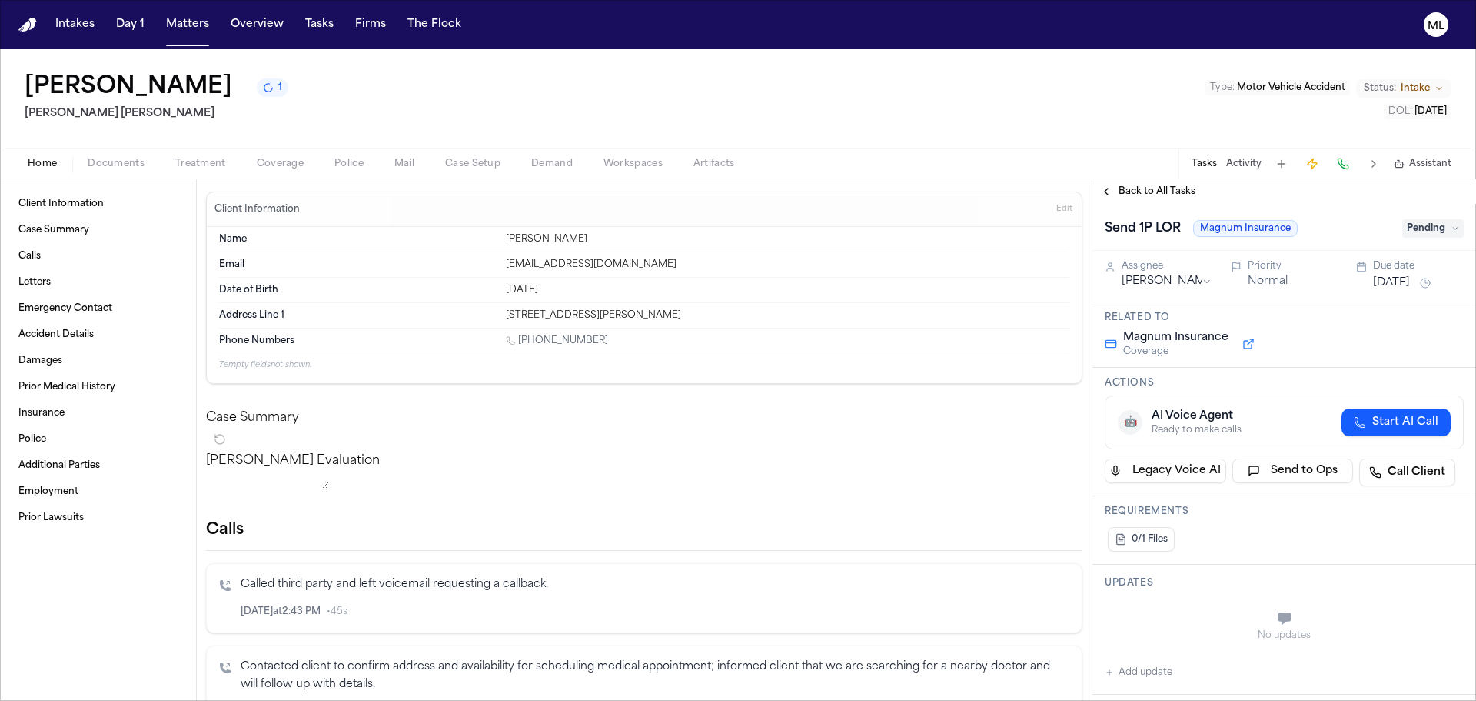
click at [1433, 225] on span "Pending" at bounding box center [1434, 228] width 62 height 18
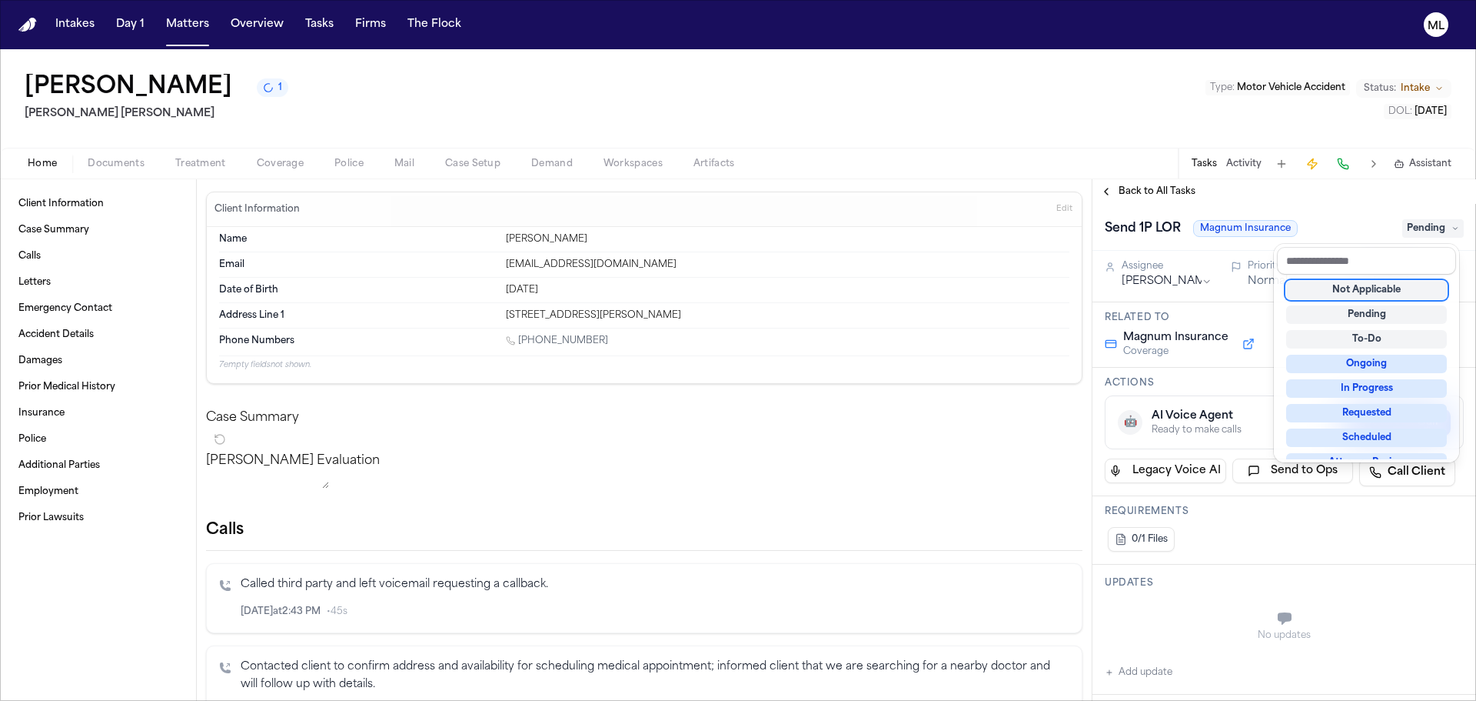
click at [1352, 294] on div "Not Applicable" at bounding box center [1366, 290] width 161 height 18
click at [1153, 190] on div "**********" at bounding box center [1285, 439] width 384 height 521
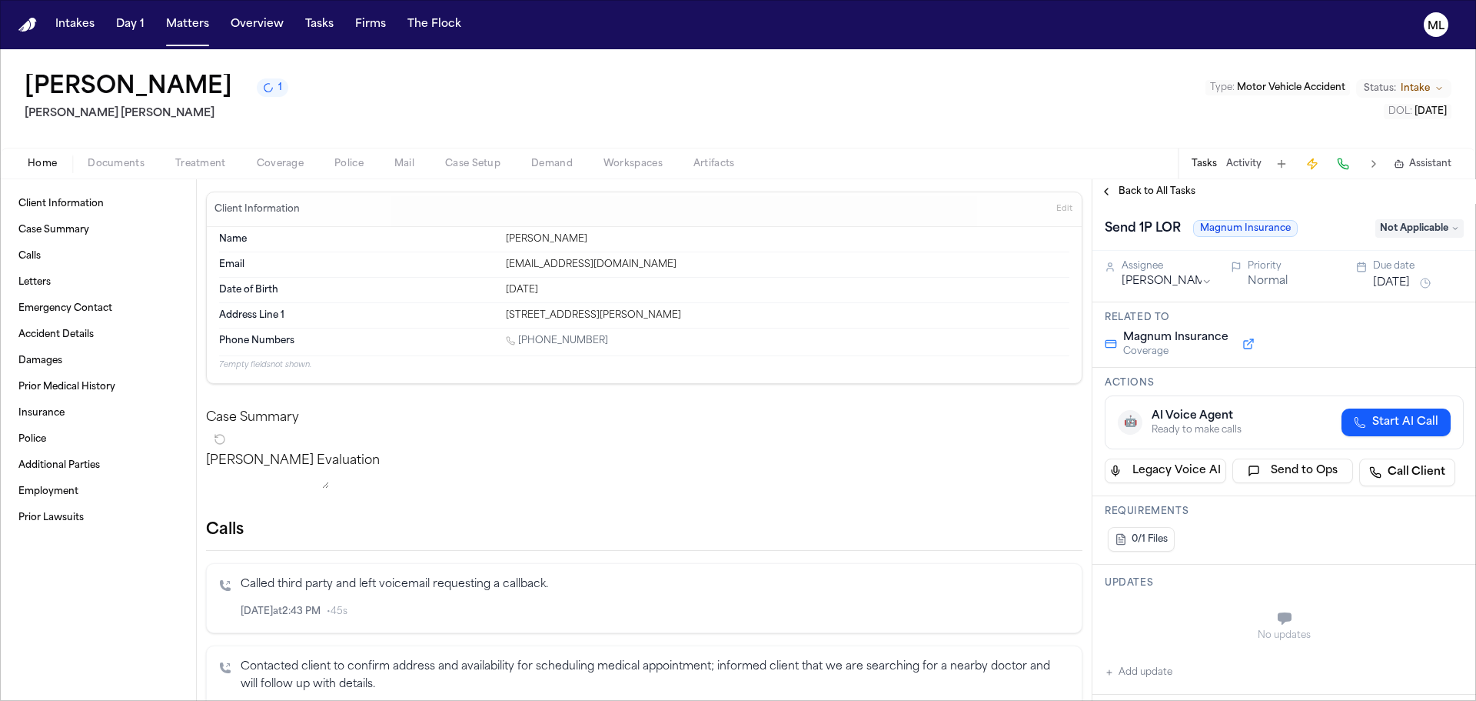
click at [1153, 190] on span "Back to All Tasks" at bounding box center [1157, 191] width 77 height 12
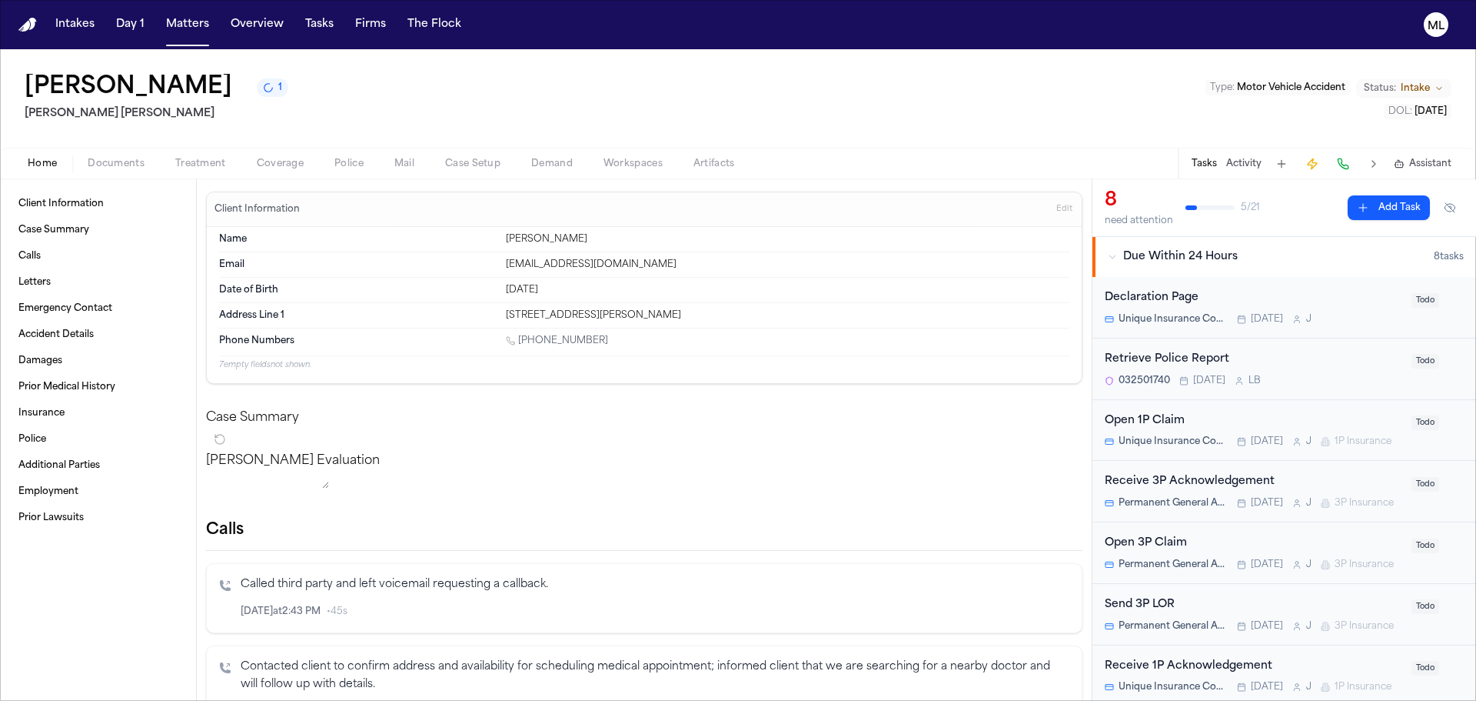
click at [1318, 491] on div "Receive 3P Acknowledgement" at bounding box center [1254, 482] width 298 height 18
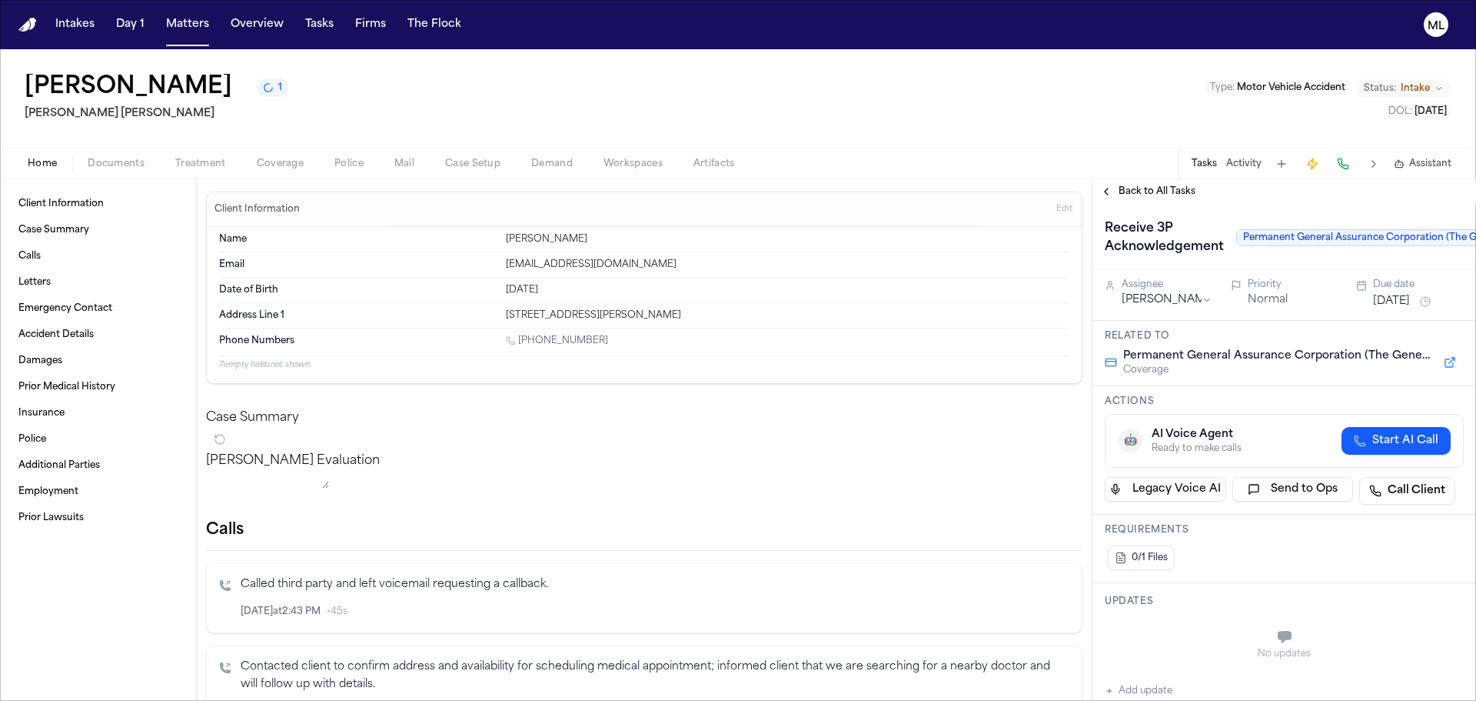
click at [1393, 295] on button "[DATE]" at bounding box center [1391, 301] width 37 height 15
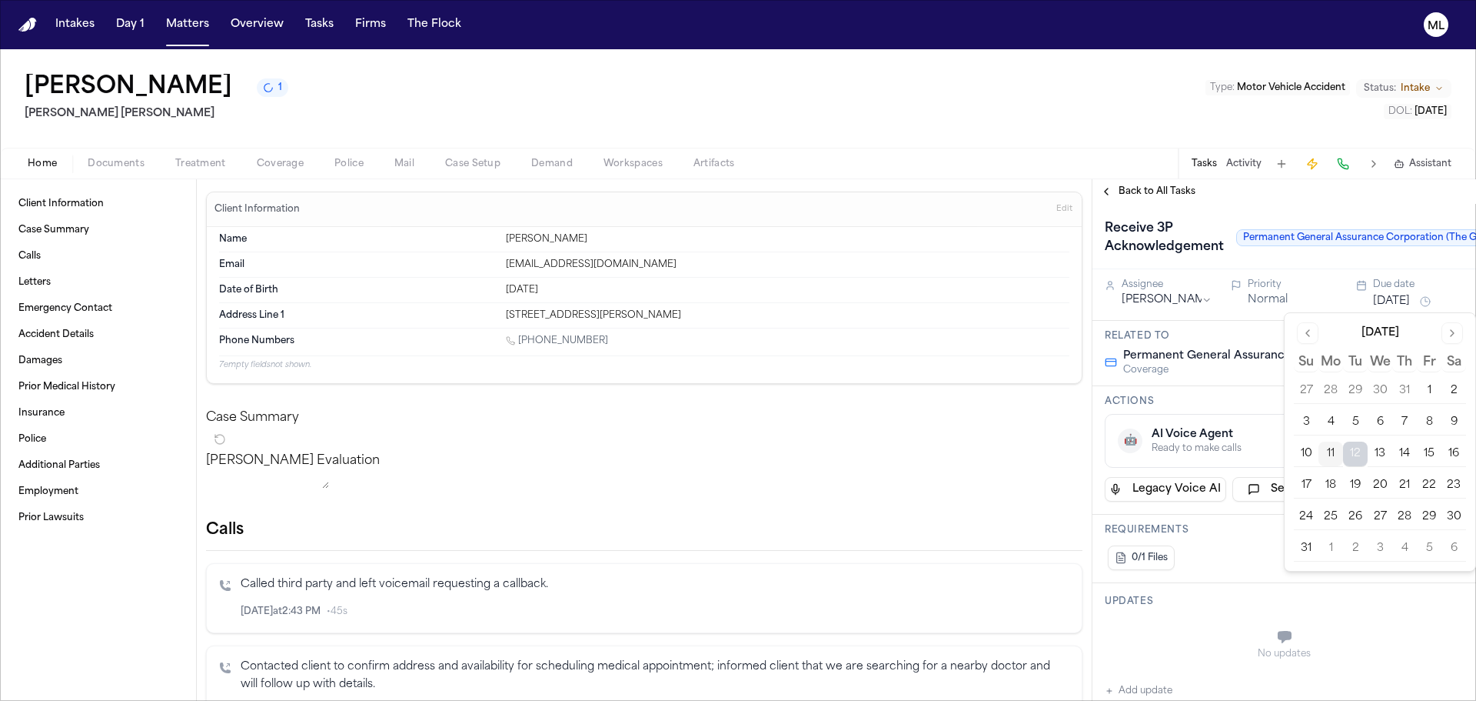
click at [1359, 481] on button "19" at bounding box center [1355, 485] width 25 height 25
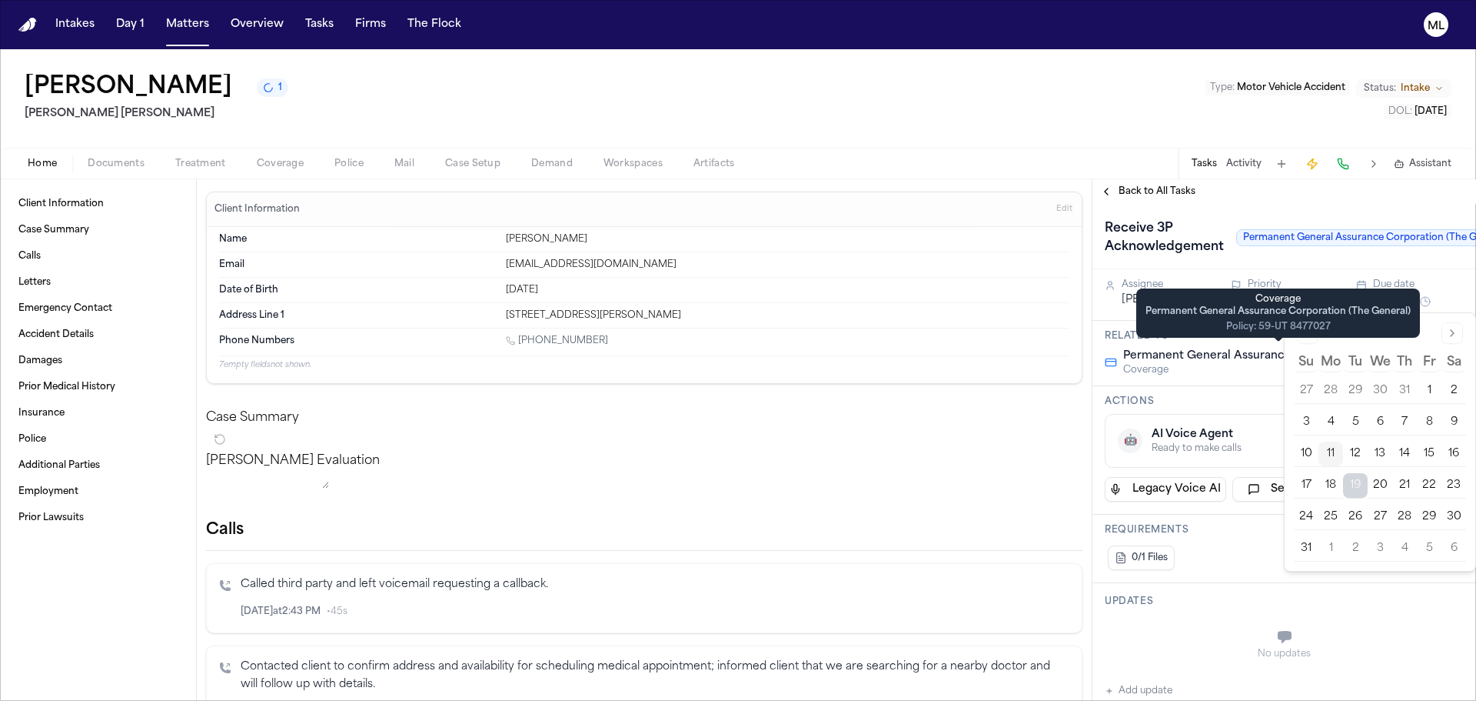
click at [1142, 295] on div "Coverage Permanent General Assurance Corporation (The General) Policy: 59-UT 84…" at bounding box center [1279, 312] width 284 height 49
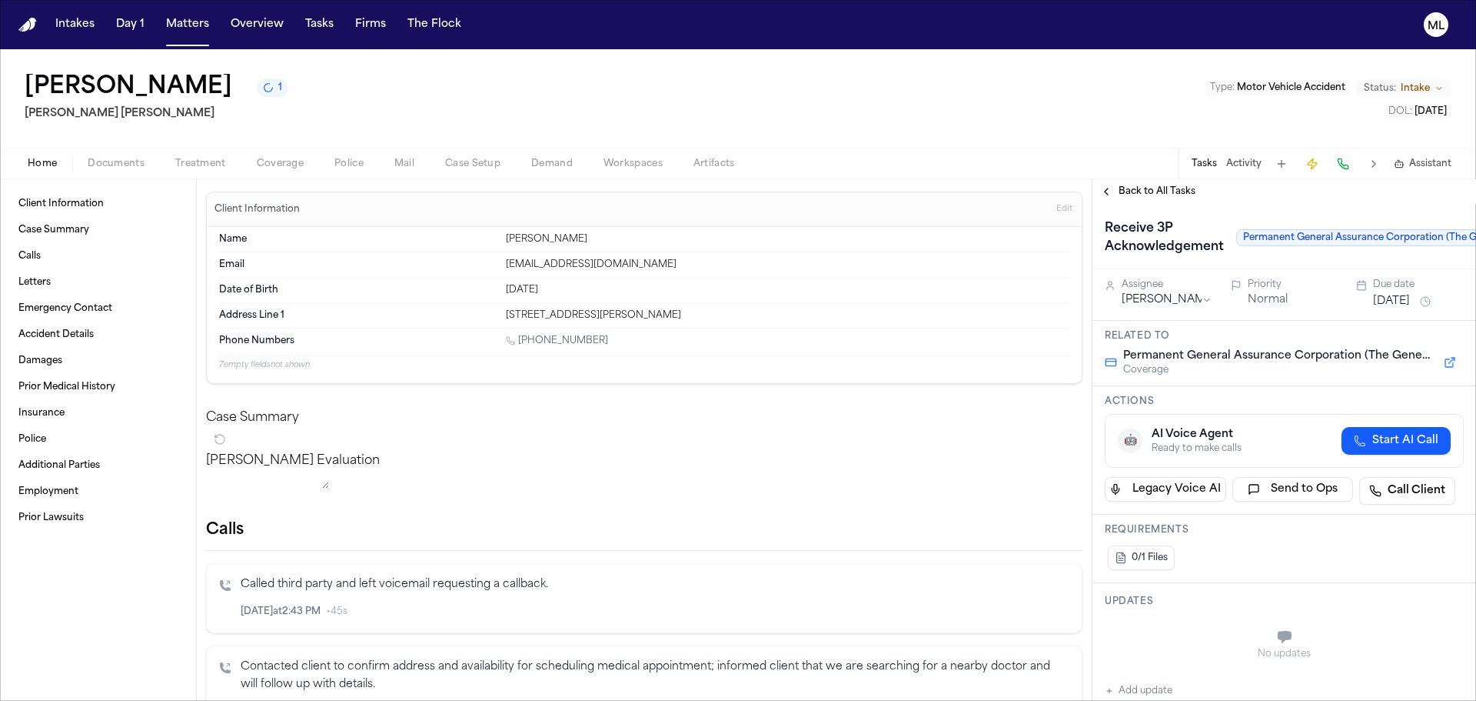
click at [1133, 297] on html "Intakes Day 1 Matters Overview Tasks Firms The Flock ML [PERSON_NAME] 1 [PERSON…" at bounding box center [738, 350] width 1476 height 701
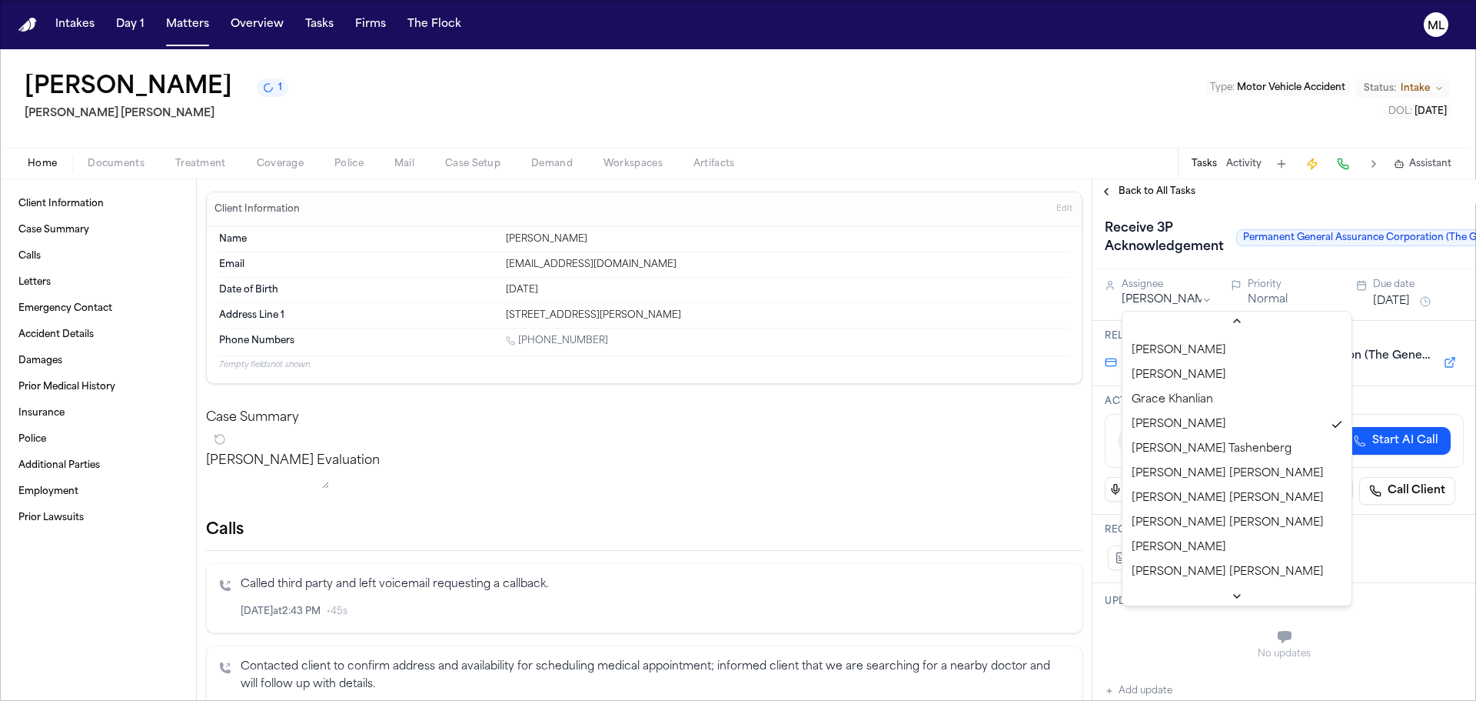
scroll to position [392, 0]
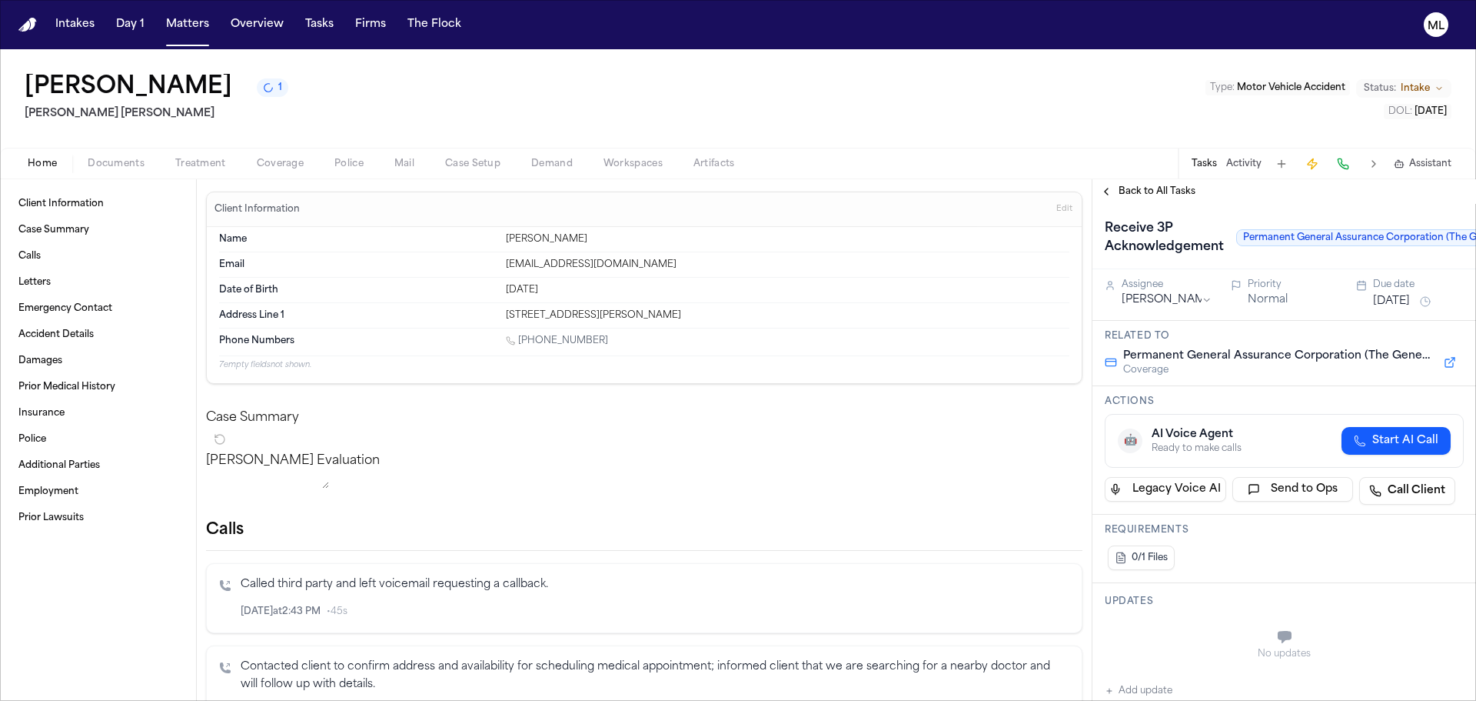
click at [1137, 192] on span "Back to All Tasks" at bounding box center [1157, 191] width 77 height 12
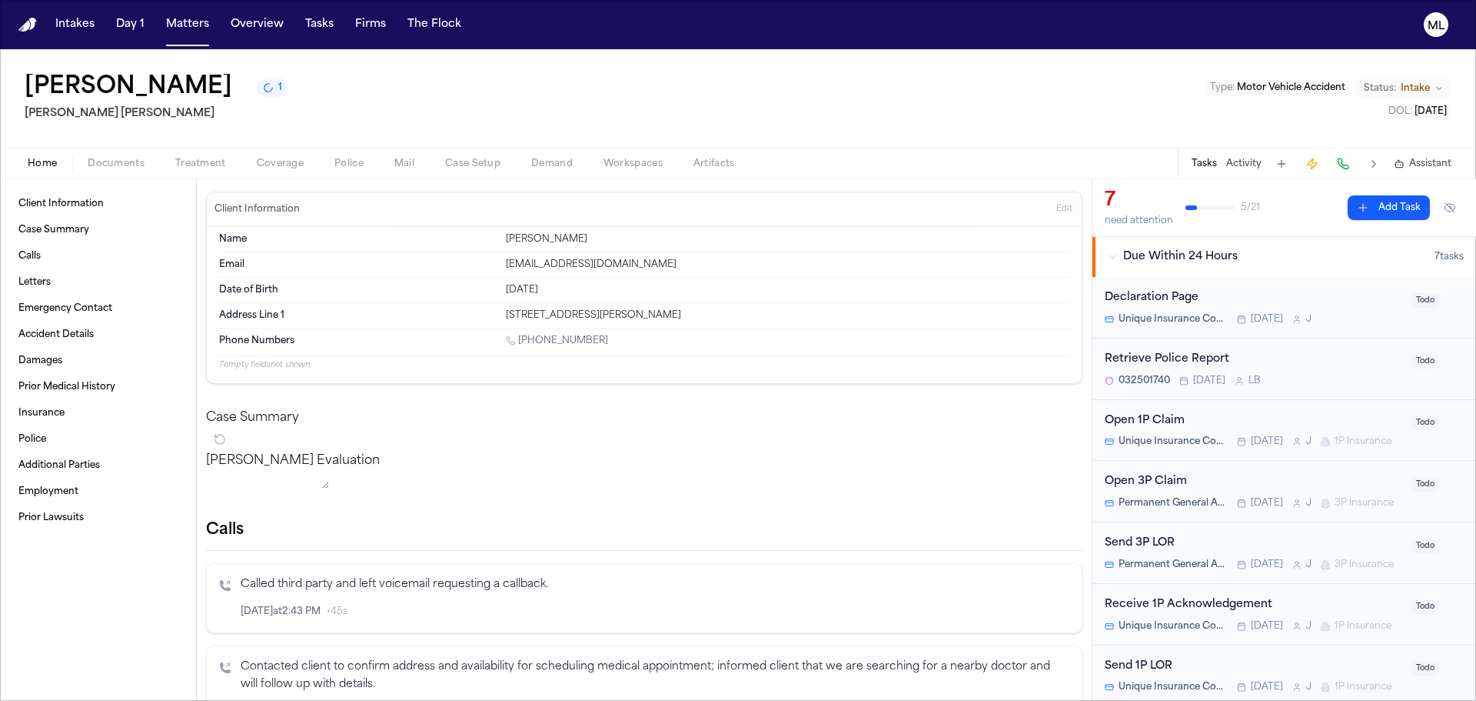
click at [1343, 319] on div "Unique Insurance Company [DATE] J" at bounding box center [1254, 319] width 298 height 12
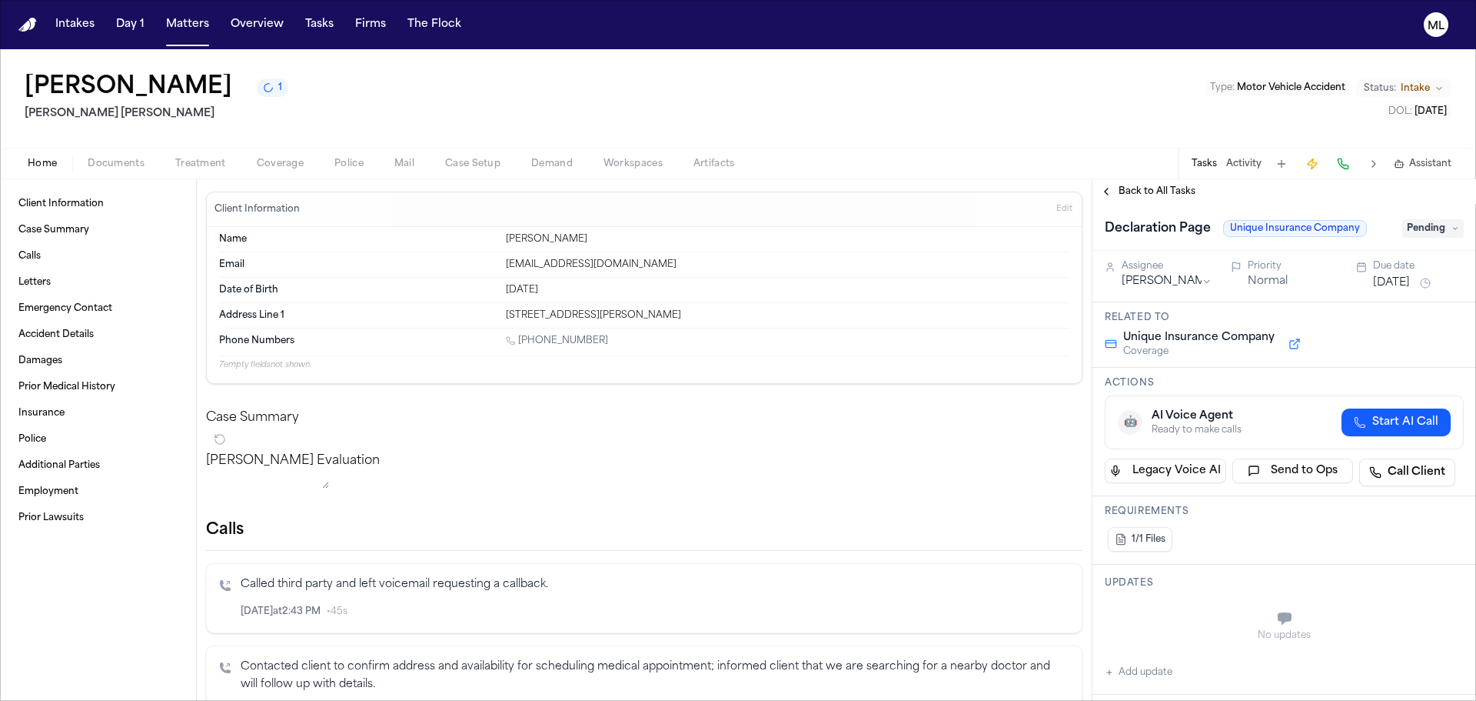
click at [1159, 283] on html "Intakes Day 1 Matters Overview Tasks Firms The Flock ML [PERSON_NAME] 1 [PERSON…" at bounding box center [738, 350] width 1476 height 701
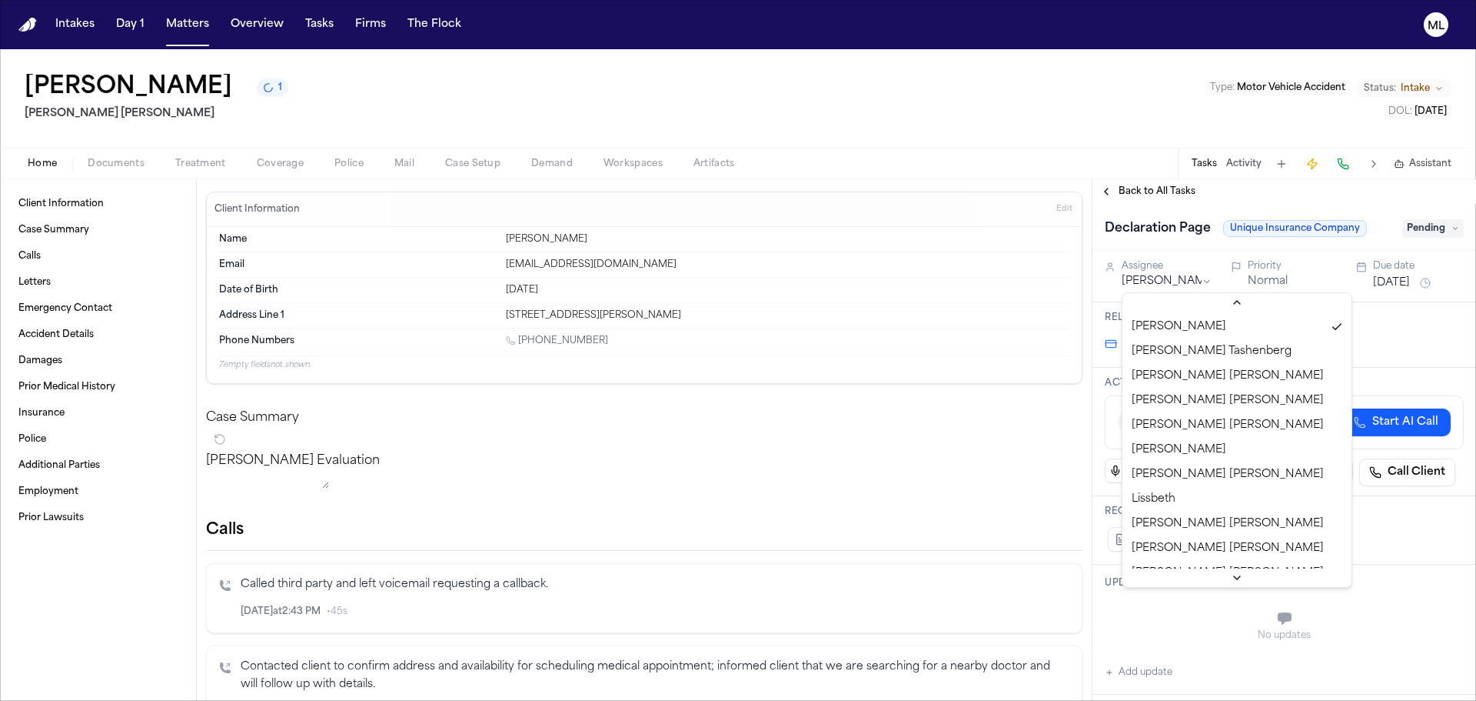
scroll to position [469, 0]
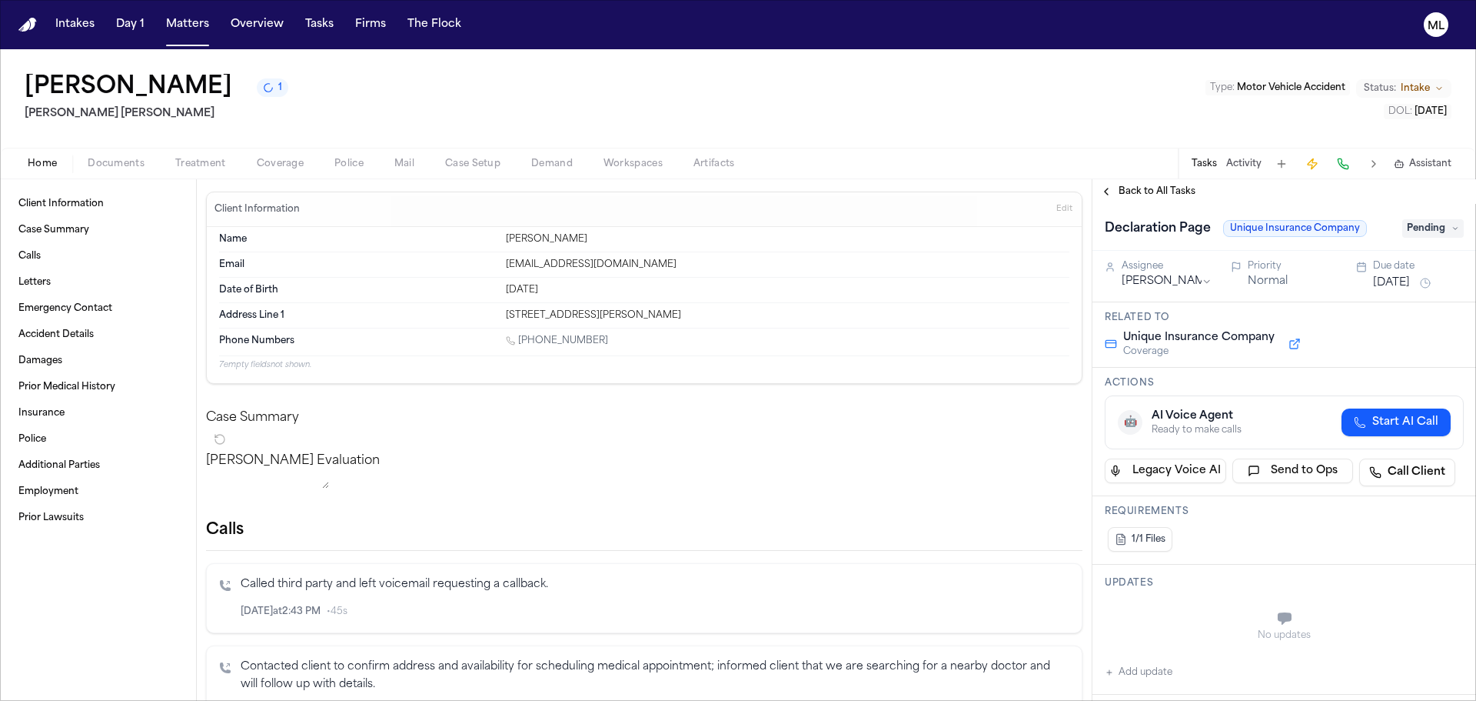
click at [1132, 194] on span "Back to All Tasks" at bounding box center [1157, 191] width 77 height 12
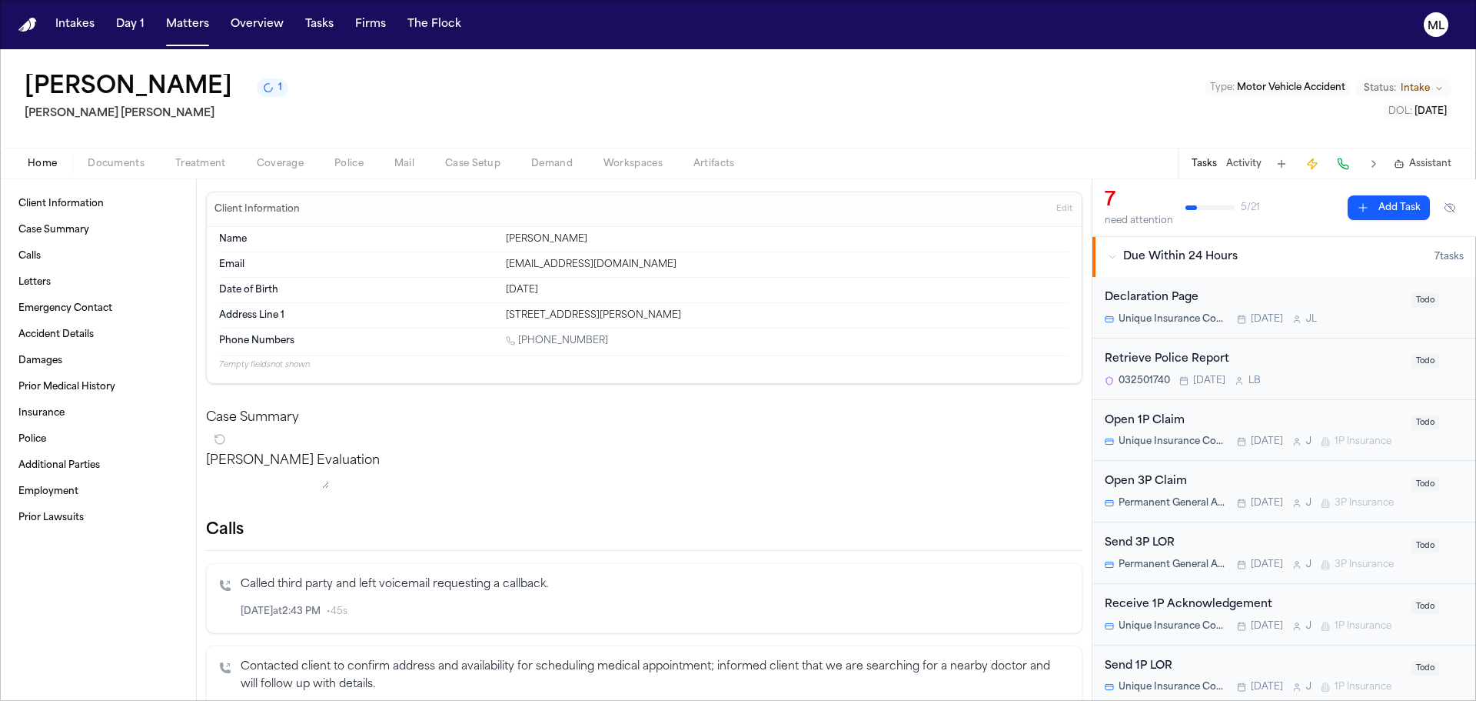
click at [1328, 300] on div "Declaration Page" at bounding box center [1254, 298] width 298 height 18
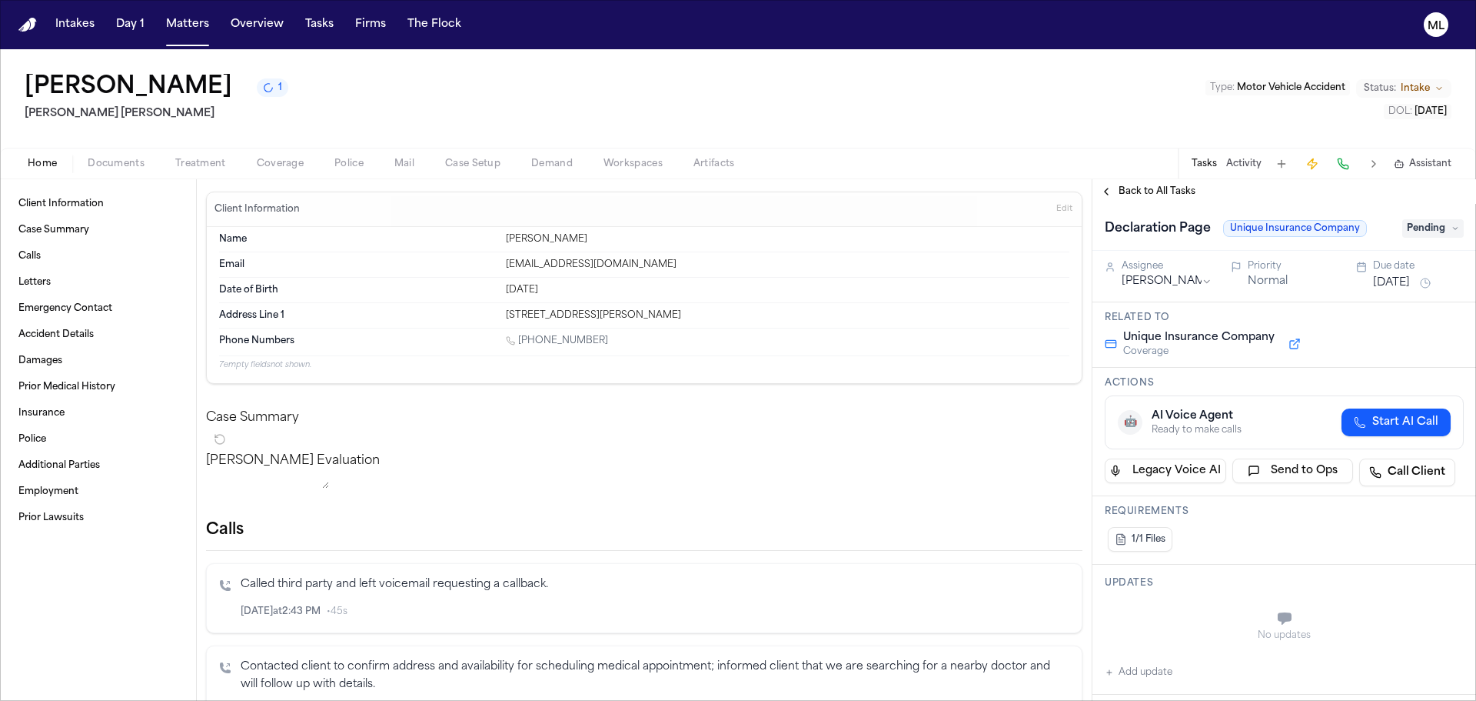
click at [1140, 193] on span "Back to All Tasks" at bounding box center [1157, 191] width 77 height 12
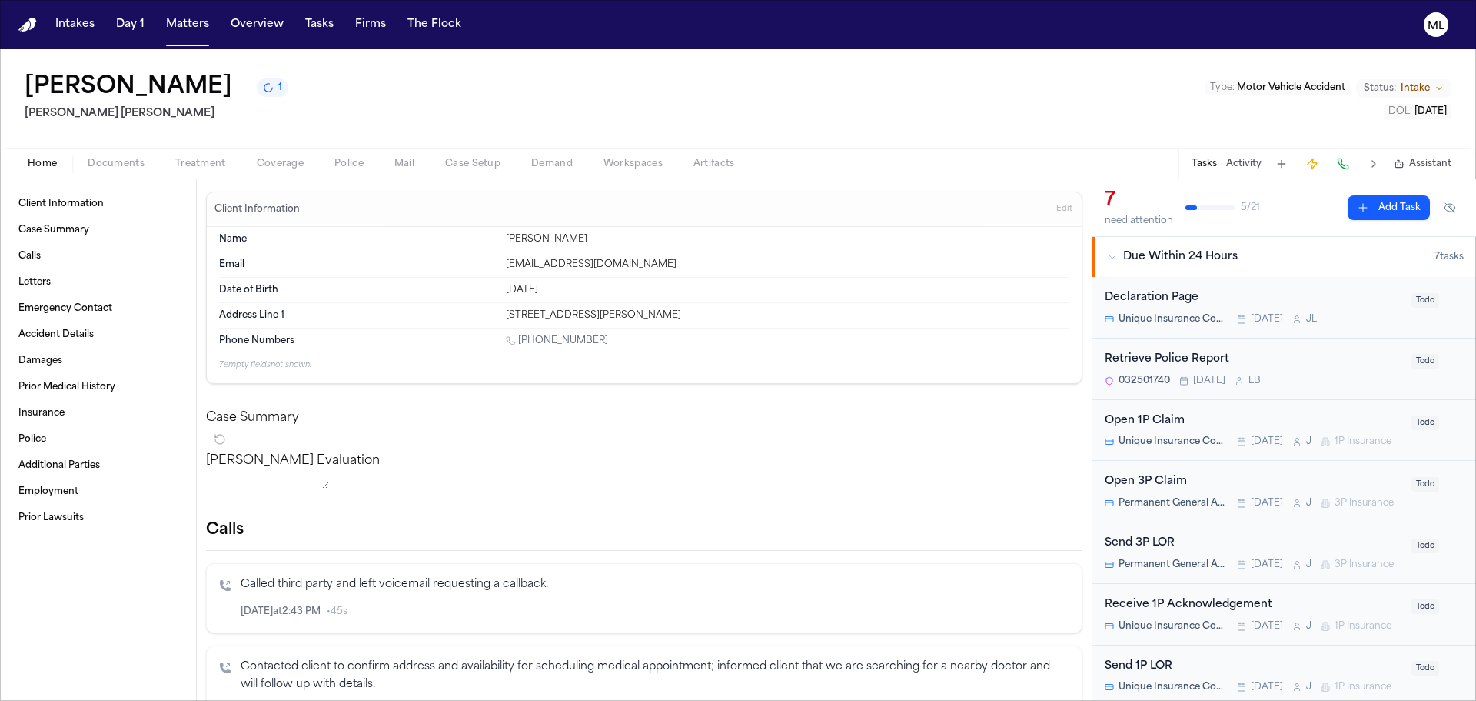
click at [1274, 418] on div "Open 1P Claim" at bounding box center [1254, 421] width 298 height 18
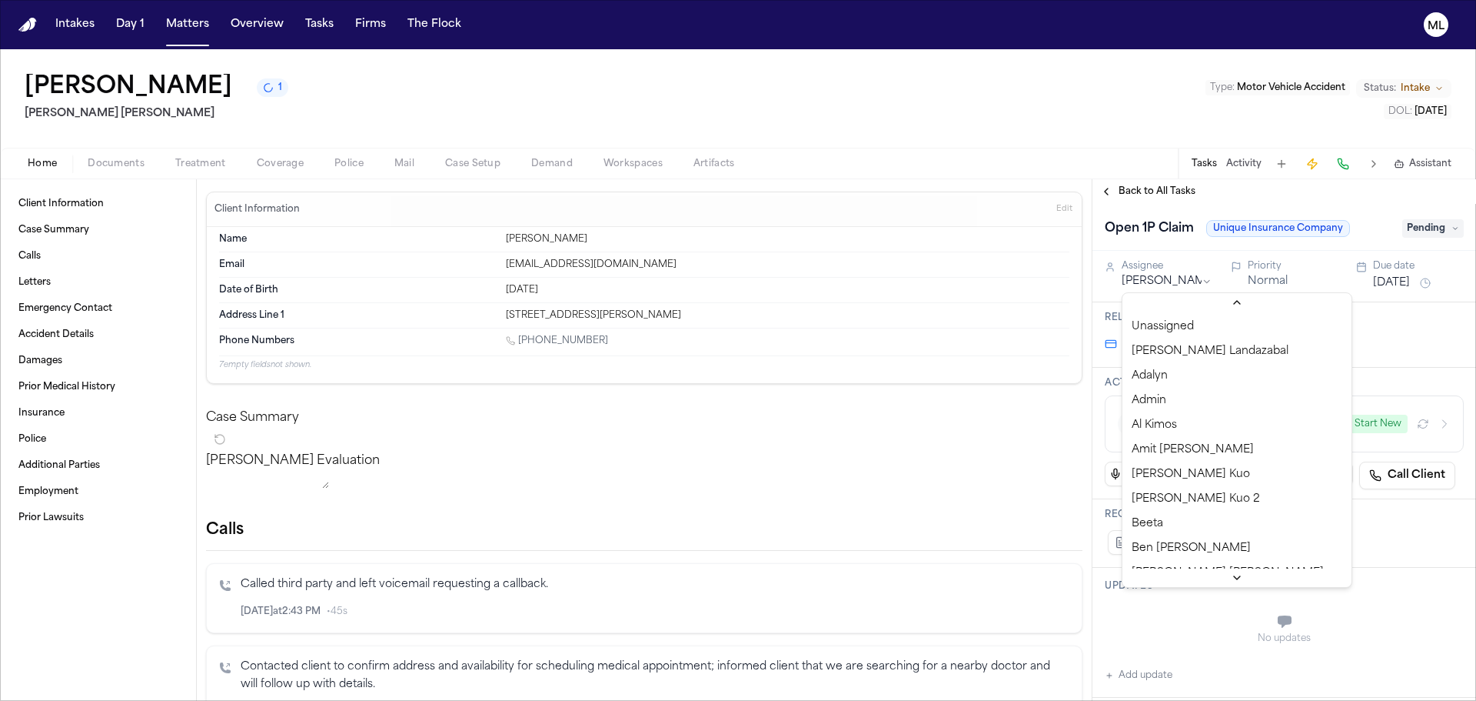
click at [1129, 274] on html "Intakes Day 1 Matters Overview Tasks Firms The Flock ML [PERSON_NAME] 1 [PERSON…" at bounding box center [738, 350] width 1476 height 701
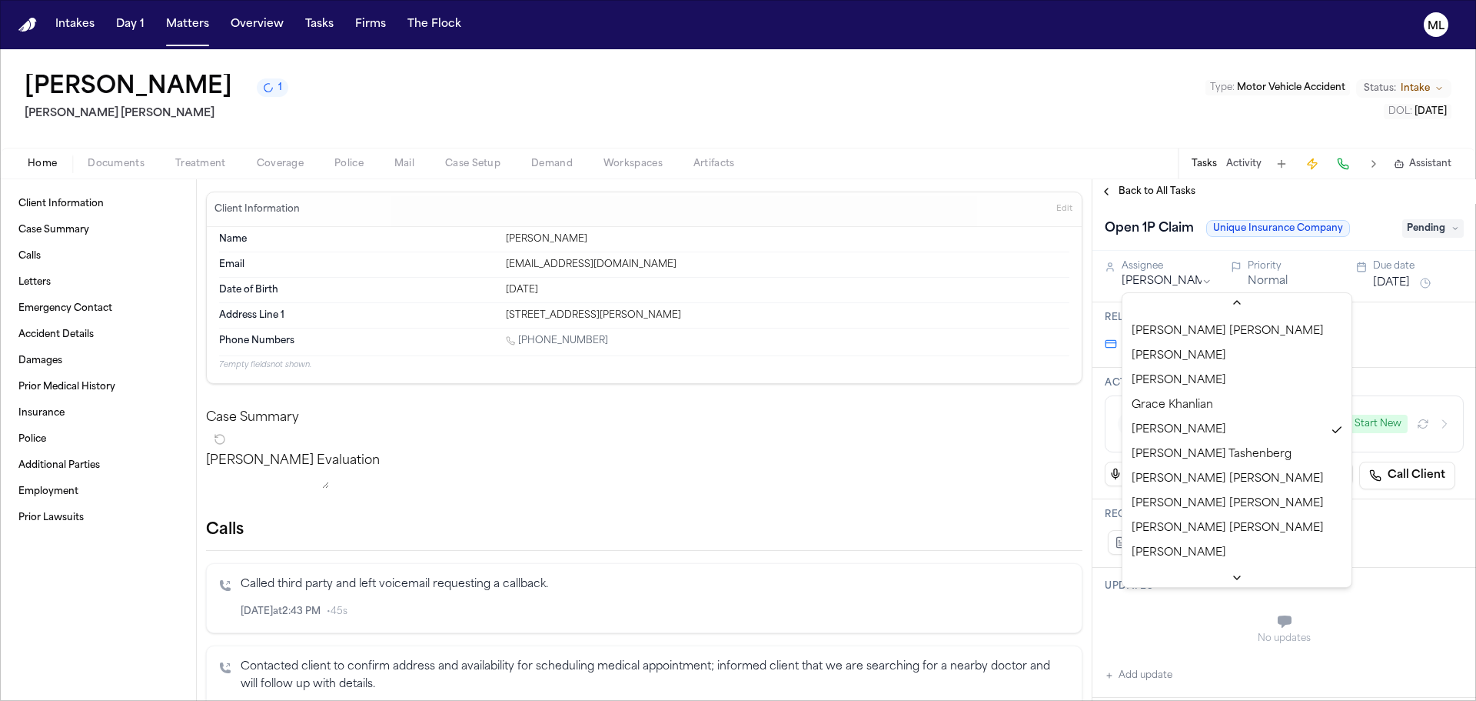
scroll to position [368, 0]
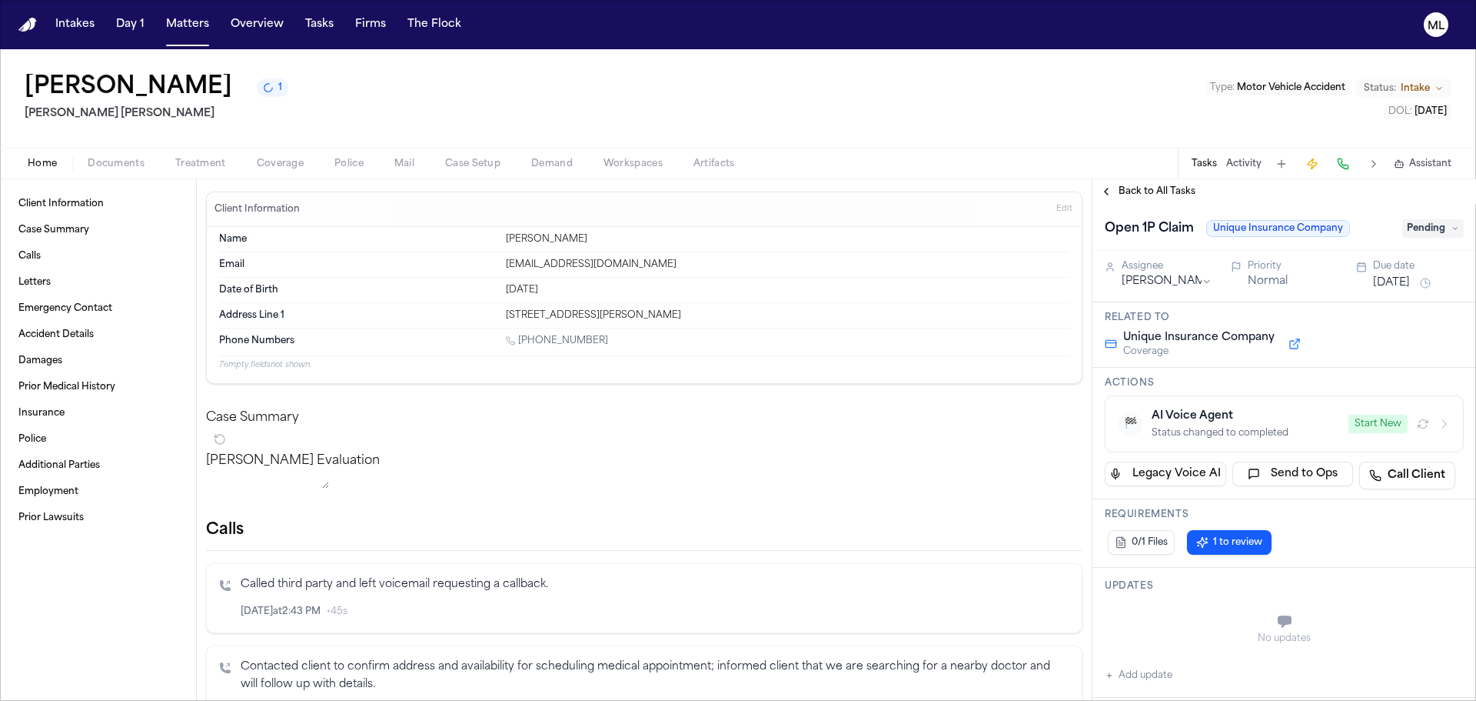
click at [1155, 197] on span "Back to All Tasks" at bounding box center [1157, 191] width 77 height 12
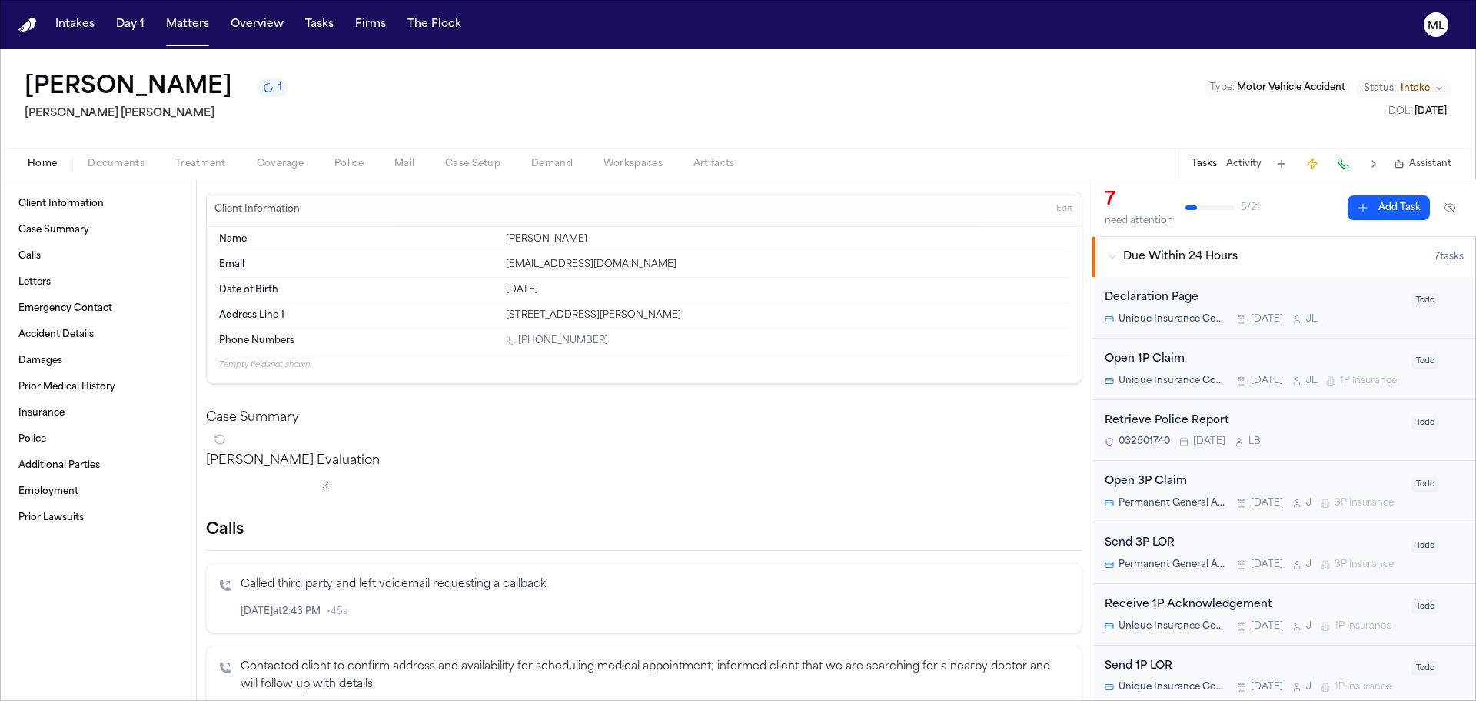
click at [1248, 491] on div "Open 3P Claim" at bounding box center [1254, 482] width 298 height 18
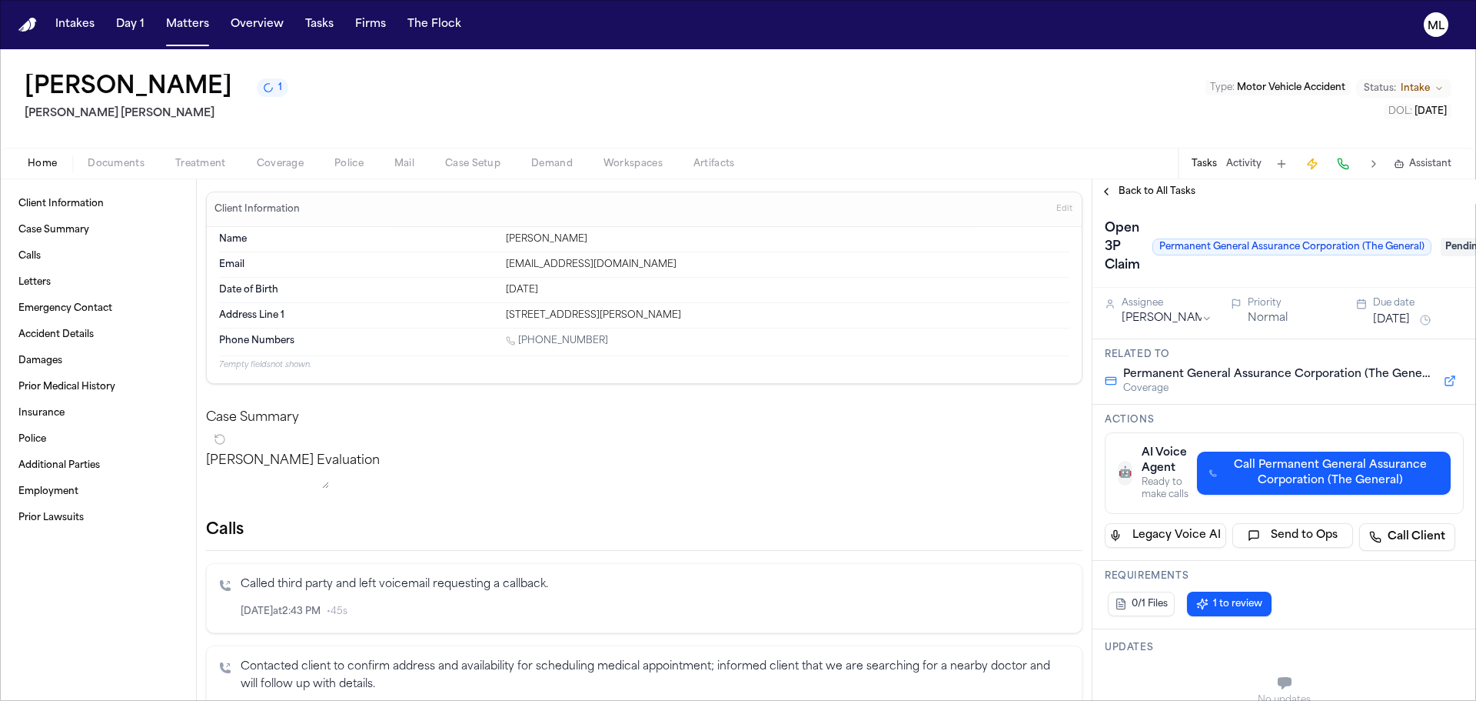
click at [1123, 316] on html "Intakes Day 1 Matters Overview Tasks Firms The Flock ML [PERSON_NAME] 1 [PERSON…" at bounding box center [738, 350] width 1476 height 701
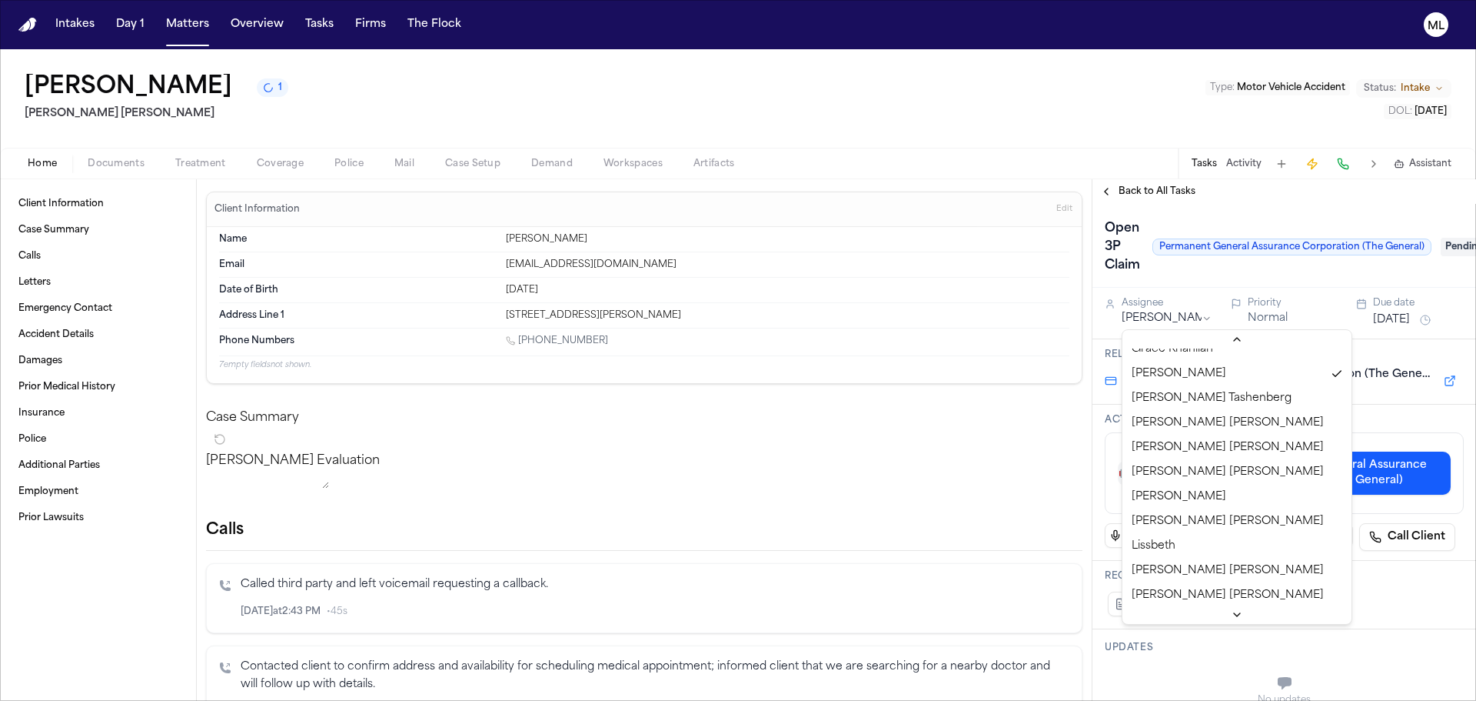
scroll to position [469, 0]
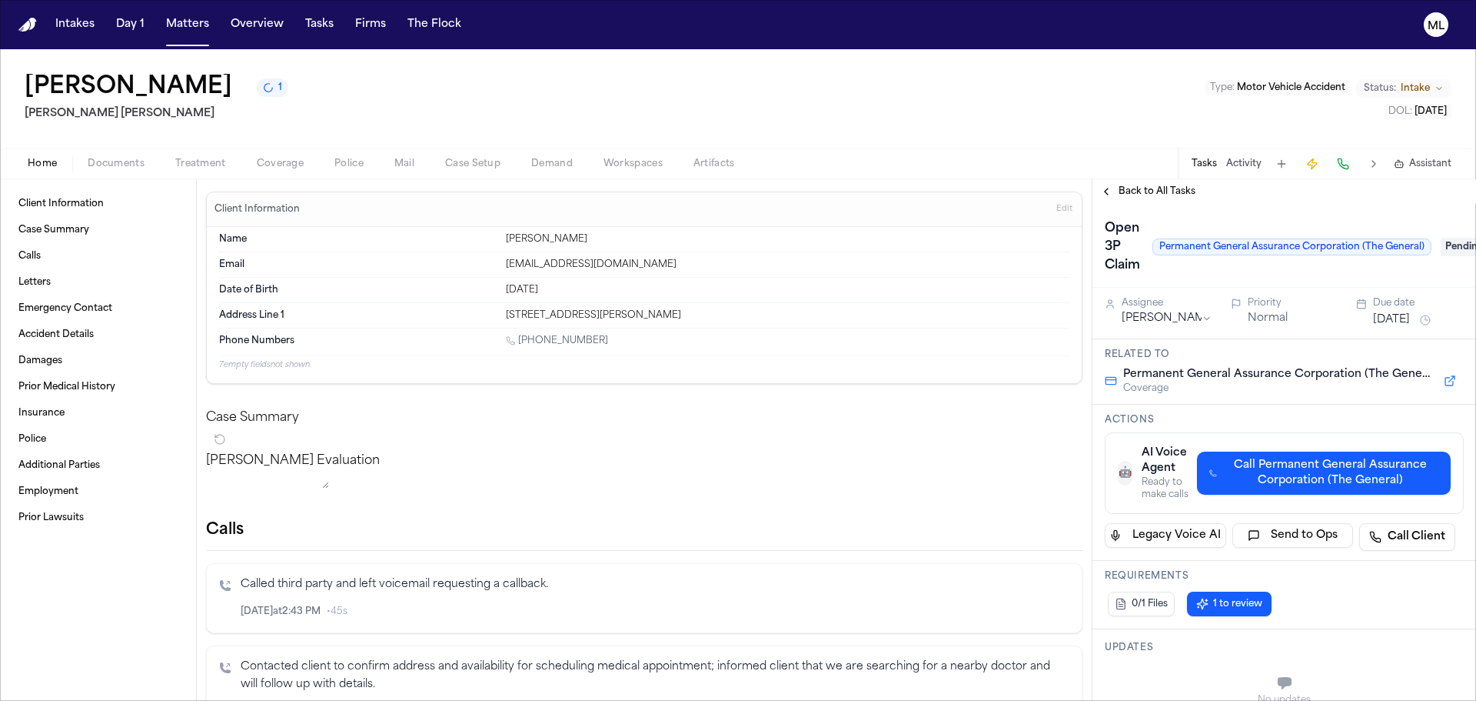
click at [1143, 195] on span "Back to All Tasks" at bounding box center [1157, 191] width 77 height 12
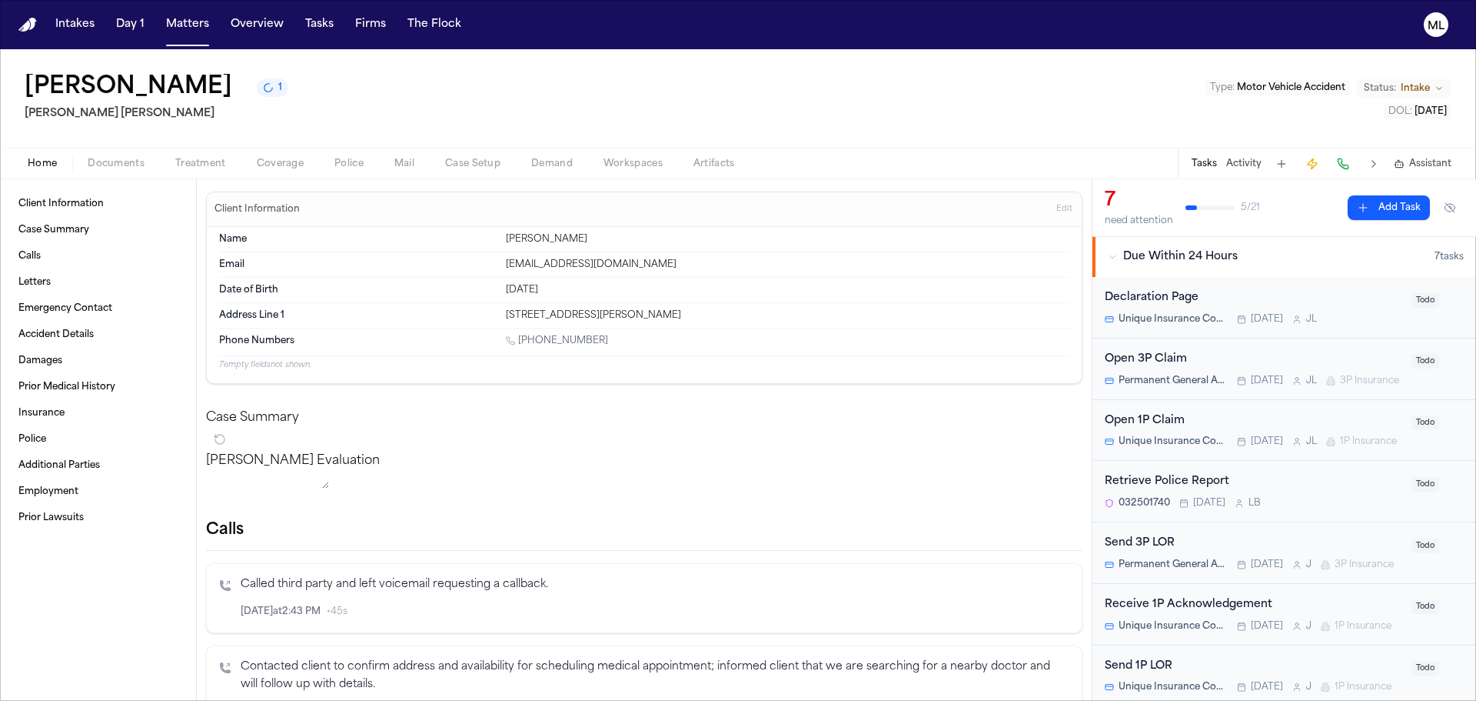
click at [1262, 552] on div "Send 3P LOR" at bounding box center [1254, 543] width 298 height 18
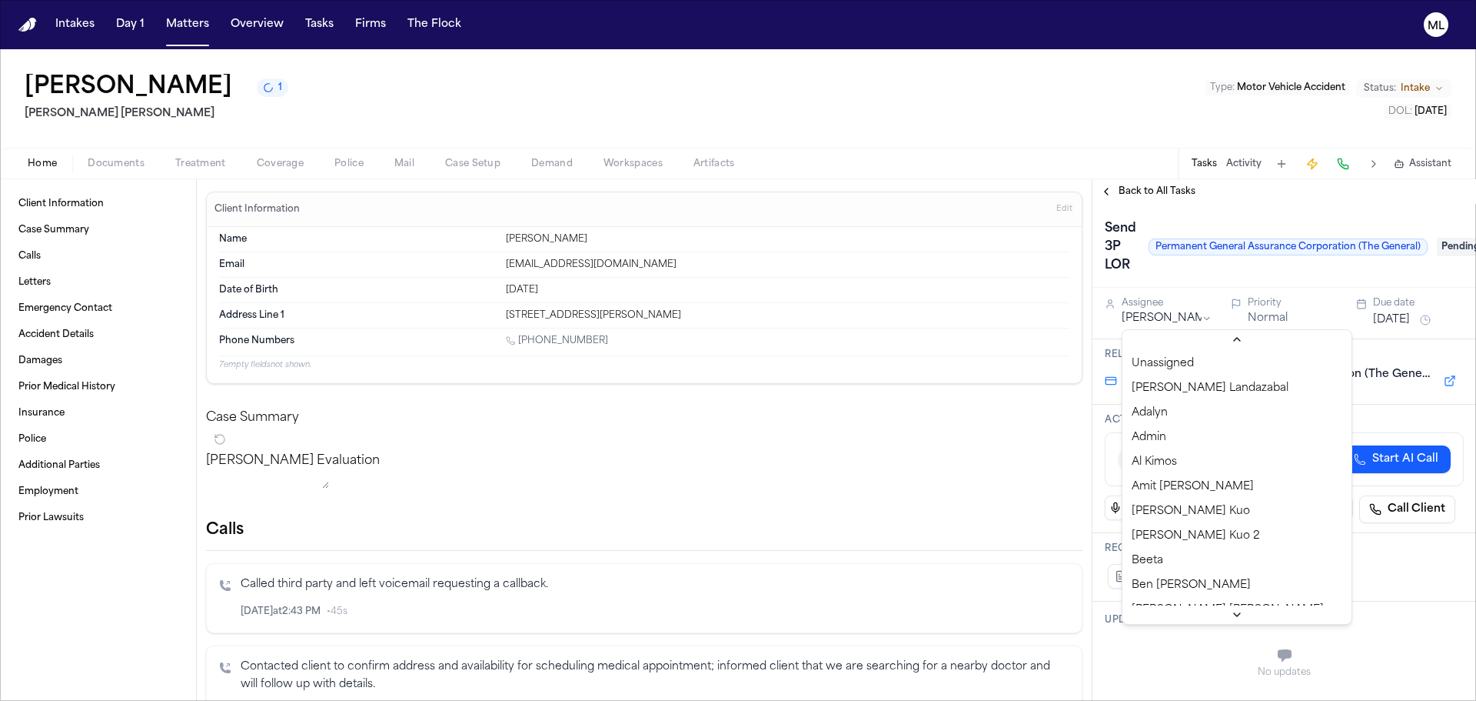
click at [1123, 318] on html "Intakes Day 1 Matters Overview Tasks Firms The Flock ML [PERSON_NAME] 1 [PERSON…" at bounding box center [738, 350] width 1476 height 701
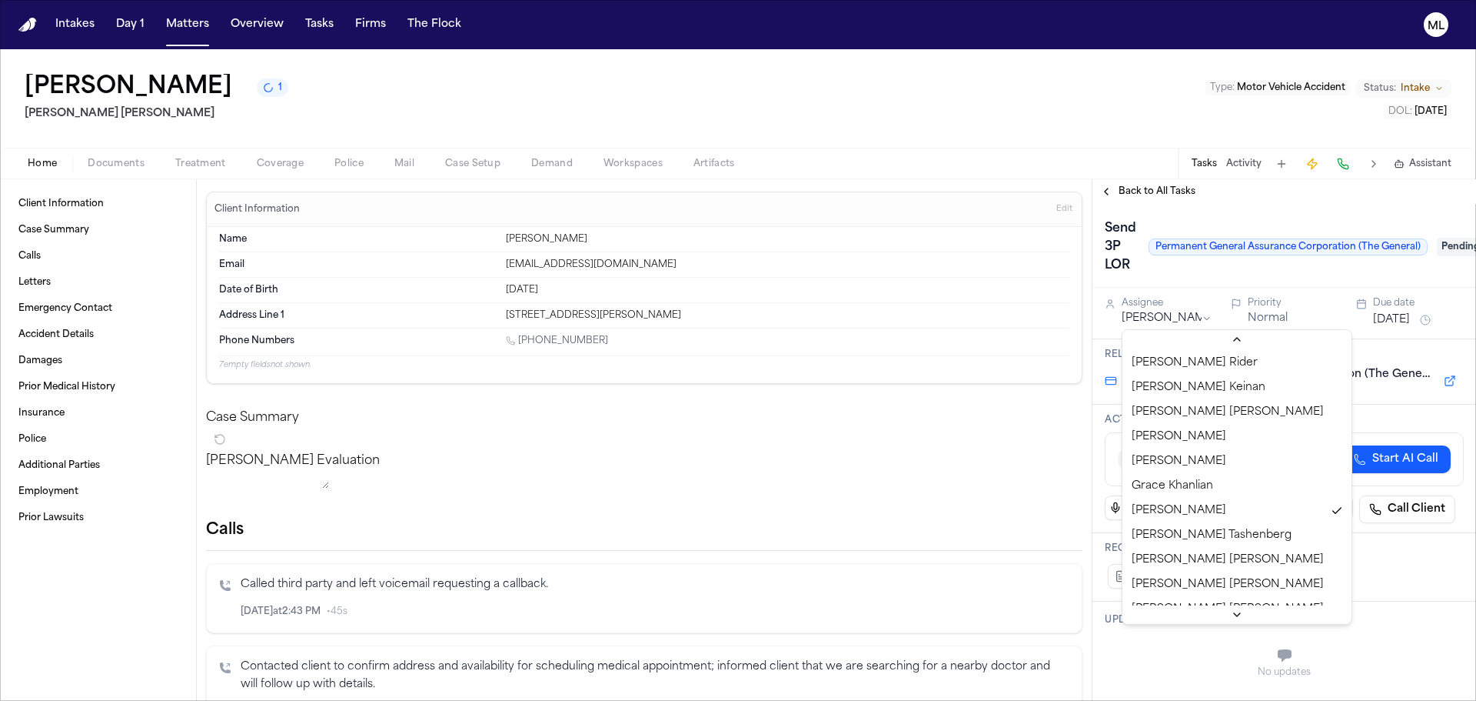
scroll to position [392, 0]
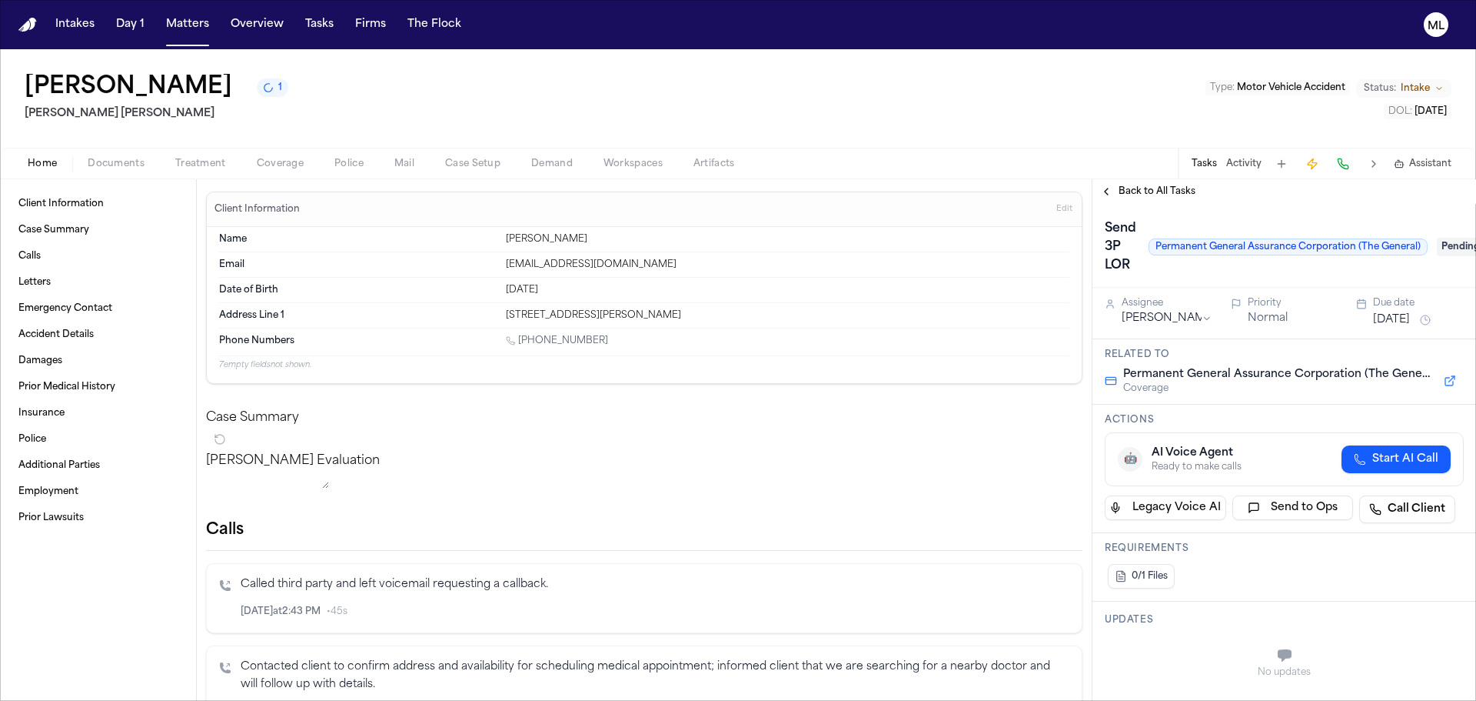
click at [1143, 195] on span "Back to All Tasks" at bounding box center [1157, 191] width 77 height 12
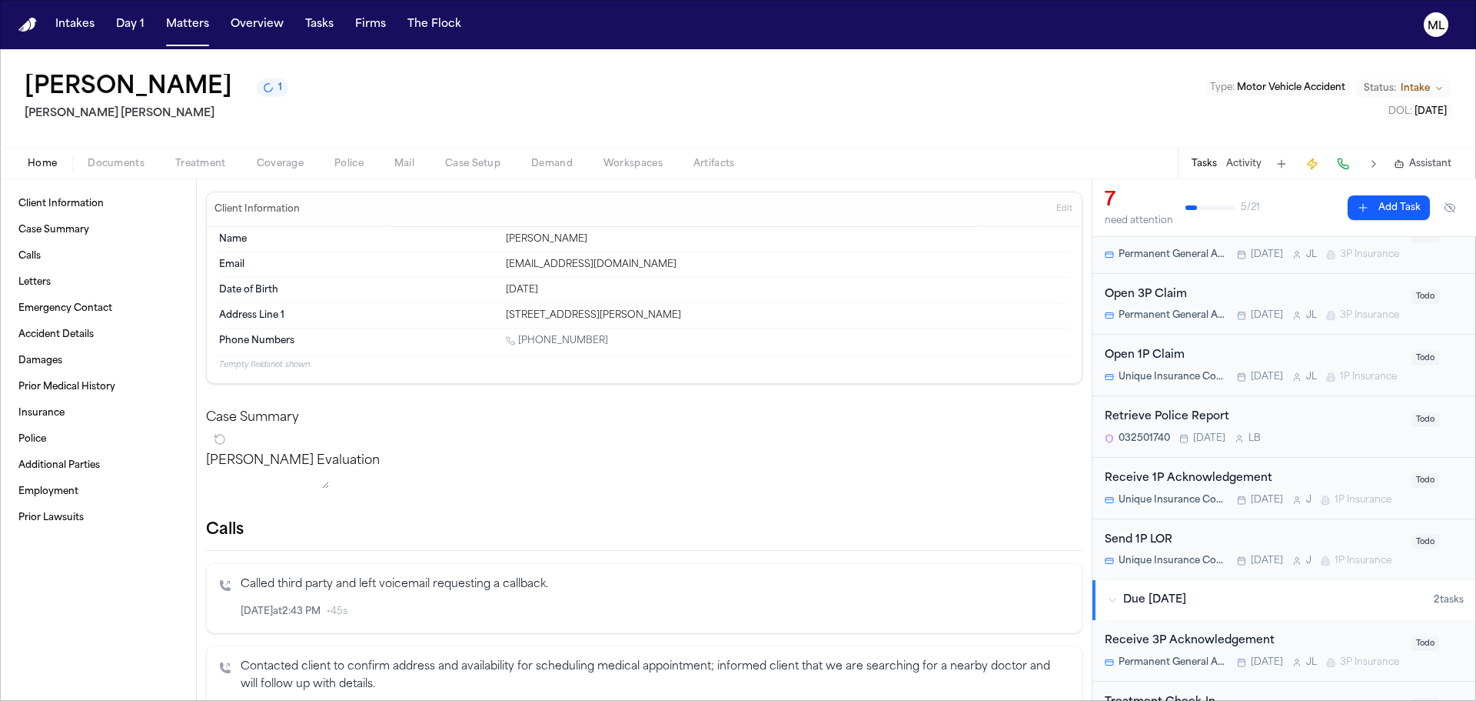
scroll to position [154, 0]
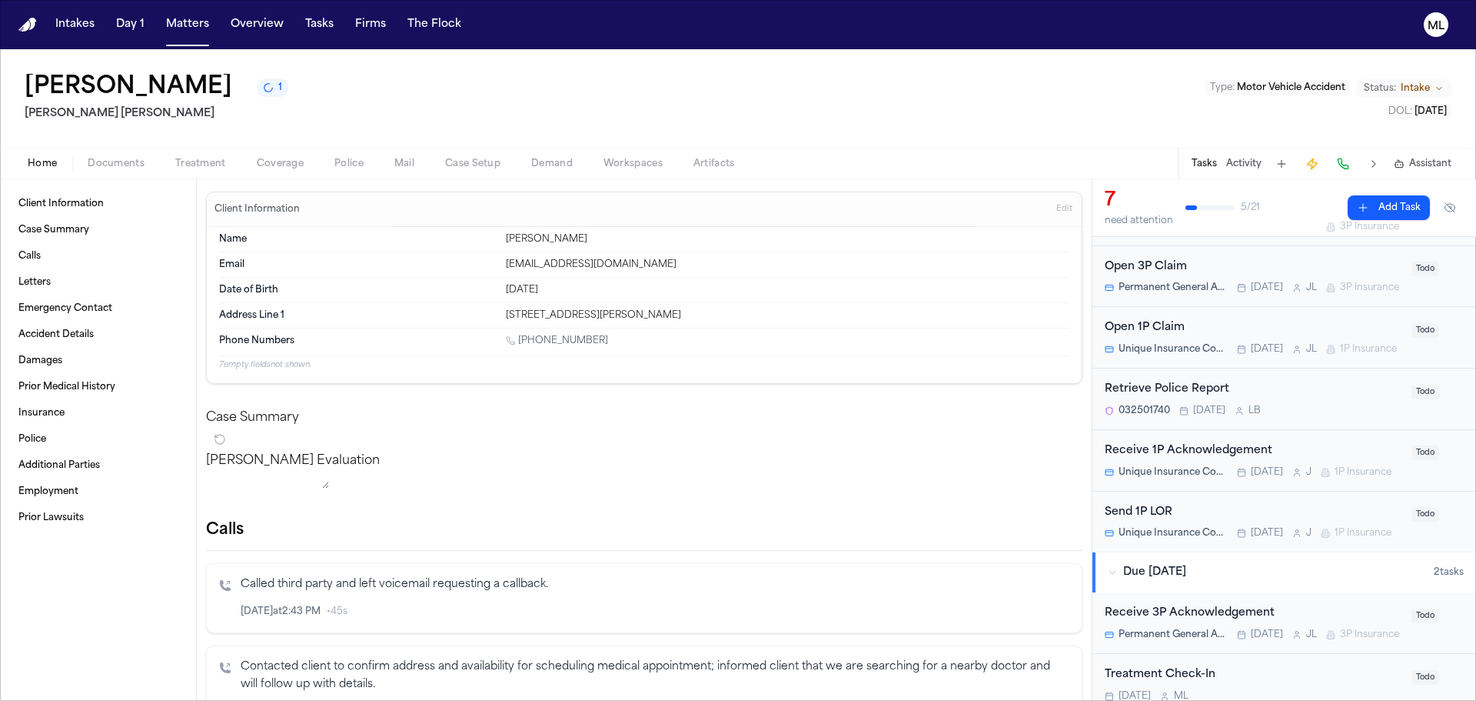
click at [1314, 460] on div "Receive 1P Acknowledgement" at bounding box center [1254, 451] width 298 height 18
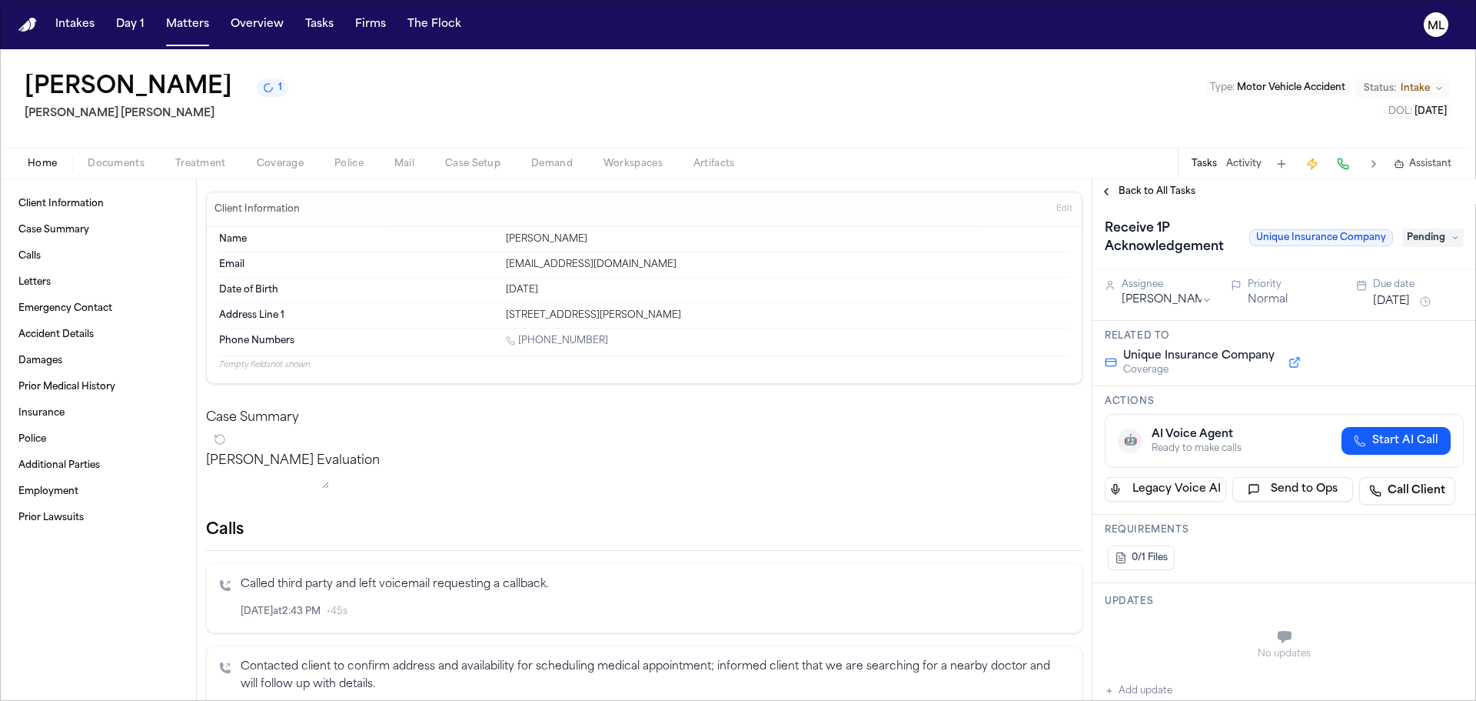
click at [1382, 298] on button "[DATE]" at bounding box center [1391, 301] width 37 height 15
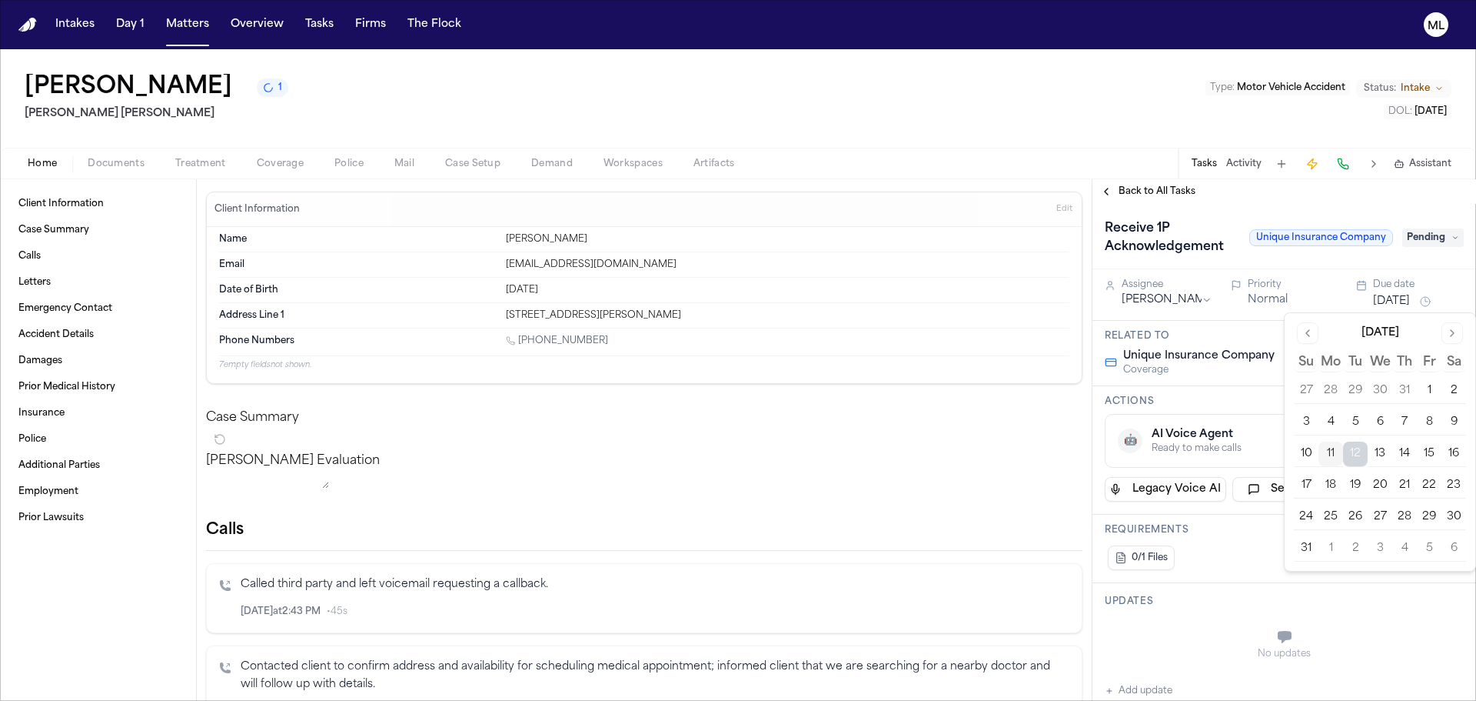
click at [1358, 488] on button "19" at bounding box center [1355, 485] width 25 height 25
click at [1138, 181] on div "Back to All Tasks" at bounding box center [1285, 191] width 384 height 25
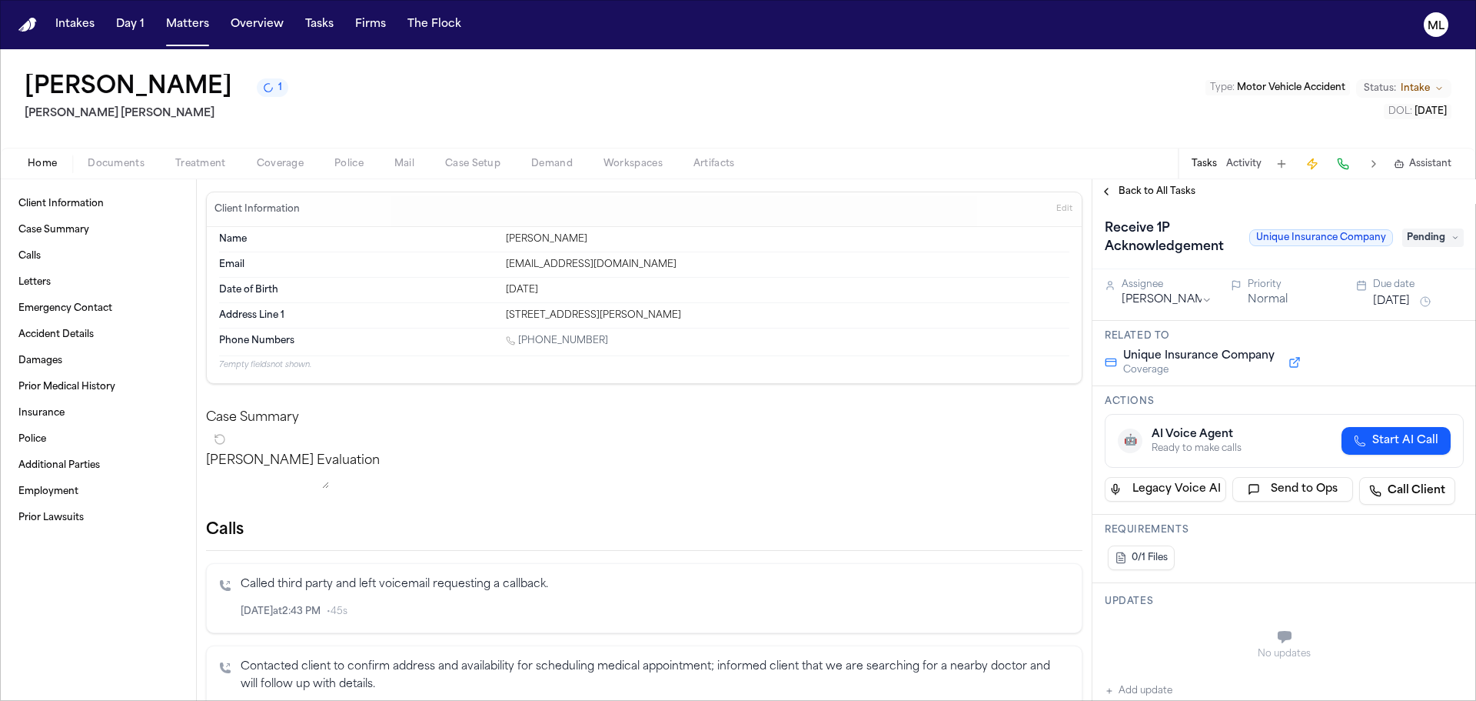
click at [1156, 191] on span "Back to All Tasks" at bounding box center [1157, 191] width 77 height 12
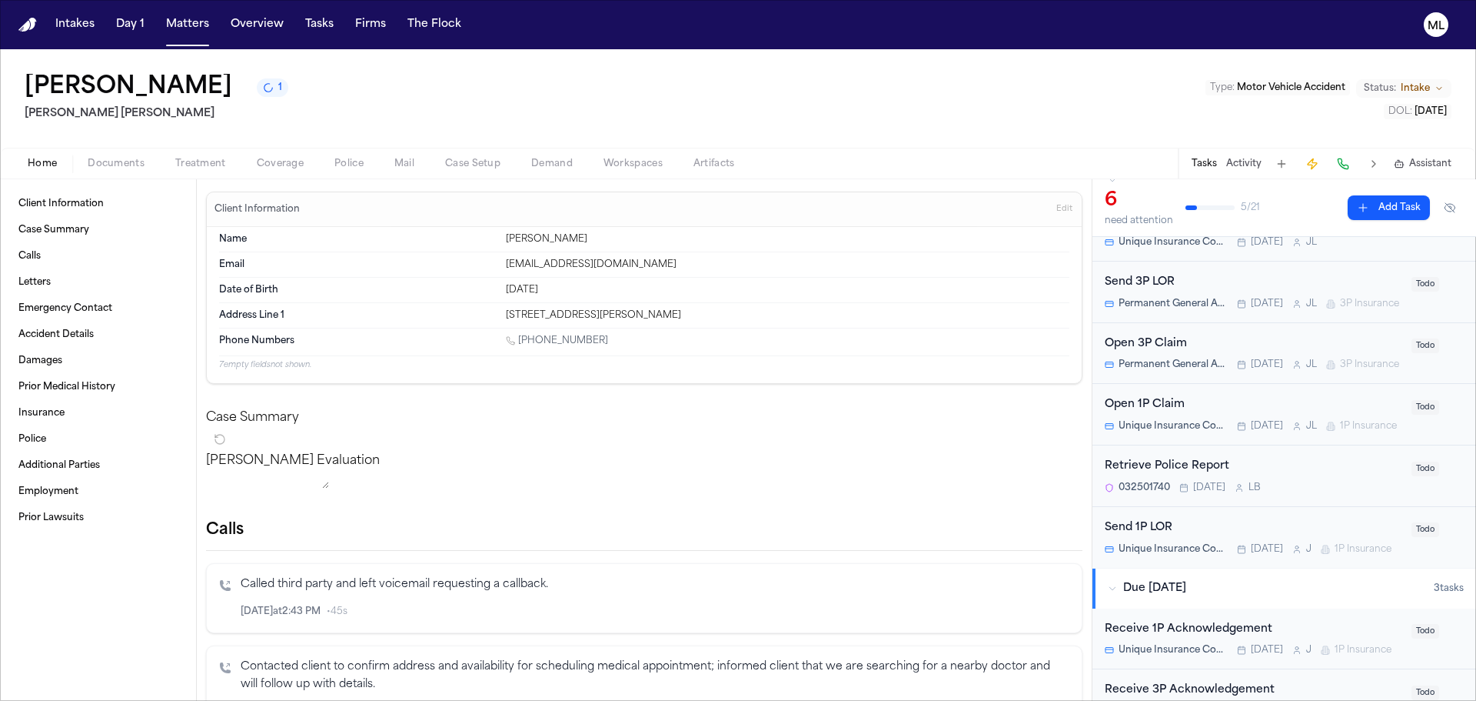
scroll to position [154, 0]
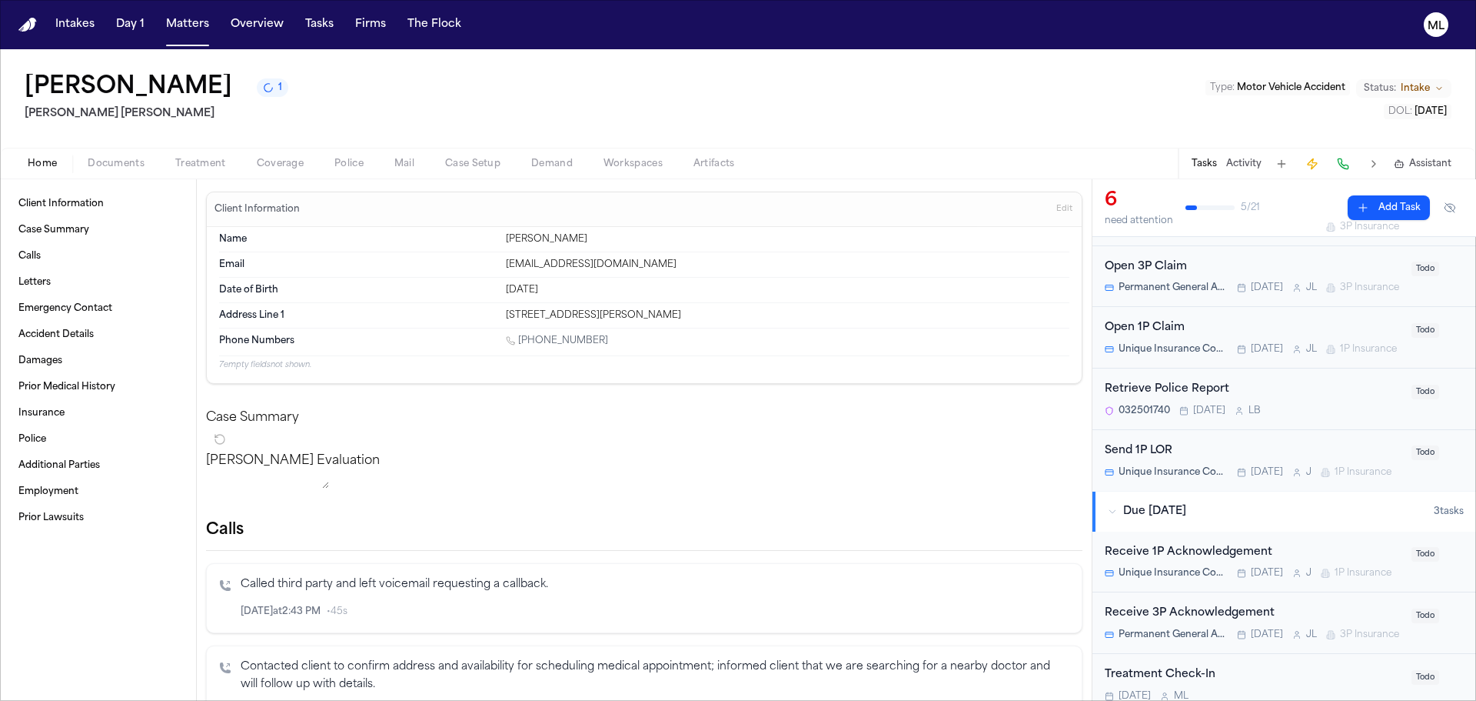
click at [1290, 460] on div "Send 1P LOR" at bounding box center [1254, 451] width 298 height 18
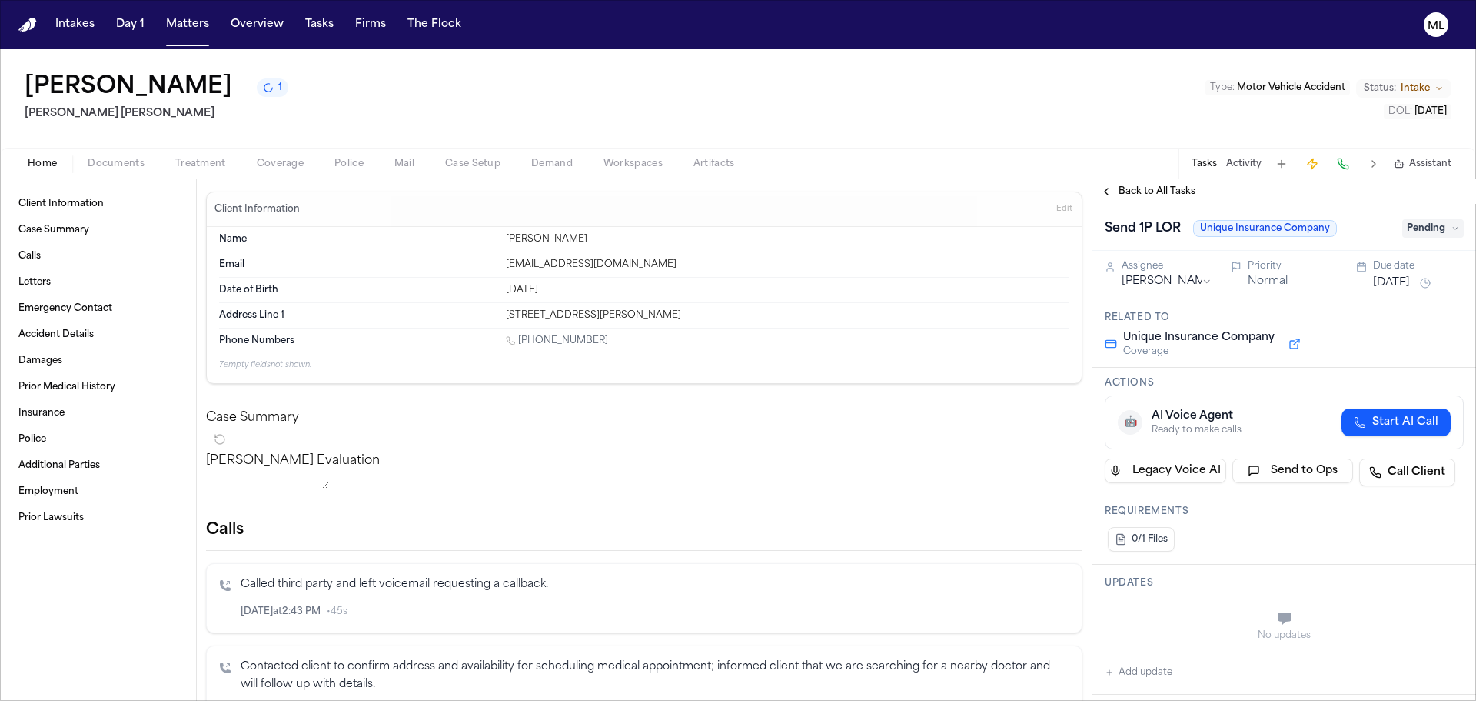
click at [1129, 278] on html "Intakes Day 1 Matters Overview Tasks Firms The Flock ML [PERSON_NAME] 1 [PERSON…" at bounding box center [738, 350] width 1476 height 701
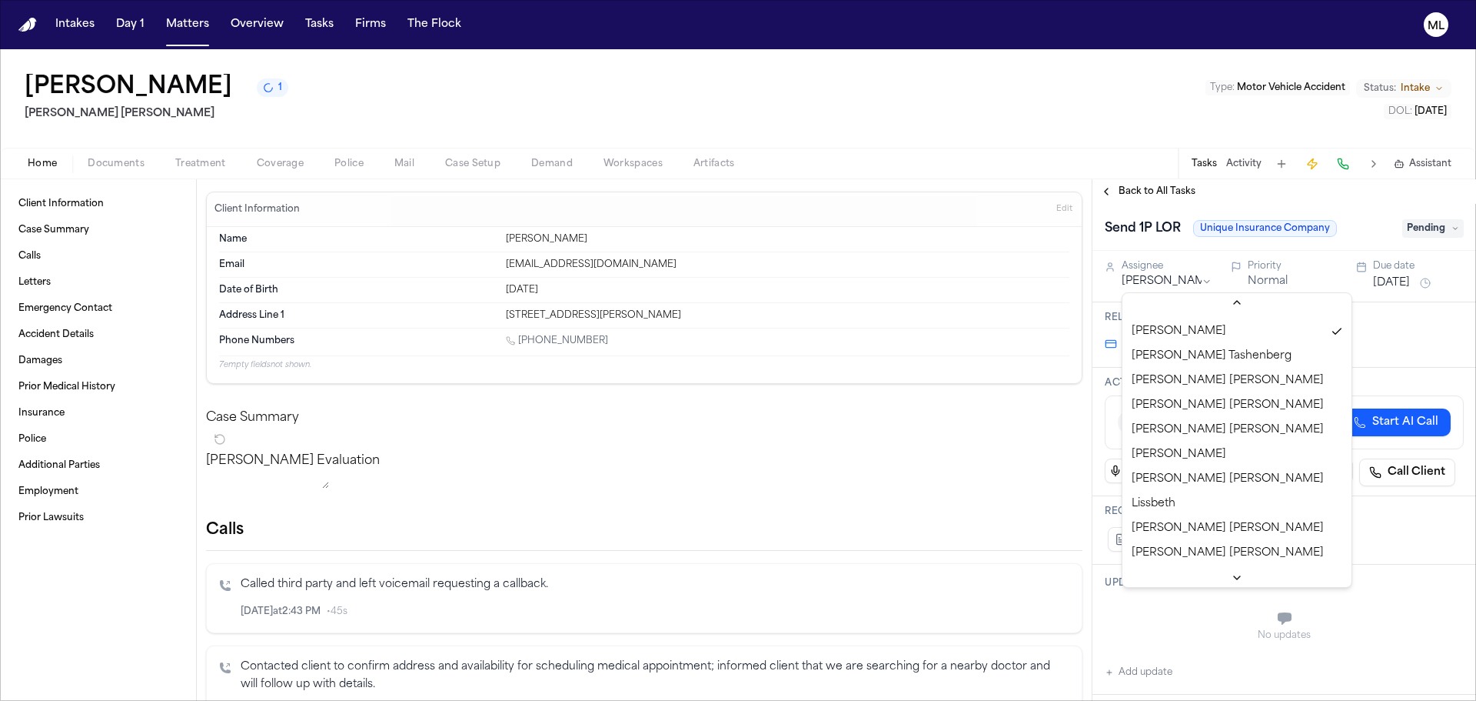
scroll to position [469, 0]
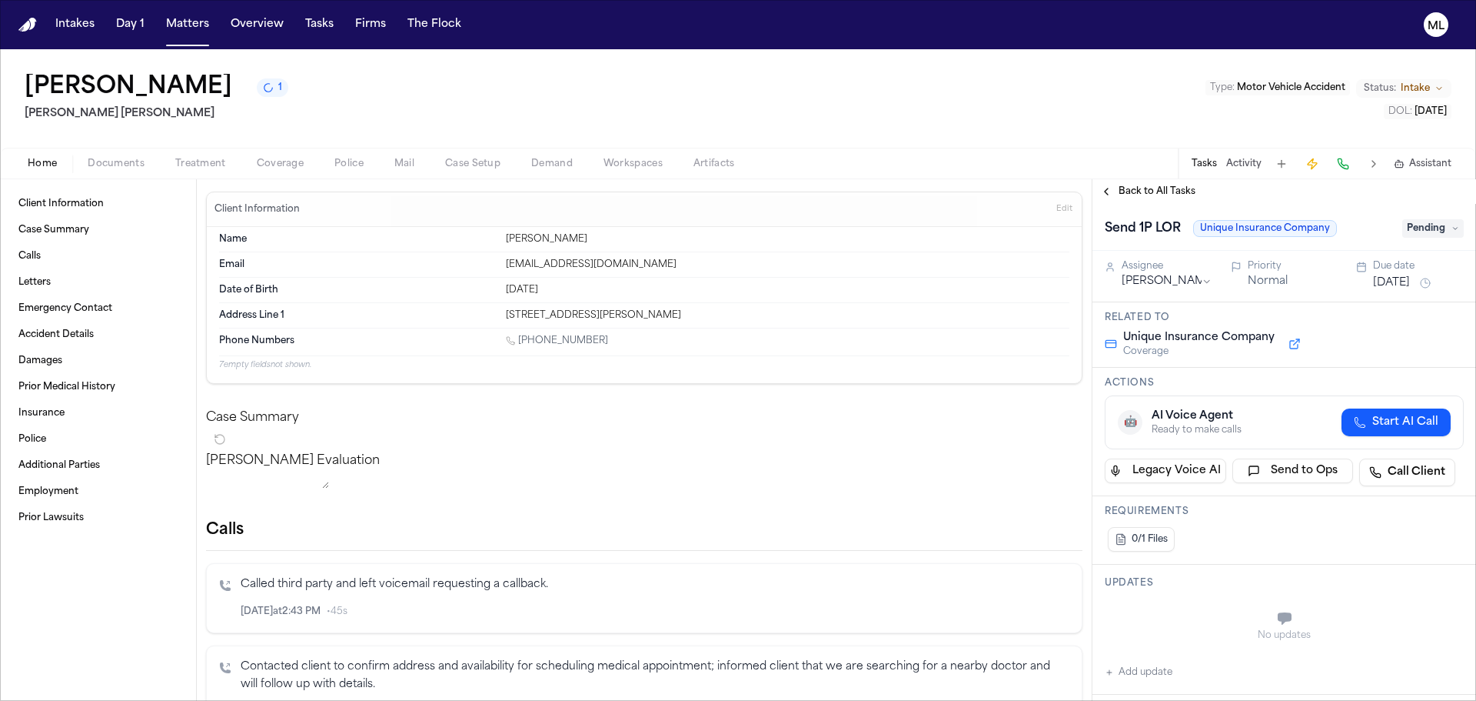
click at [1142, 196] on span "Back to All Tasks" at bounding box center [1157, 191] width 77 height 12
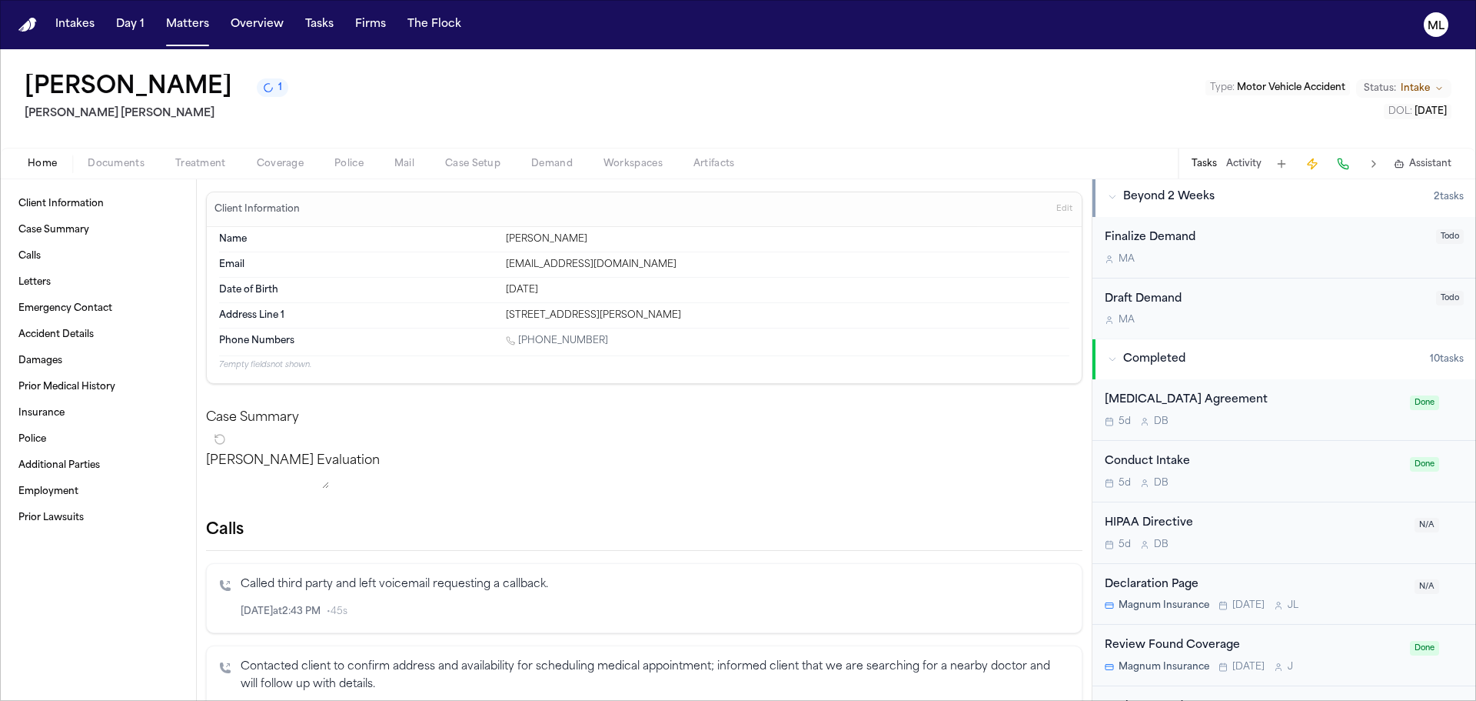
scroll to position [846, 0]
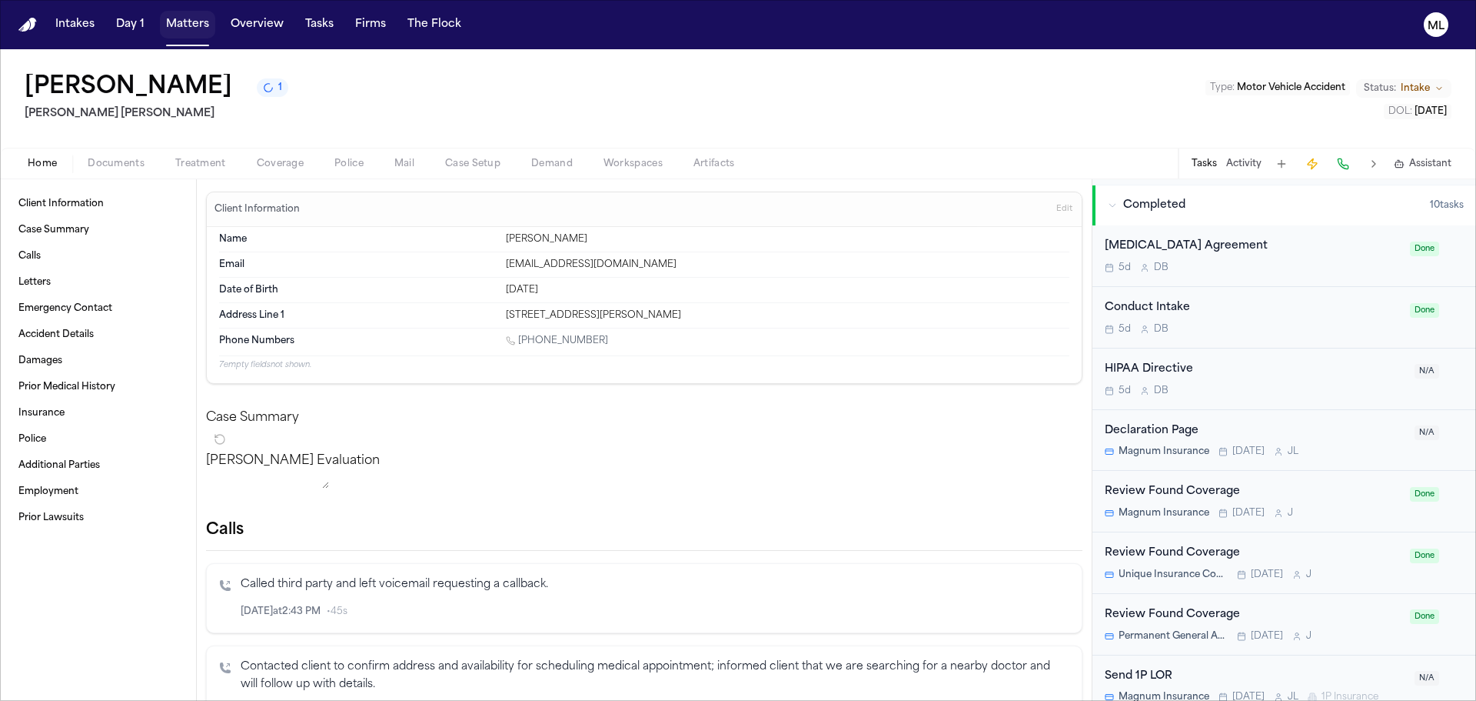
click at [193, 32] on button "Matters" at bounding box center [187, 25] width 55 height 28
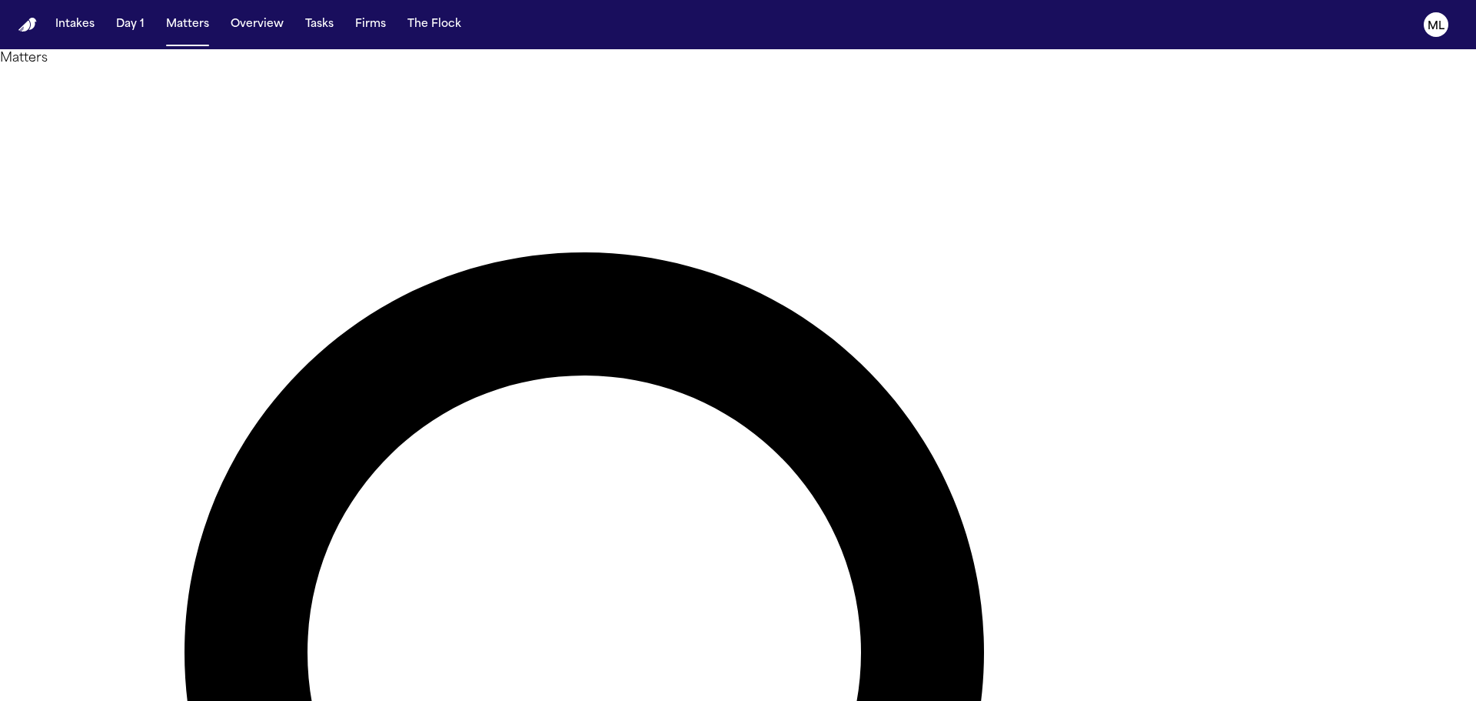
drag, startPoint x: 849, startPoint y: 90, endPoint x: 761, endPoint y: 89, distance: 87.7
type input "********"
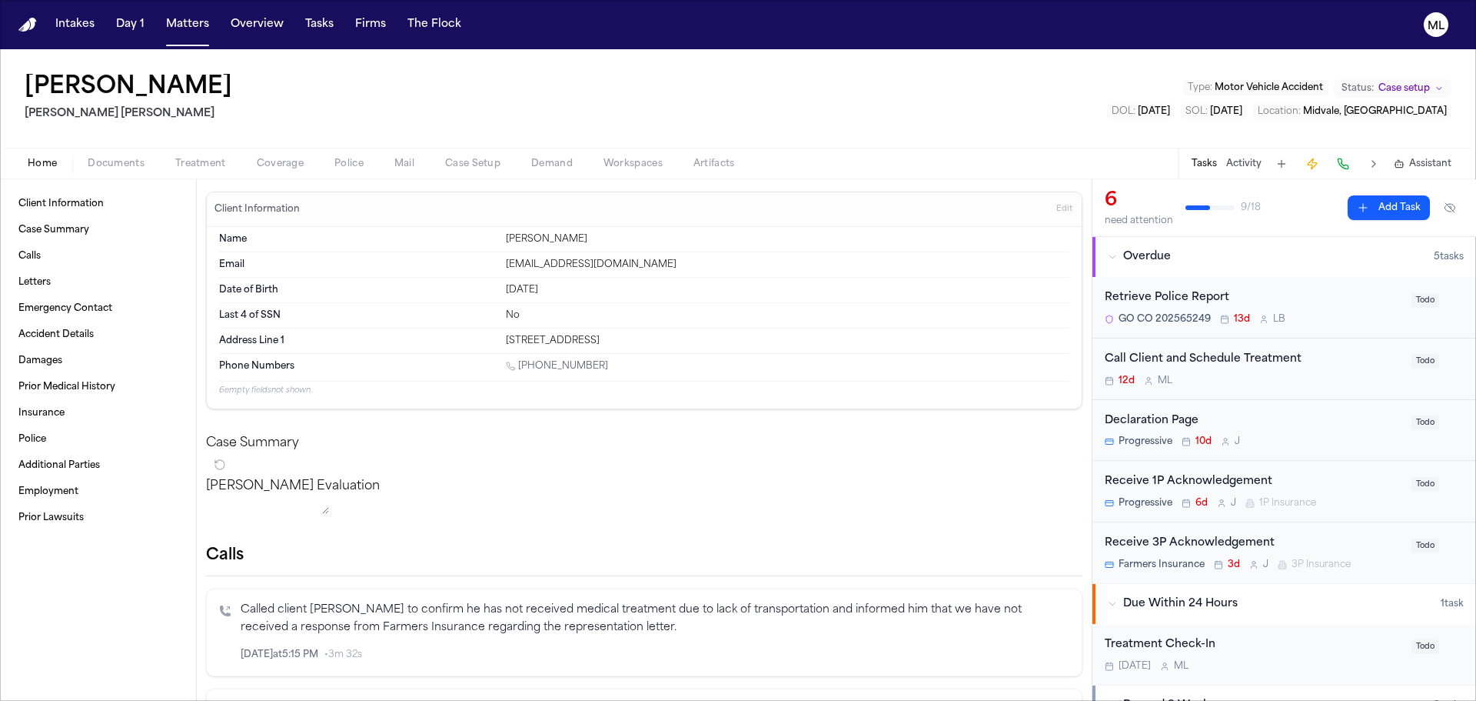
click at [127, 161] on span "Documents" at bounding box center [116, 164] width 57 height 12
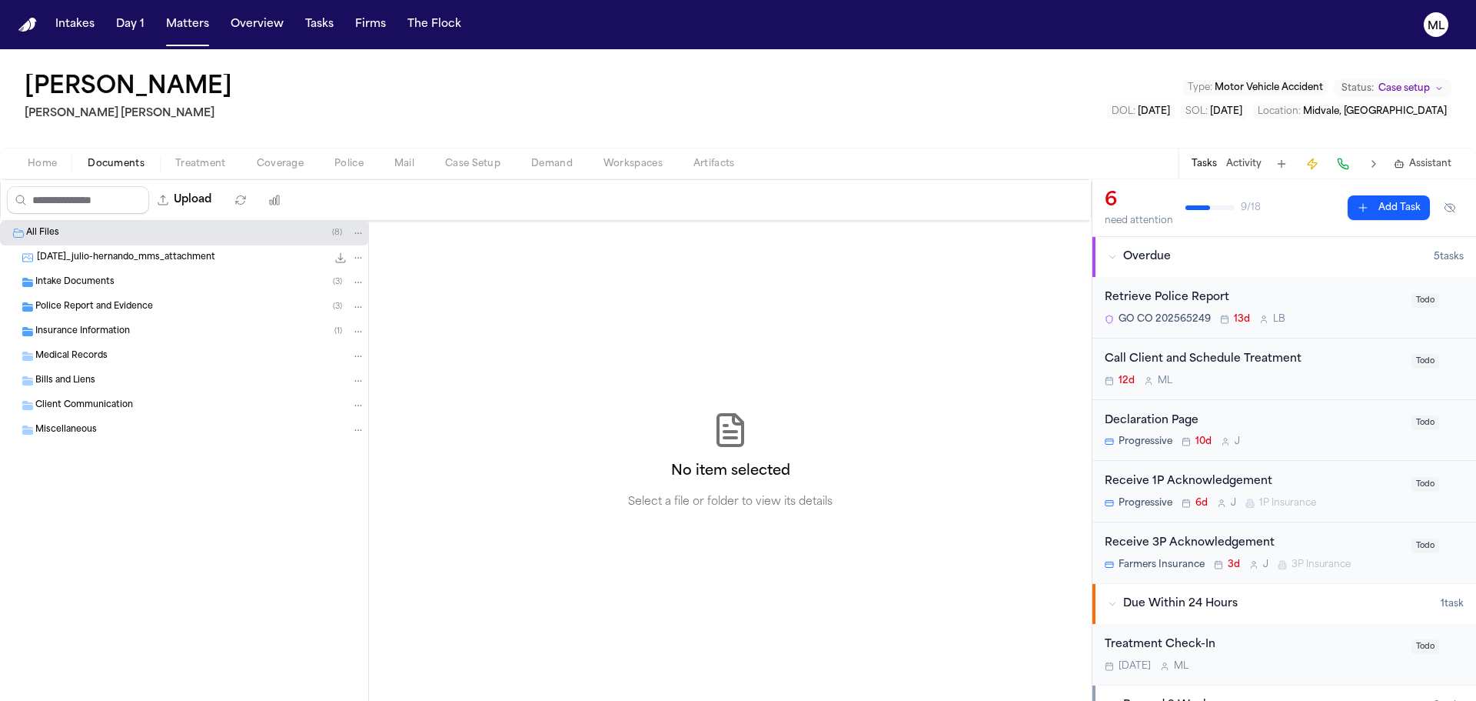
click at [125, 273] on div "Intake Documents ( 3 )" at bounding box center [184, 282] width 368 height 25
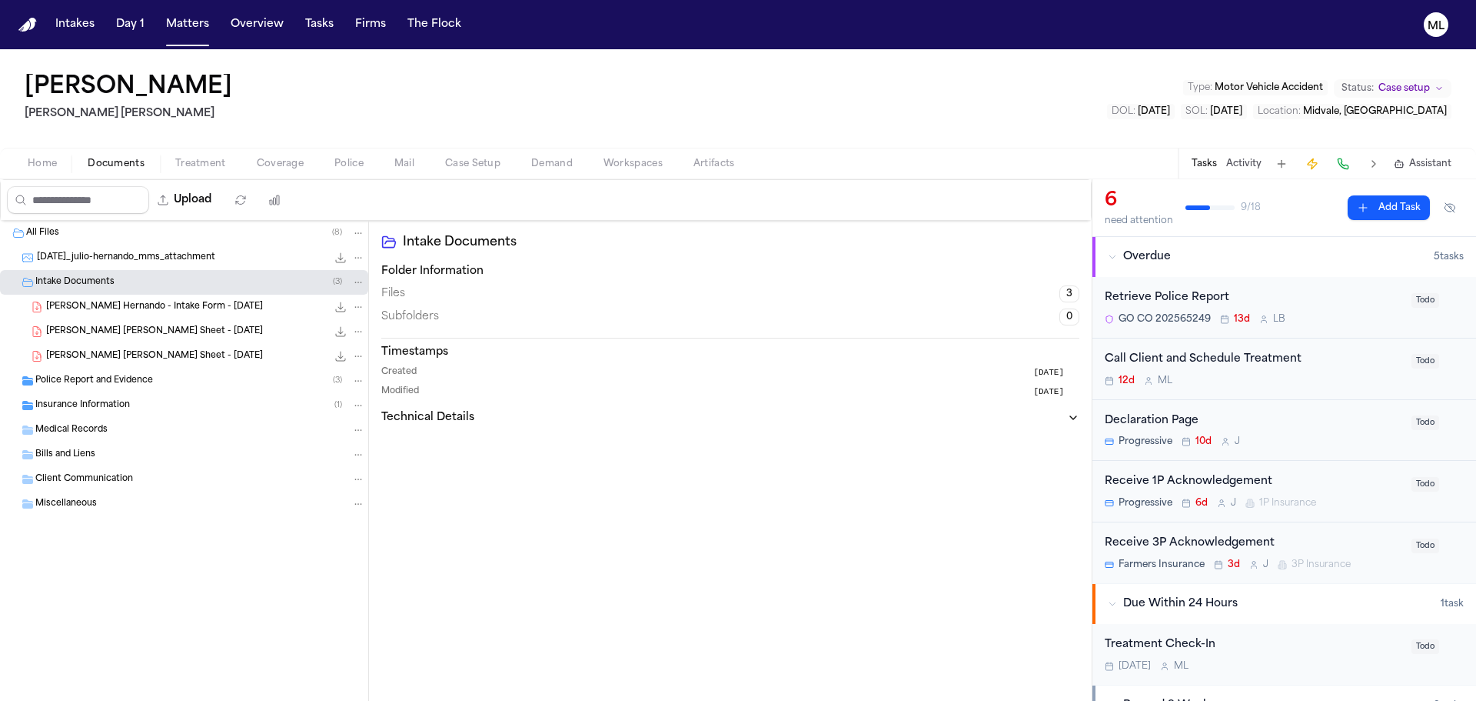
click at [142, 382] on span "Police Report and Evidence" at bounding box center [94, 380] width 118 height 13
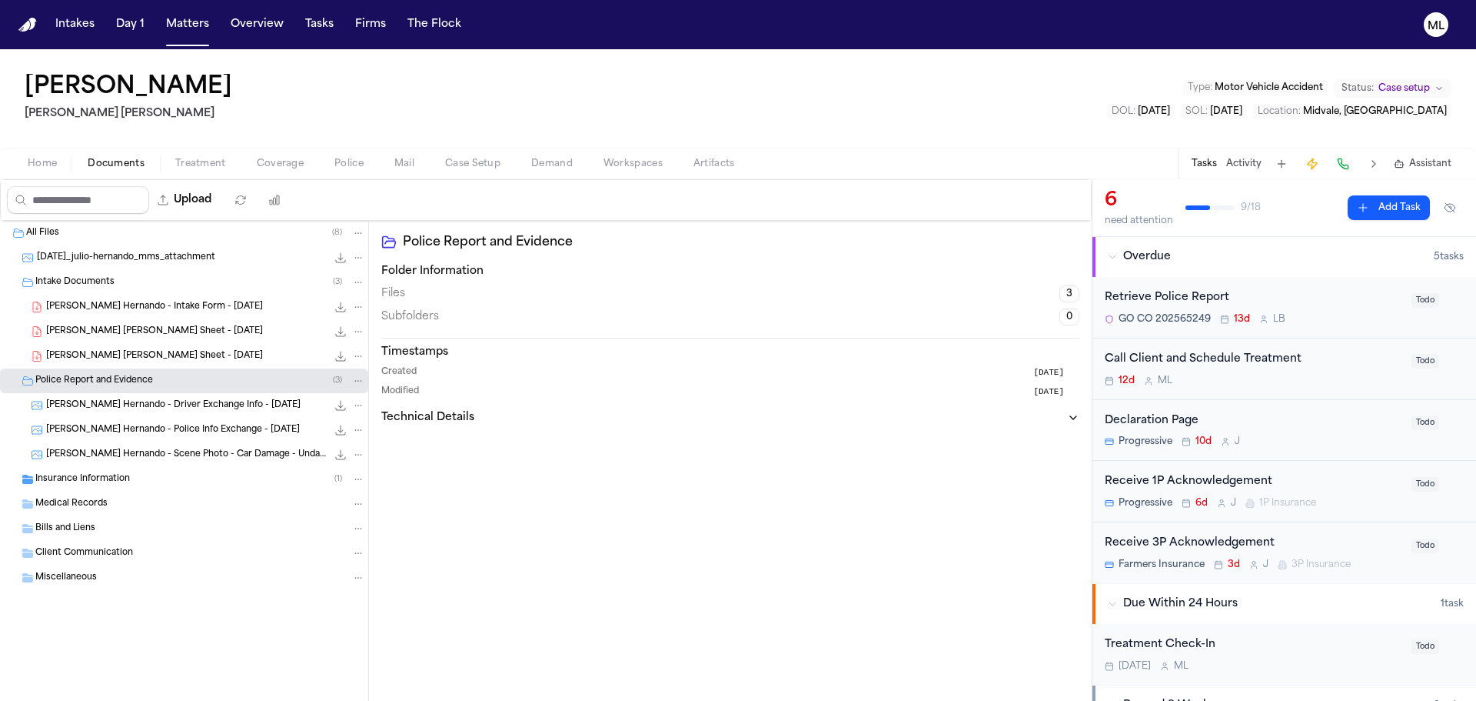
click at [175, 431] on span "[PERSON_NAME] Hernando - Police Info Exchange - [DATE]" at bounding box center [173, 430] width 254 height 13
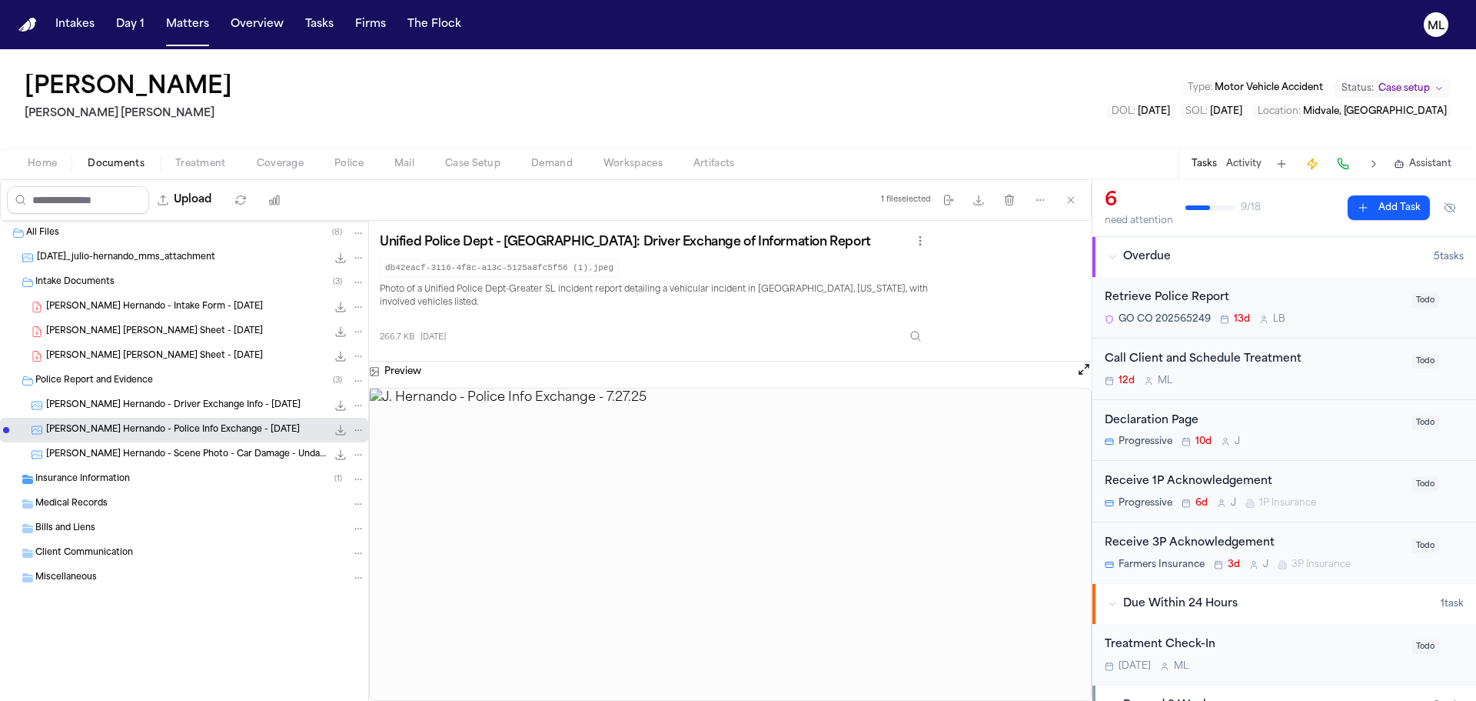
click at [163, 401] on span "[PERSON_NAME] Hernando - Driver Exchange Info - [DATE]" at bounding box center [173, 405] width 255 height 13
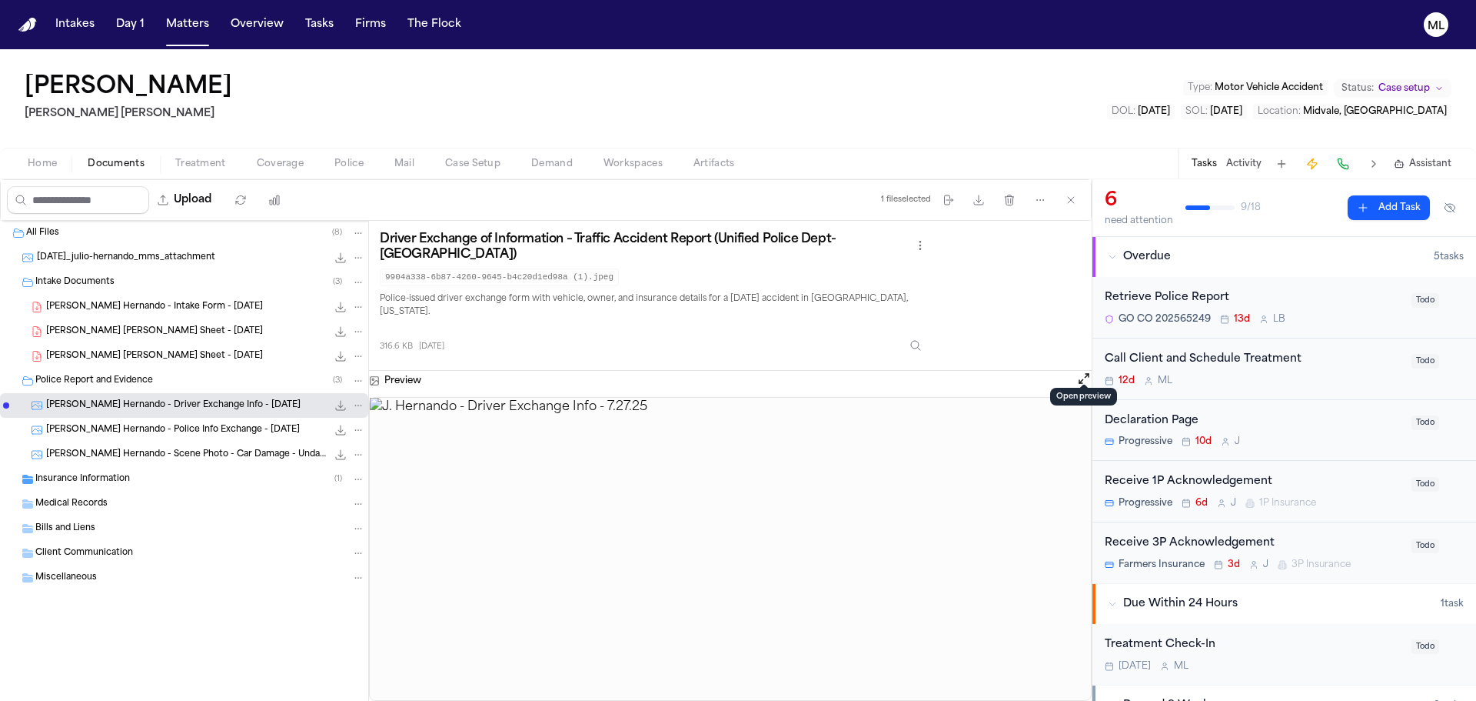
click at [1077, 371] on button at bounding box center [1084, 381] width 15 height 20
click at [1085, 371] on button "Open preview" at bounding box center [1084, 378] width 15 height 15
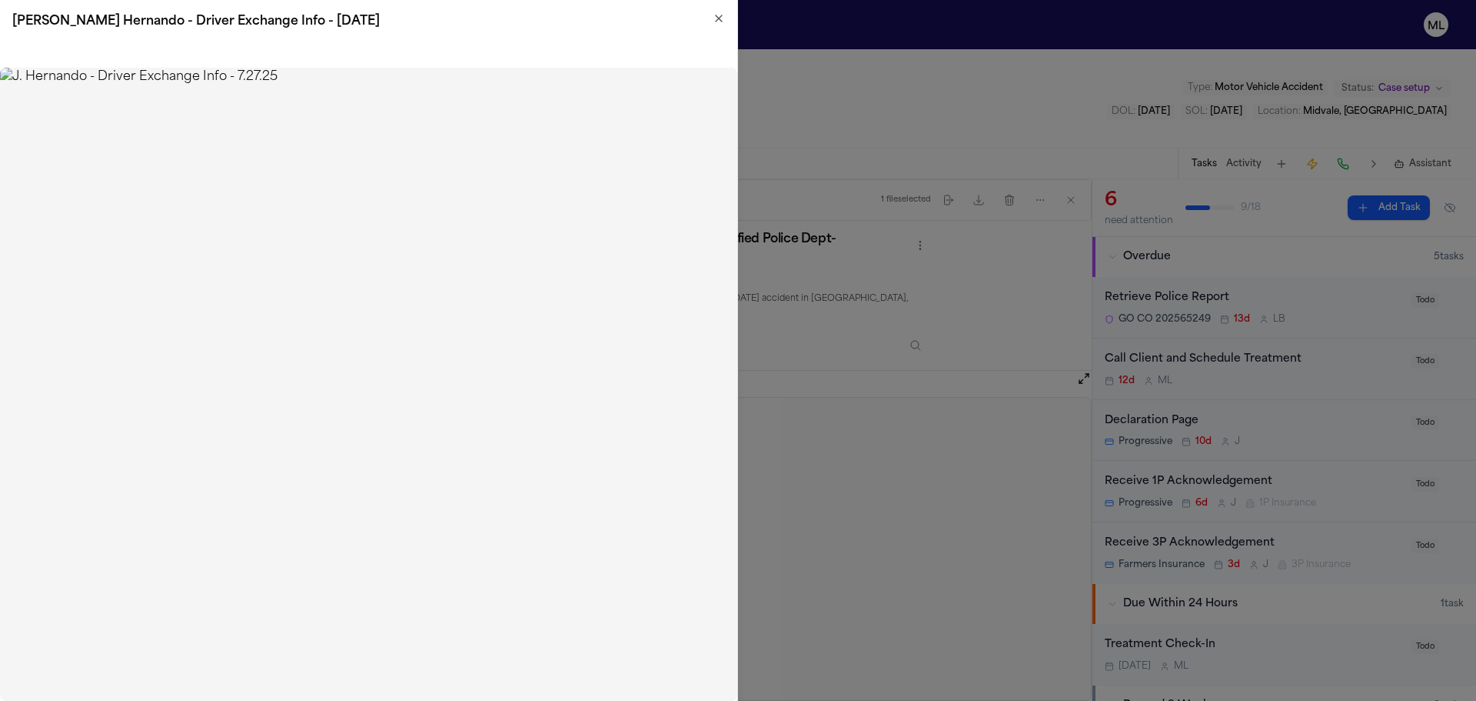
click at [728, 18] on div "[PERSON_NAME] Hernando - Driver Exchange Info - [DATE]" at bounding box center [368, 21] width 737 height 43
click at [722, 18] on icon "button" at bounding box center [719, 18] width 12 height 12
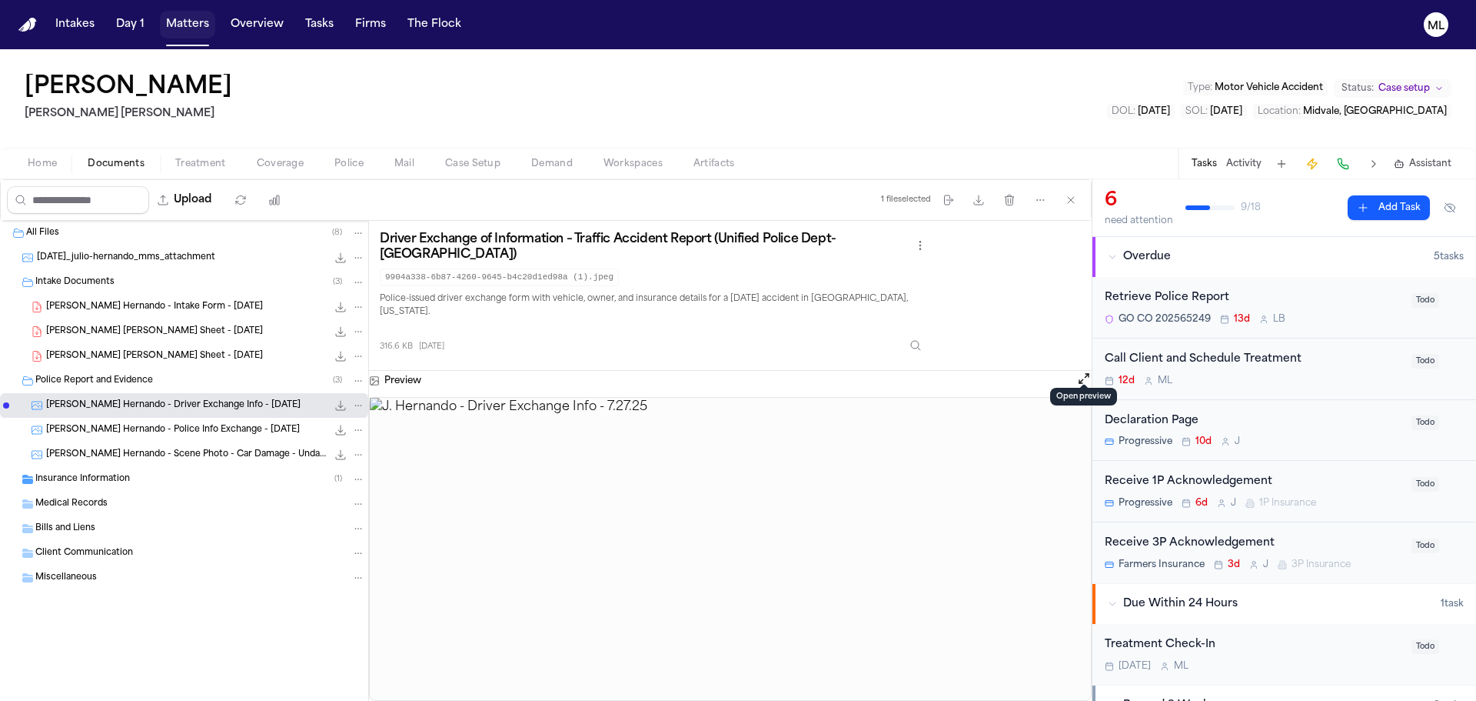
click at [181, 16] on button "Matters" at bounding box center [187, 25] width 55 height 28
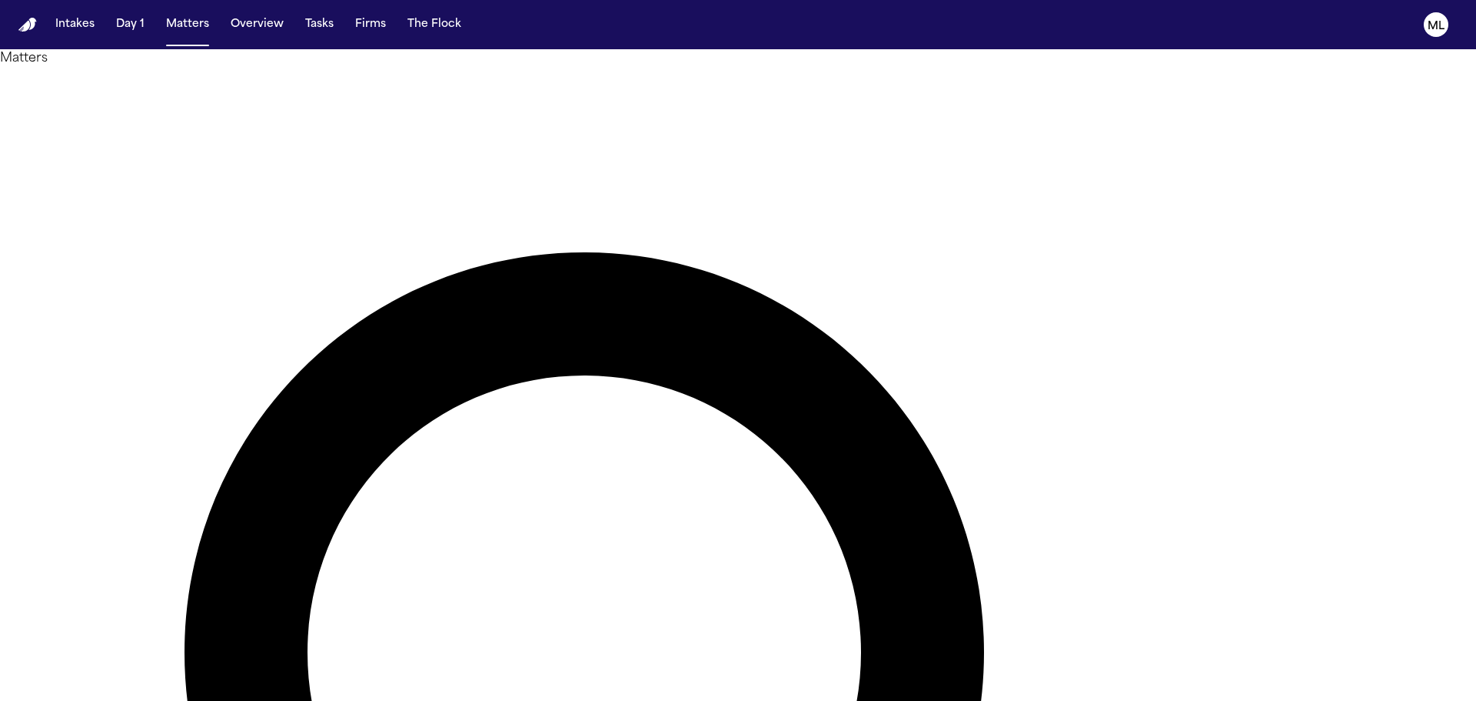
drag, startPoint x: 880, startPoint y: 92, endPoint x: 791, endPoint y: 82, distance: 89.8
type input "*****"
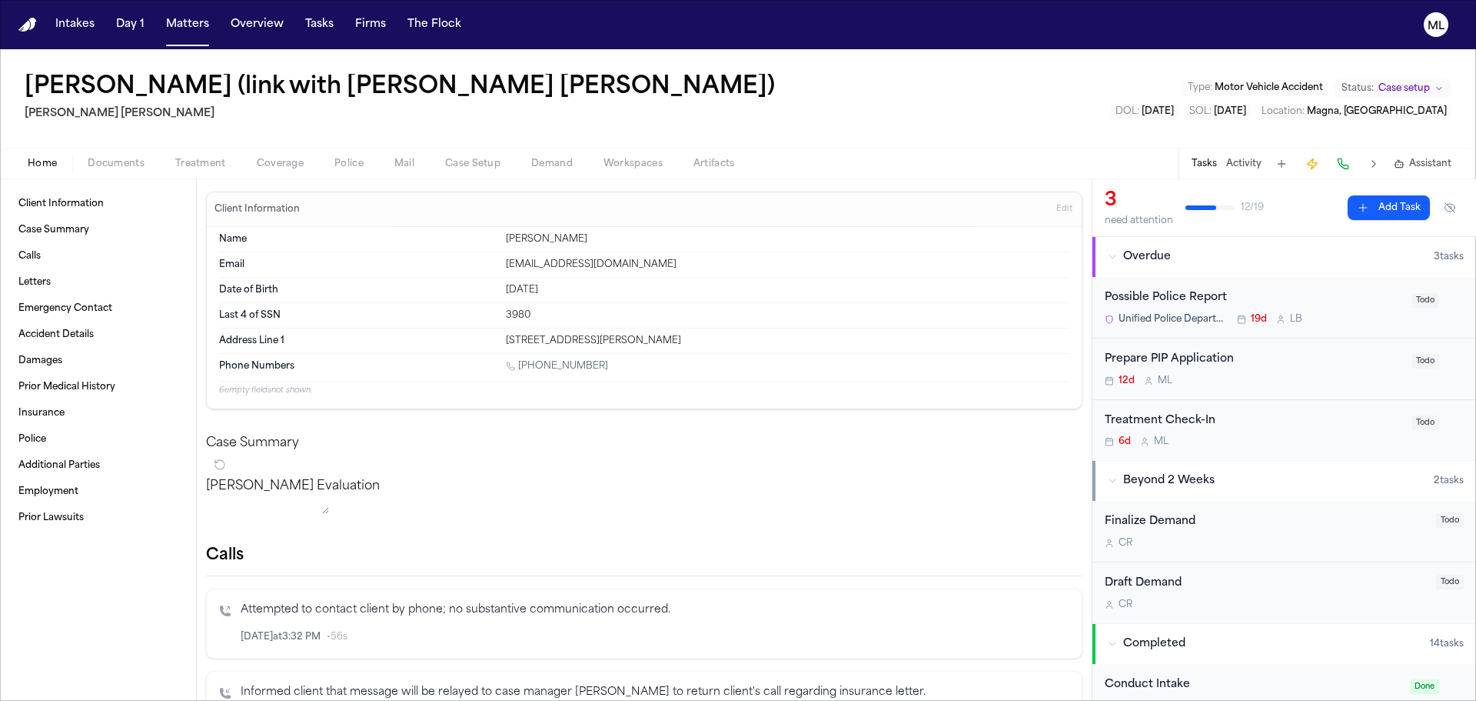
click at [1333, 296] on div "Possible Police Report" at bounding box center [1254, 298] width 298 height 18
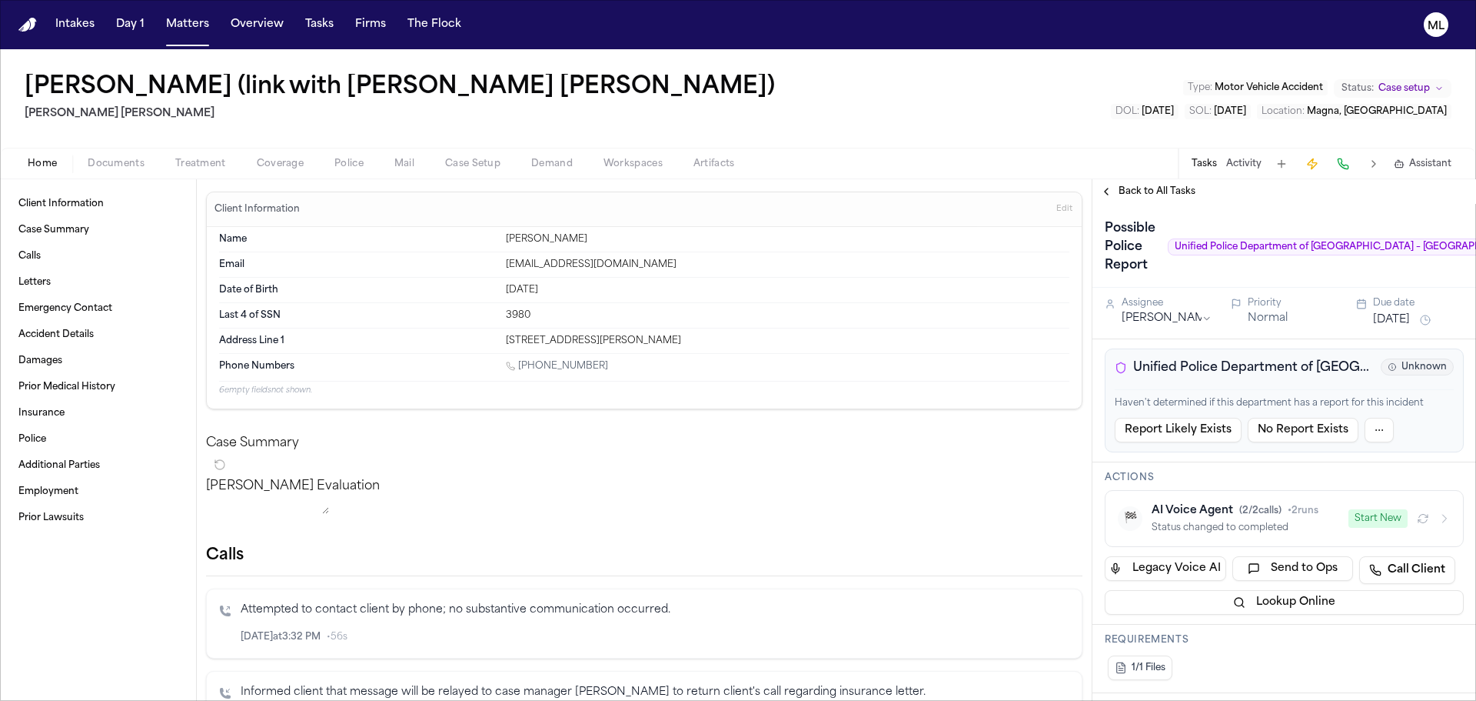
click at [120, 158] on span "Documents" at bounding box center [116, 164] width 57 height 12
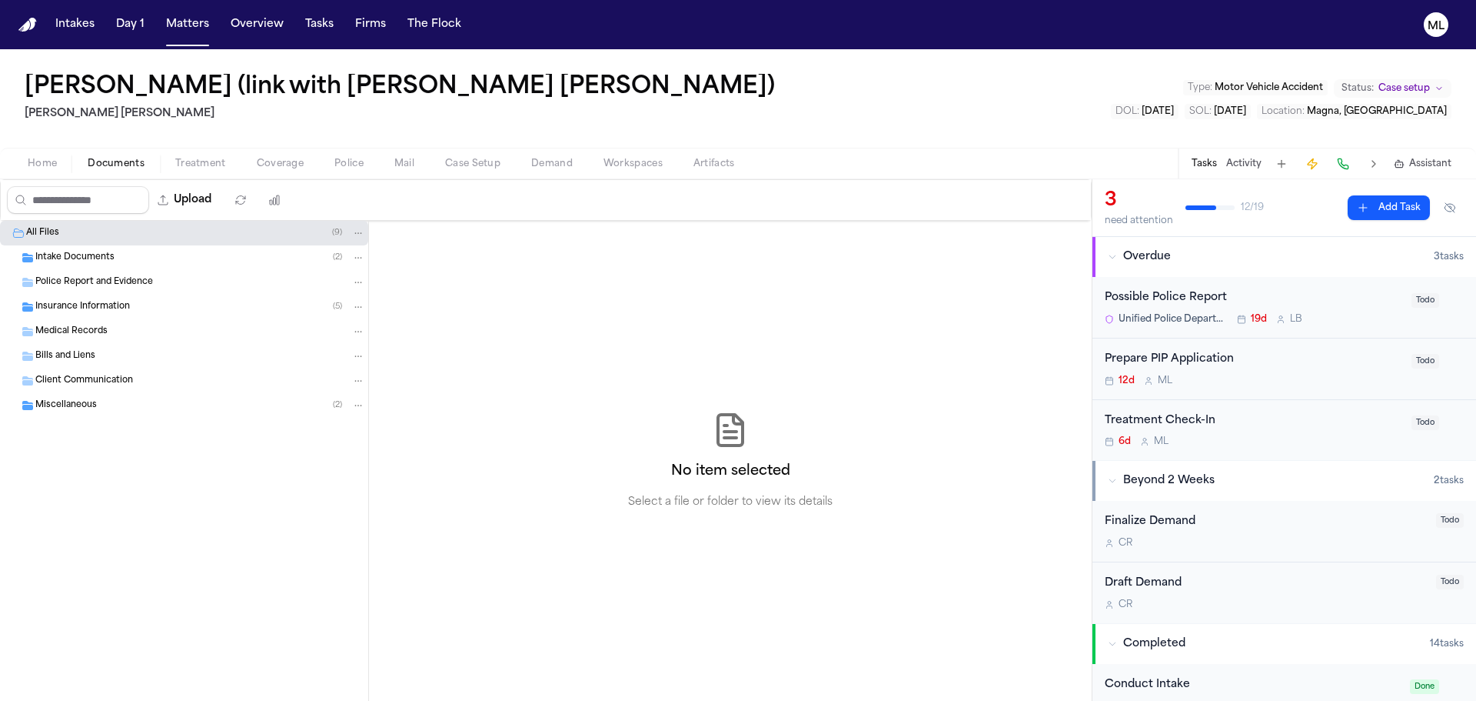
click at [87, 250] on div "Intake Documents ( 2 )" at bounding box center [184, 257] width 368 height 25
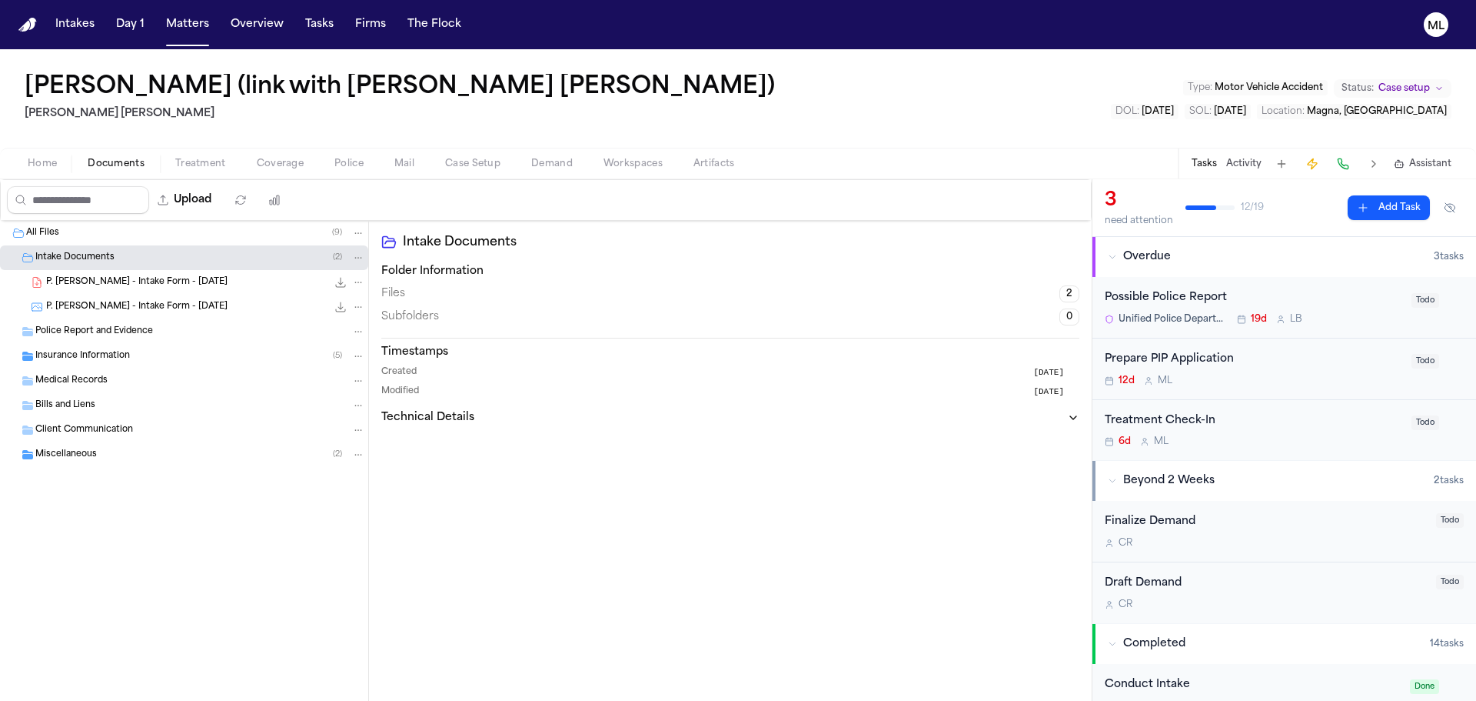
click at [147, 282] on span "P. [PERSON_NAME] - Intake Form - [DATE]" at bounding box center [136, 282] width 181 height 13
